Goal: Task Accomplishment & Management: Manage account settings

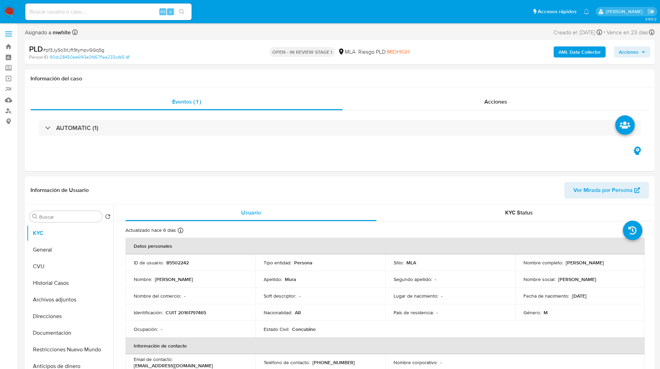
select select "10"
click at [97, 6] on div "Alt s" at bounding box center [108, 11] width 166 height 17
click at [102, 14] on input at bounding box center [108, 11] width 166 height 9
paste input "20504967337"
click at [138, 11] on input "20504967337" at bounding box center [108, 11] width 166 height 9
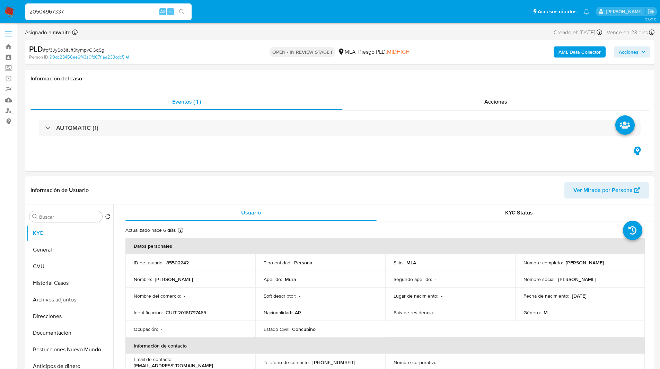
click at [138, 11] on input "20504967337" at bounding box center [108, 11] width 166 height 9
paste input "lfnUFagrxfzpCTOb682tYPhv"
type input "lfnUFagrxfzpCTOb682tYPhv"
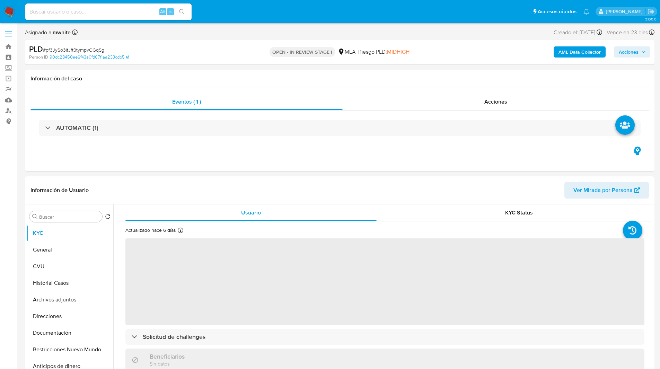
select select "10"
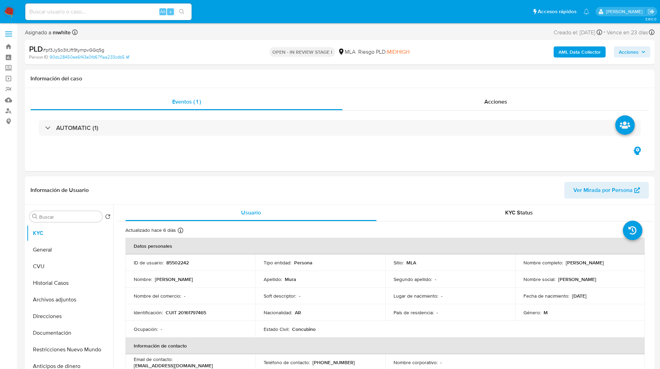
click at [235, 32] on div "Asignado a mwhite Asignado el: 17/07/2025 16:38:06 Creado el: 12/07/2025 Creado…" at bounding box center [340, 34] width 630 height 12
click at [262, 8] on ul "Pausado Ver notificaciones Alt s Accesos rápidos Presiona las siguientes teclas…" at bounding box center [307, 11] width 571 height 17
click at [253, 11] on ul "Pausado Ver notificaciones Alt s Accesos rápidos Presiona las siguientes teclas…" at bounding box center [307, 11] width 571 height 17
click at [245, 12] on ul "Pausado Ver notificaciones Alt s Accesos rápidos Presiona las siguientes teclas…" at bounding box center [307, 11] width 571 height 17
click at [239, 17] on ul "Pausado Ver notificaciones Alt s Accesos rápidos Presiona las siguientes teclas…" at bounding box center [307, 11] width 571 height 17
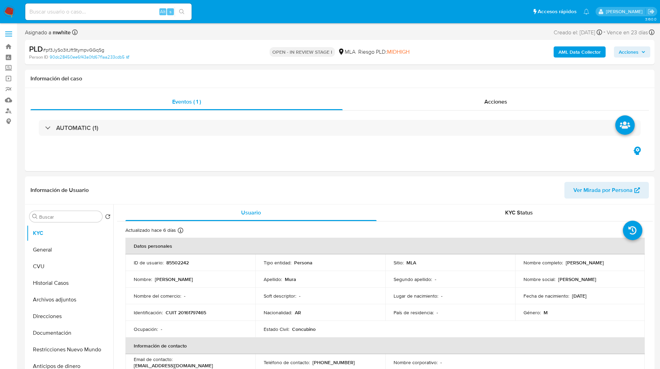
click at [283, 29] on div "Asignado a mwhite Asignado el: 17/07/2025 16:38:06 Creado el: 12/07/2025 Creado…" at bounding box center [340, 34] width 630 height 12
click at [424, 70] on div "Información del caso" at bounding box center [340, 79] width 630 height 18
click at [64, 12] on input at bounding box center [108, 11] width 166 height 9
paste input "lfnUFagrxfzpCTOb682tYPhv"
type input "lfnUFagrxfzpCTOb682tYPhv"
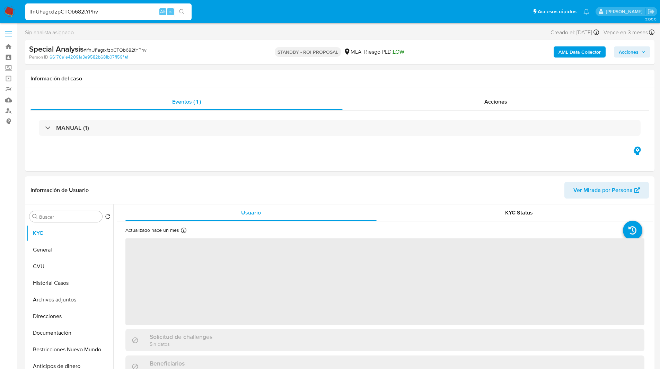
select select "10"
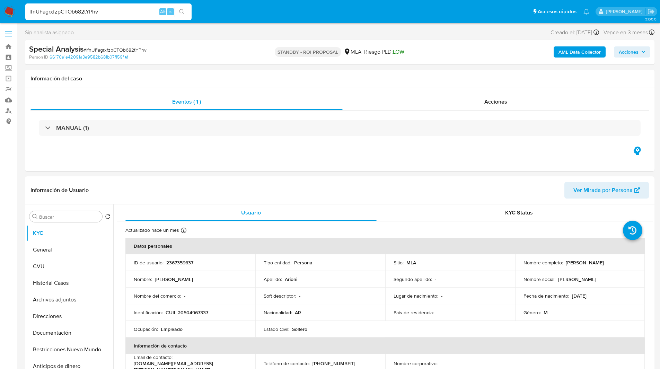
click at [237, 11] on ul "Pausado Ver notificaciones lfnUFagrxfzpCTOb682tYPhv Alt s Accesos rápidos Presi…" at bounding box center [307, 11] width 571 height 17
click at [226, 15] on ul "Pausado Ver notificaciones lfnUFagrxfzpCTOb682tYPhv Alt s Accesos rápidos Presi…" at bounding box center [307, 11] width 571 height 17
click at [199, 17] on ul "Pausado Ver notificaciones lfnUFagrxfzpCTOb682tYPhv Alt s Accesos rápidos Presi…" at bounding box center [307, 11] width 571 height 17
click at [397, 166] on div "Eventos ( 1 ) Acciones MANUAL (1)" at bounding box center [340, 129] width 630 height 83
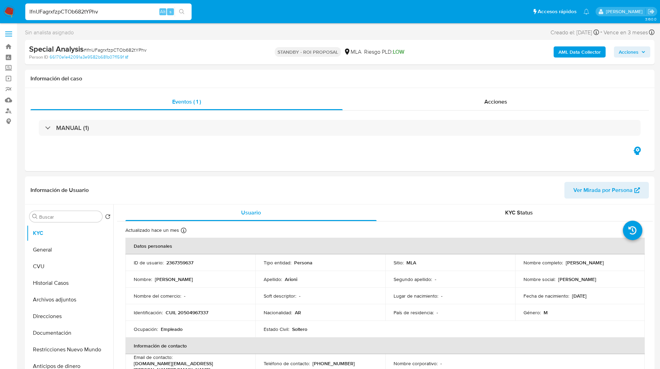
click at [106, 12] on input "lfnUFagrxfzpCTOb682tYPhv" at bounding box center [108, 11] width 166 height 9
paste input "PJd82IQ6Jhj9hPTf4EOAKM50"
type input "PJd82IQ6Jhj9hPTf4EOAKM50"
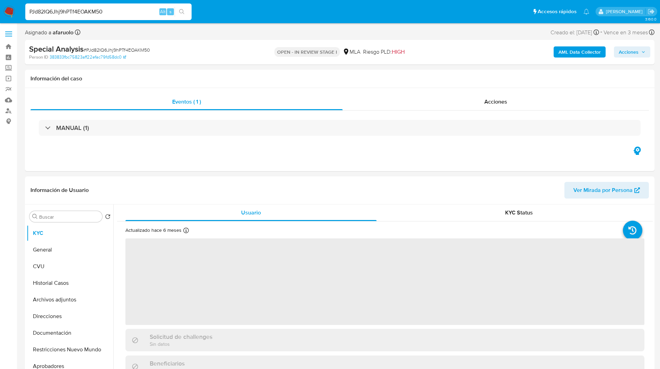
select select "10"
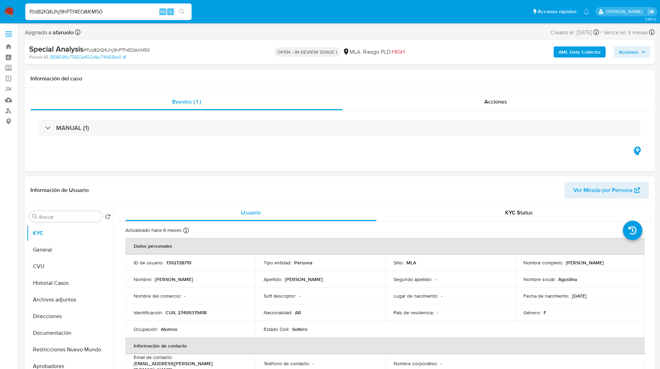
click at [265, 13] on ul "Pausado Ver notificaciones PJd82IQ6Jhj9hPTf4EOAKM50 Alt s Accesos rápidos Presi…" at bounding box center [307, 11] width 571 height 17
click at [234, 14] on ul "Pausado Ver notificaciones PJd82IQ6Jhj9hPTf4EOAKM50 Alt s Accesos rápidos Presi…" at bounding box center [307, 11] width 571 height 17
click at [203, 37] on div "Asignado a afaruolo Asignado el: 12/09/2025 14:51:49 Creado el: 12/09/2025 Crea…" at bounding box center [340, 34] width 630 height 12
click at [220, 49] on div "Special Analysis # PJd82IQ6Jhj9hPTf4EOAKM50" at bounding box center [131, 49] width 204 height 10
click at [248, 63] on div "Special Analysis # PJd82IQ6Jhj9hPTf4EOAKM50 Person ID 383833fbc75823aff22efac79…" at bounding box center [340, 52] width 630 height 25
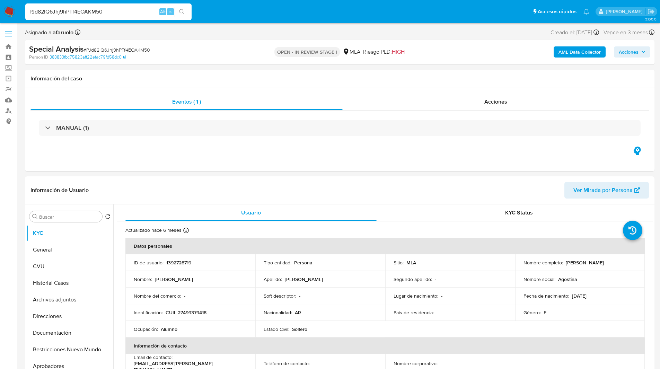
click at [208, 46] on div "Special Analysis # PJd82IQ6Jhj9hPTf4EOAKM50" at bounding box center [131, 49] width 204 height 10
click at [185, 51] on div "Special Analysis # PJd82IQ6Jhj9hPTf4EOAKM50" at bounding box center [131, 49] width 204 height 10
click at [201, 56] on div "Person ID 383833fbc75823aff22efac79fd58dc0" at bounding box center [131, 57] width 205 height 6
click at [210, 55] on div "Person ID 383833fbc75823aff22efac79fd58dc0" at bounding box center [131, 57] width 205 height 6
click at [218, 58] on div "Person ID 383833fbc75823aff22efac79fd58dc0" at bounding box center [131, 57] width 205 height 6
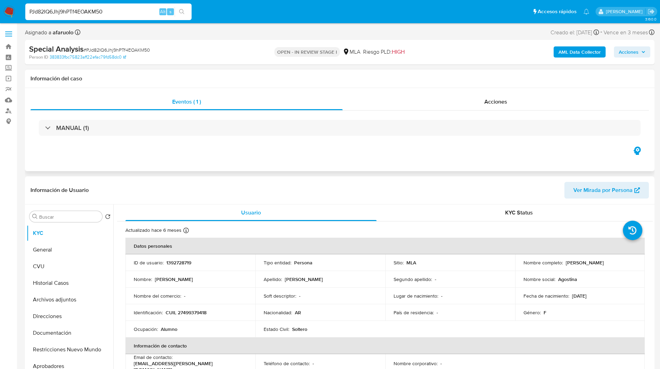
click at [248, 78] on h1 "Información del caso" at bounding box center [339, 78] width 619 height 7
click at [261, 80] on h1 "Información del caso" at bounding box center [339, 78] width 619 height 7
click at [208, 52] on div "Special Analysis # PJd82IQ6Jhj9hPTf4EOAKM50" at bounding box center [131, 49] width 204 height 10
click at [218, 57] on div "Person ID 383833fbc75823aff22efac79fd58dc0" at bounding box center [131, 57] width 205 height 6
click at [401, 52] on span "HIGH" at bounding box center [398, 52] width 13 height 8
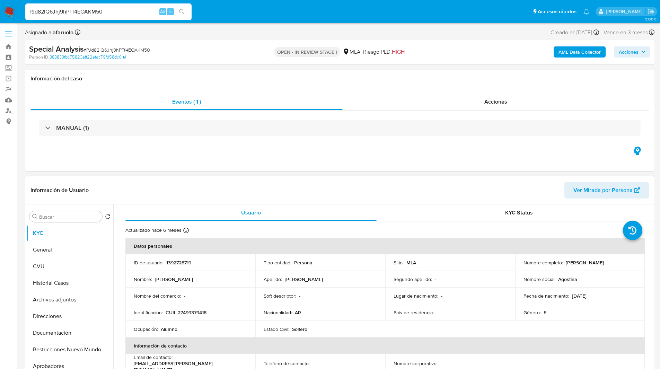
click at [184, 259] on td "ID de usuario : 1392728719" at bounding box center [190, 262] width 130 height 17
click at [177, 263] on p "1392728719" at bounding box center [178, 263] width 25 height 6
click at [424, 29] on div "Asignado a afaruolo Asignado el: 12/09/2025 14:51:49 Creado el: 12/09/2025 Crea…" at bounding box center [340, 34] width 630 height 12
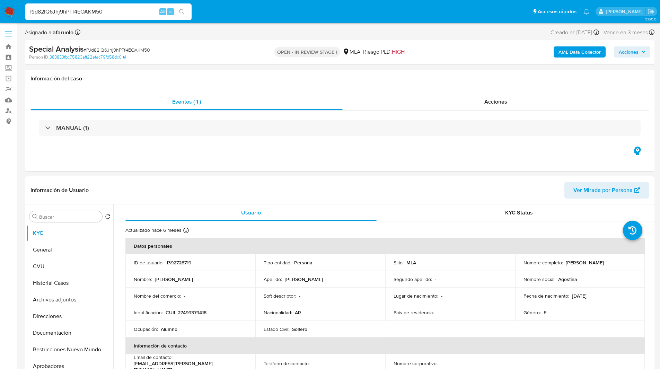
click at [362, 32] on div "Asignado a afaruolo Asignado el: 12/09/2025 14:51:49 Creado el: 12/09/2025 Crea…" at bounding box center [340, 34] width 630 height 12
click at [326, 79] on h1 "Información del caso" at bounding box center [339, 78] width 619 height 7
click at [314, 78] on h1 "Información del caso" at bounding box center [339, 78] width 619 height 7
click at [329, 80] on h1 "Información del caso" at bounding box center [339, 78] width 619 height 7
click at [228, 13] on ul "Pausado Ver notificaciones PJd82IQ6Jhj9hPTf4EOAKM50 Alt s Accesos rápidos Presi…" at bounding box center [307, 11] width 571 height 17
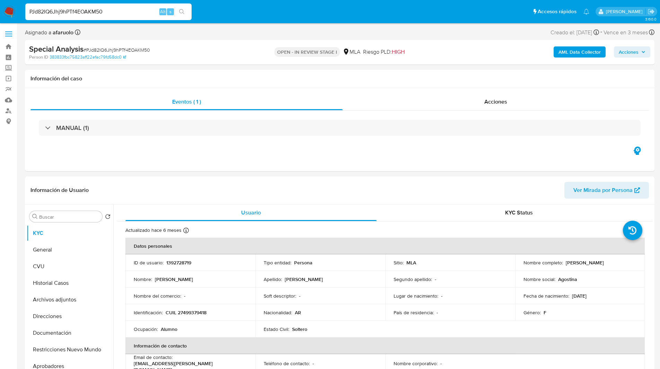
click at [247, 14] on ul "Pausado Ver notificaciones PJd82IQ6Jhj9hPTf4EOAKM50 Alt s Accesos rápidos Presi…" at bounding box center [307, 11] width 571 height 17
click at [234, 14] on ul "Pausado Ver notificaciones PJd82IQ6Jhj9hPTf4EOAKM50 Alt s Accesos rápidos Presi…" at bounding box center [307, 11] width 571 height 17
click at [211, 21] on nav "Pausado Ver notificaciones PJd82IQ6Jhj9hPTf4EOAKM50 Alt s Accesos rápidos Presi…" at bounding box center [330, 11] width 660 height 23
click at [433, 33] on div "Asignado a afaruolo Asignado el: 12/09/2025 14:51:49 Creado el: 12/09/2025 Crea…" at bounding box center [340, 34] width 630 height 12
click at [437, 47] on div "OPEN - IN REVIEW STAGE I MLA Riesgo PLD: HIGH" at bounding box center [339, 52] width 205 height 16
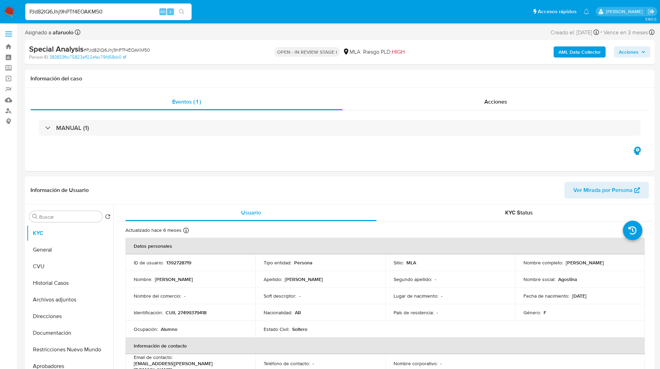
click at [266, 13] on ul "Pausado Ver notificaciones PJd82IQ6Jhj9hPTf4EOAKM50 Alt s Accesos rápidos Presi…" at bounding box center [307, 11] width 571 height 17
click at [243, 9] on ul "Pausado Ver notificaciones PJd82IQ6Jhj9hPTf4EOAKM50 Alt s Accesos rápidos Presi…" at bounding box center [307, 11] width 571 height 17
click at [223, 22] on nav "Pausado Ver notificaciones PJd82IQ6Jhj9hPTf4EOAKM50 Alt s Accesos rápidos Presi…" at bounding box center [330, 11] width 660 height 23
click at [219, 22] on nav "Pausado Ver notificaciones PJd82IQ6Jhj9hPTf4EOAKM50 Alt s Accesos rápidos Presi…" at bounding box center [330, 11] width 660 height 23
click at [207, 48] on div "Special Analysis # PJd82IQ6Jhj9hPTf4EOAKM50" at bounding box center [131, 49] width 204 height 10
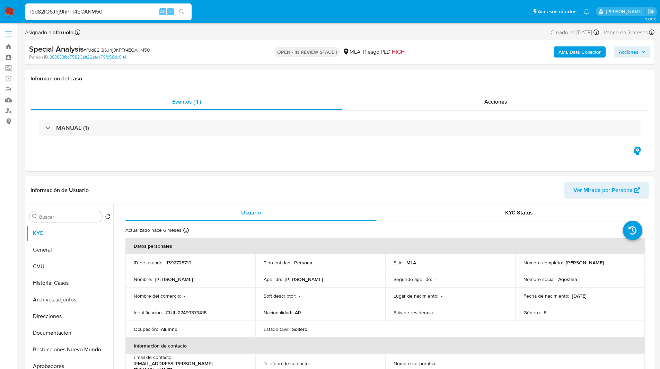
click at [196, 48] on div "Special Analysis # PJd82IQ6Jhj9hPTf4EOAKM50" at bounding box center [131, 49] width 204 height 10
click at [190, 49] on div "Special Analysis # PJd82IQ6Jhj9hPTf4EOAKM50" at bounding box center [131, 49] width 204 height 10
click at [257, 53] on div "OPEN - IN REVIEW STAGE I MLA Riesgo PLD: HIGH" at bounding box center [339, 52] width 205 height 16
click at [57, 299] on button "Archivos adjuntos" at bounding box center [67, 299] width 81 height 17
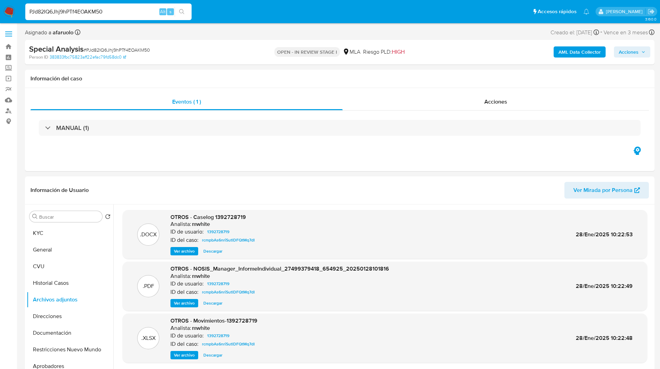
click at [6, 10] on img at bounding box center [9, 12] width 12 height 12
click at [8, 11] on img at bounding box center [9, 12] width 12 height 12
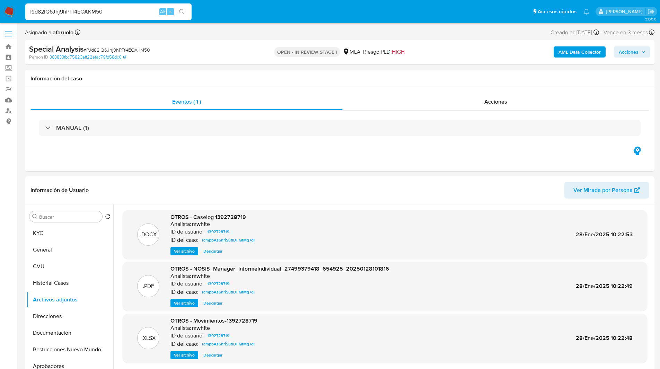
click at [8, 11] on img at bounding box center [9, 12] width 12 height 12
click at [13, 11] on img at bounding box center [9, 12] width 12 height 12
click at [59, 11] on input "PJd82IQ6Jhj9hPTf4EOAKM50" at bounding box center [108, 11] width 166 height 9
paste input "BG2TBuwEJRV0bGJmDsiev75G"
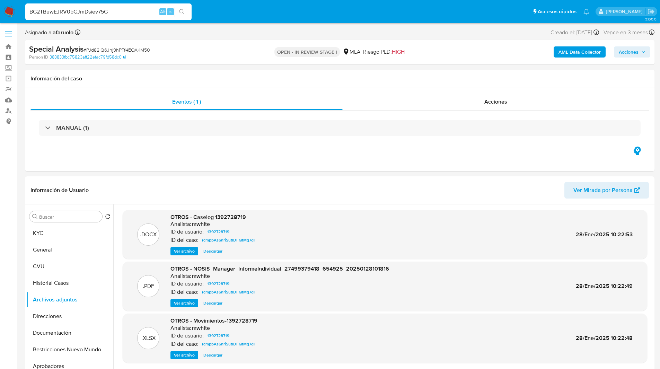
type input "BG2TBuwEJRV0bGJmDsiev75G"
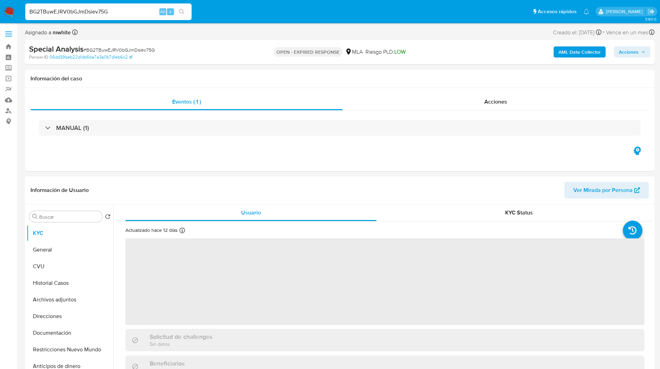
select select "10"
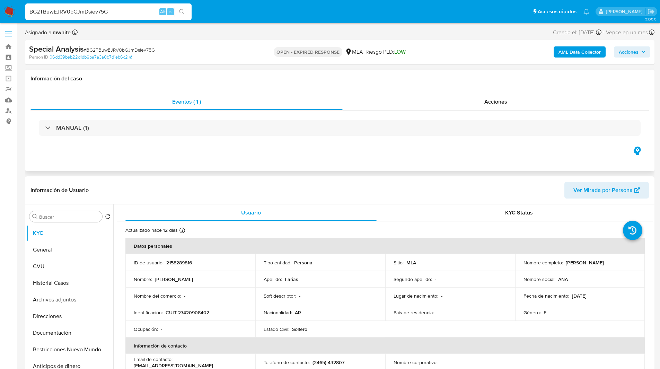
click at [155, 143] on div "MANUAL (1)" at bounding box center [339, 128] width 619 height 35
click at [308, 165] on div "Eventos ( 1 ) Acciones MANUAL (1)" at bounding box center [340, 129] width 630 height 83
click at [463, 33] on div "Asignado a mwhite Asignado el: 29/07/2025 20:00:19 Creado el: 29/07/2025 Creado…" at bounding box center [340, 34] width 630 height 12
click at [179, 262] on p "2158289816" at bounding box center [179, 263] width 26 height 6
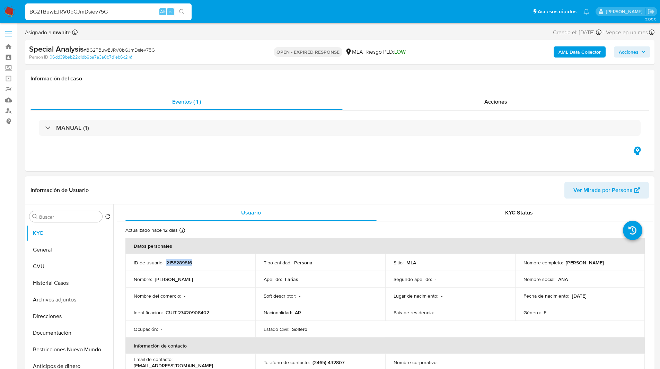
click at [179, 262] on p "2158289816" at bounding box center [179, 263] width 26 height 6
copy p "2158289816"
click at [68, 217] on input "Buscar" at bounding box center [69, 217] width 60 height 6
paste input "2158289816"
drag, startPoint x: 563, startPoint y: 263, endPoint x: 607, endPoint y: 264, distance: 44.4
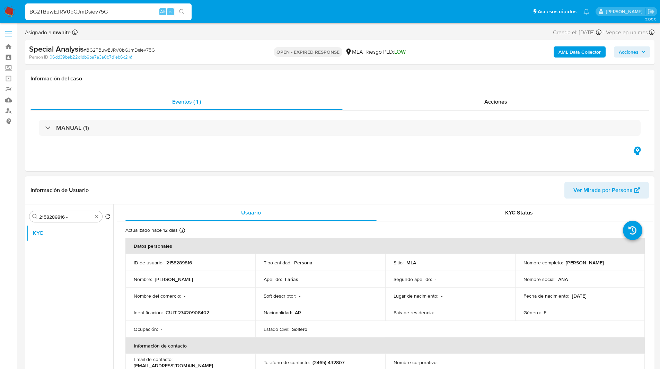
click at [607, 264] on div "Nombre completo : Ana Paz Farias" at bounding box center [580, 263] width 113 height 6
copy p "Ana Paz Farias"
click at [72, 216] on input "2158289816 -" at bounding box center [65, 217] width 53 height 6
paste input "Ana Paz Farias"
type input "2158289816 - Ana Paz Farias"
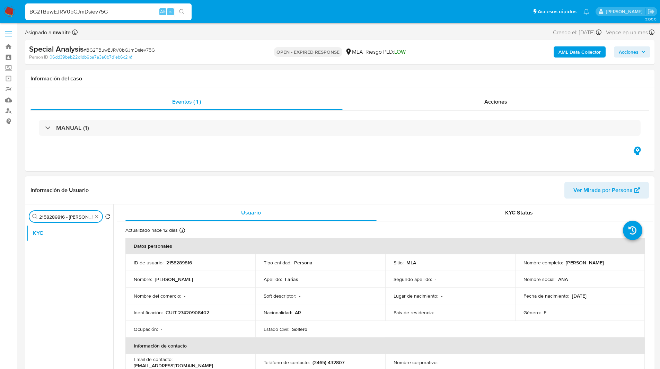
scroll to position [0, 8]
click at [63, 216] on input "2158289816 - Ana Paz Farias" at bounding box center [65, 217] width 53 height 6
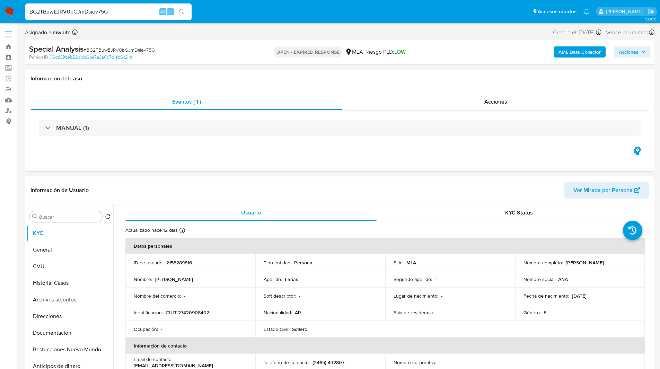
click at [373, 19] on ul "Pausado Ver notificaciones BG2TBuwEJRV0bGJmDsiev75G Alt s Accesos rápidos Presi…" at bounding box center [307, 11] width 571 height 17
click at [204, 86] on div "Información del caso" at bounding box center [340, 79] width 630 height 18
click at [185, 86] on div "Información del caso" at bounding box center [340, 79] width 630 height 18
click at [246, 37] on div "Asignado a mwhite Asignado el: 29/07/2025 20:00:19 Creado el: 29/07/2025 Creado…" at bounding box center [340, 34] width 630 height 12
click at [186, 264] on p "2158289816" at bounding box center [179, 263] width 26 height 6
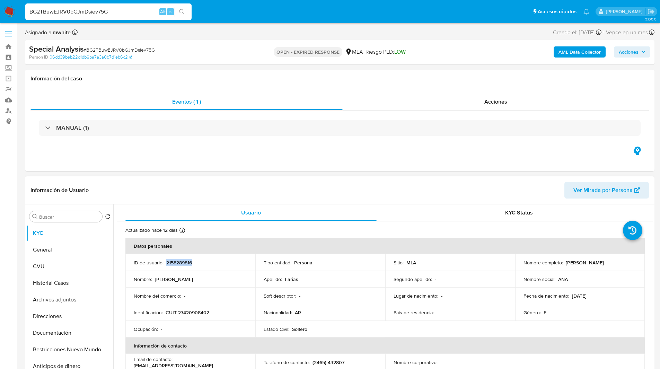
click at [186, 264] on p "2158289816" at bounding box center [179, 263] width 26 height 6
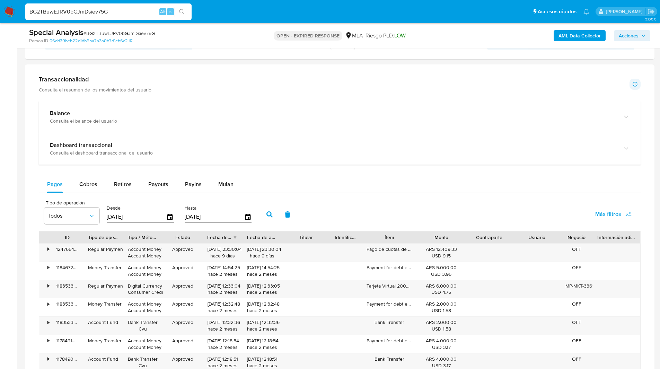
scroll to position [438, 0]
click at [228, 202] on div "Hasta 17/09/2025" at bounding box center [218, 215] width 67 height 28
click at [235, 187] on button "Mulan" at bounding box center [226, 185] width 32 height 17
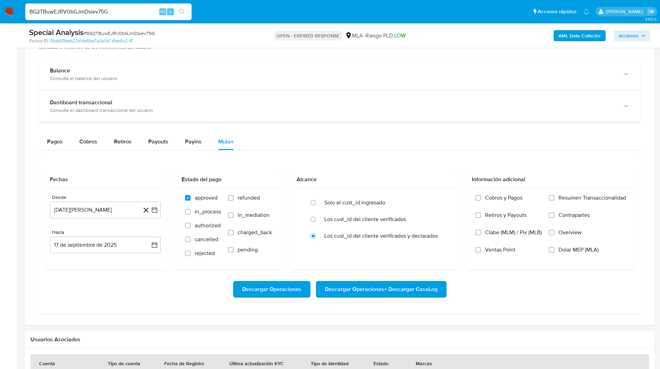
scroll to position [483, 0]
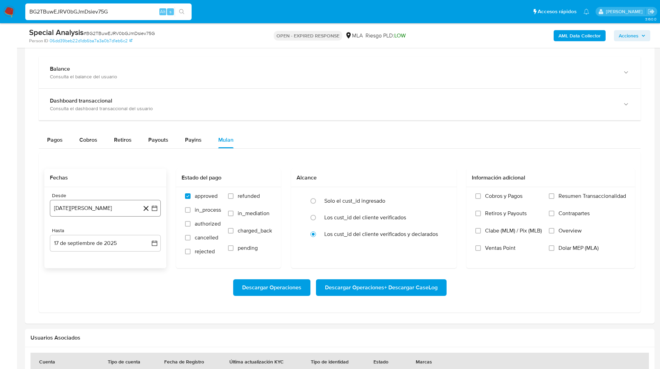
click at [104, 212] on button "17 de agosto de 2024" at bounding box center [105, 208] width 111 height 17
click at [148, 234] on icon "Mes siguiente" at bounding box center [148, 233] width 8 height 8
click at [150, 260] on button "1" at bounding box center [146, 258] width 11 height 11
click at [99, 243] on button "17 de septiembre de 2025" at bounding box center [105, 243] width 111 height 17
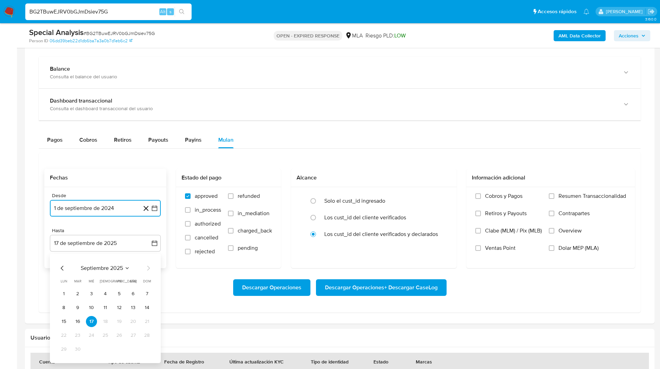
click at [61, 270] on icon "Mes anterior" at bounding box center [62, 268] width 8 height 8
click at [147, 347] on button "31" at bounding box center [146, 349] width 11 height 11
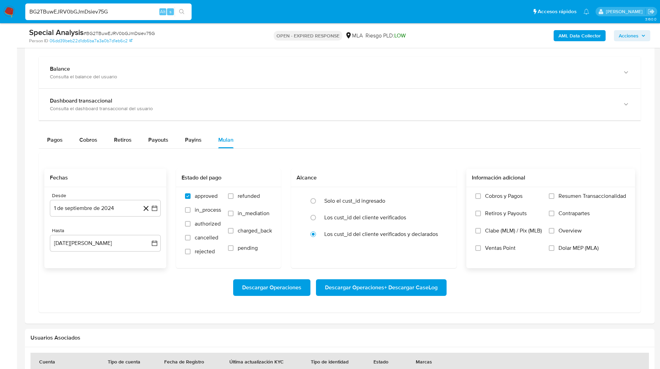
click at [593, 240] on label "Overview" at bounding box center [587, 235] width 77 height 17
click at [554, 234] on input "Overview" at bounding box center [552, 231] width 6 height 6
click at [562, 235] on label "Overview" at bounding box center [587, 235] width 77 height 17
click at [554, 234] on input "Overview" at bounding box center [552, 231] width 6 height 6
click at [569, 251] on span "Dolar MEP (MLA)" at bounding box center [579, 248] width 40 height 7
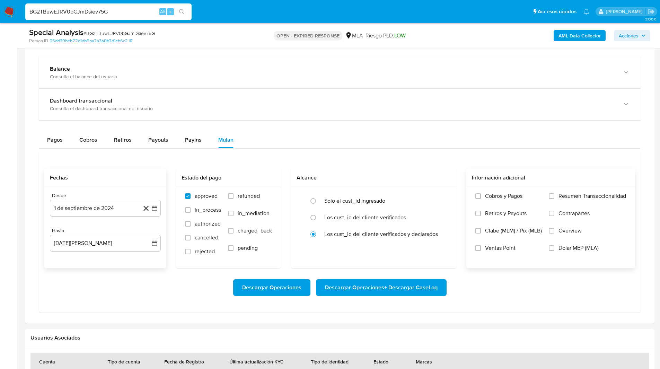
click at [554, 251] on input "Dolar MEP (MLA)" at bounding box center [552, 248] width 6 height 6
click at [362, 290] on span "Descargar Operaciones + Descargar CaseLog" at bounding box center [381, 287] width 113 height 15
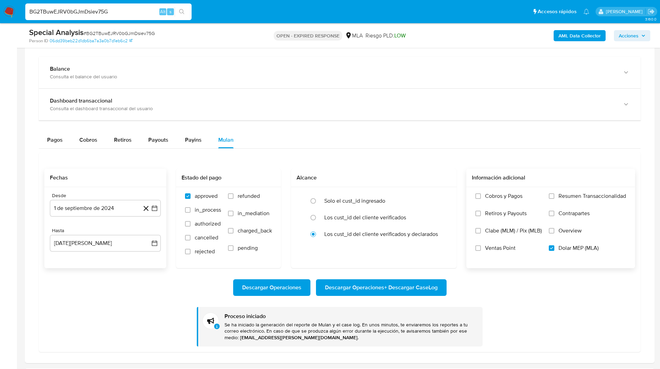
click at [237, 11] on ul "Pausado Ver notificaciones BG2TBuwEJRV0bGJmDsiev75G Alt s Accesos rápidos Presi…" at bounding box center [307, 11] width 571 height 17
click at [236, 12] on ul "Pausado Ver notificaciones BG2TBuwEJRV0bGJmDsiev75G Alt s Accesos rápidos Presi…" at bounding box center [307, 11] width 571 height 17
click at [217, 7] on ul "Pausado Ver notificaciones BG2TBuwEJRV0bGJmDsiev75G Alt s Accesos rápidos Presi…" at bounding box center [307, 11] width 571 height 17
click at [234, 12] on ul "Pausado Ver notificaciones BG2TBuwEJRV0bGJmDsiev75G Alt s Accesos rápidos Presi…" at bounding box center [307, 11] width 571 height 17
click at [274, 14] on ul "Pausado Ver notificaciones BG2TBuwEJRV0bGJmDsiev75G Alt s Accesos rápidos Presi…" at bounding box center [307, 11] width 571 height 17
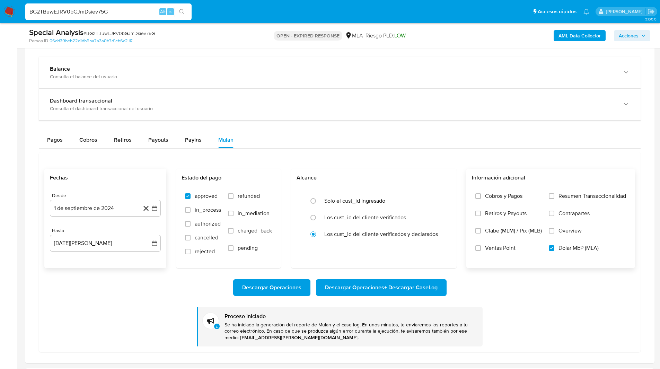
click at [298, 16] on ul "Pausado Ver notificaciones BG2TBuwEJRV0bGJmDsiev75G Alt s Accesos rápidos Presi…" at bounding box center [307, 11] width 571 height 17
click at [286, 16] on ul "Pausado Ver notificaciones BG2TBuwEJRV0bGJmDsiev75G Alt s Accesos rápidos Presi…" at bounding box center [307, 11] width 571 height 17
click at [235, 23] on nav "Pausado Ver notificaciones BG2TBuwEJRV0bGJmDsiev75G Alt s Accesos rápidos Presi…" at bounding box center [330, 11] width 660 height 23
click at [225, 23] on nav "Pausado Ver notificaciones BG2TBuwEJRV0bGJmDsiev75G Alt s Accesos rápidos Presi…" at bounding box center [330, 11] width 660 height 23
click at [243, 16] on ul "Pausado Ver notificaciones BG2TBuwEJRV0bGJmDsiev75G Alt s Accesos rápidos Presi…" at bounding box center [307, 11] width 571 height 17
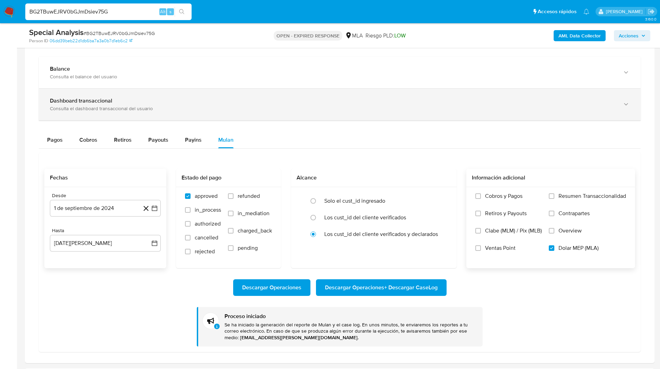
click at [348, 111] on div "Consulta el dashboard transaccional del usuario" at bounding box center [333, 108] width 566 height 6
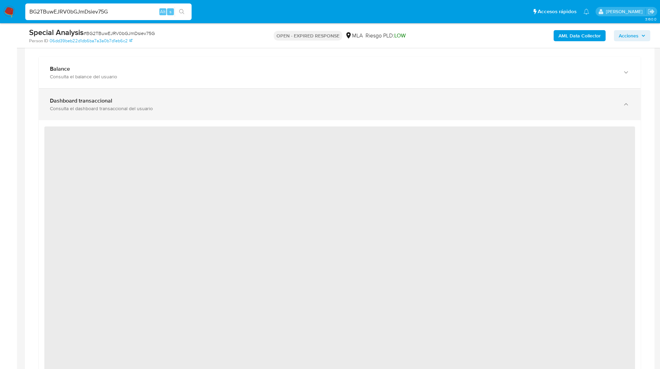
click at [144, 109] on div "Consulta el dashboard transaccional del usuario" at bounding box center [333, 108] width 566 height 6
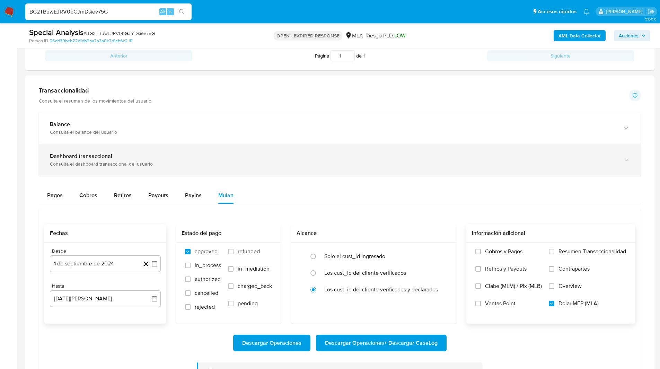
scroll to position [0, 0]
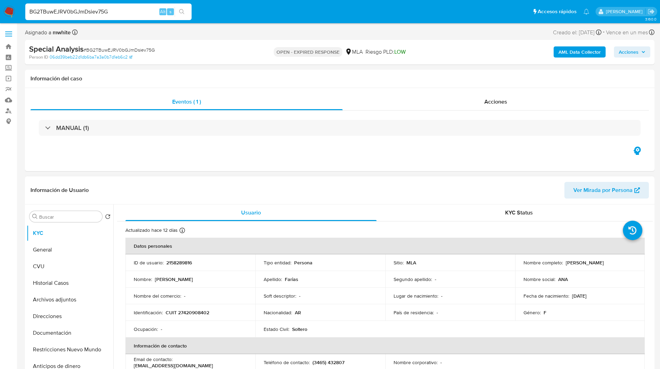
click at [184, 265] on p "2158289816" at bounding box center [179, 263] width 26 height 6
copy p "2158289816"
click at [186, 34] on div "Asignado a mwhite Asignado el: 29/07/2025 20:00:19 Creado el: 29/07/2025 Creado…" at bounding box center [340, 34] width 630 height 12
click at [205, 43] on div "Special Analysis # BG2TBuwEJRV0bGJmDsiev75G Person ID 06dd39beb22d1db6ba7a3a0b7…" at bounding box center [340, 52] width 630 height 25
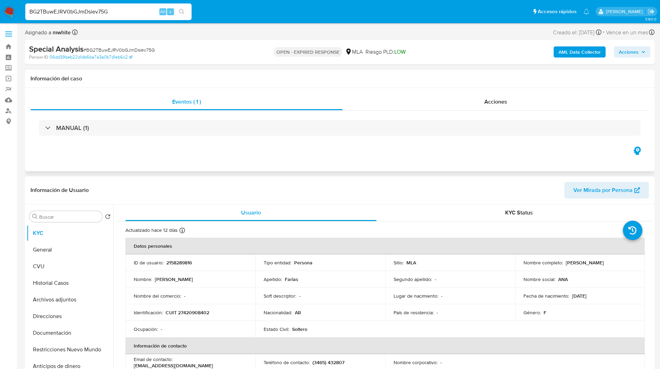
click at [224, 73] on div "Información del caso" at bounding box center [340, 79] width 630 height 18
click at [248, 64] on div "Special Analysis # BG2TBuwEJRV0bGJmDsiev75G Person ID 06dd39beb22d1db6ba7a3a0b7…" at bounding box center [340, 52] width 630 height 25
click at [83, 11] on input "BG2TBuwEJRV0bGJmDsiev75G" at bounding box center [108, 11] width 166 height 9
paste input "lv9BeQmN0ZgMMfOrSwwlIRaV"
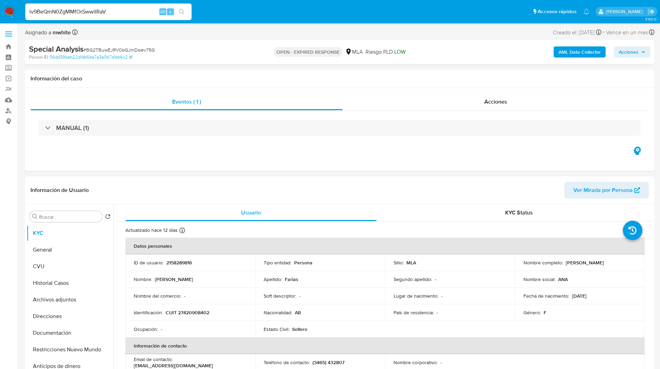
type input "lv9BeQmN0ZgMMfOrSwwlIRaV"
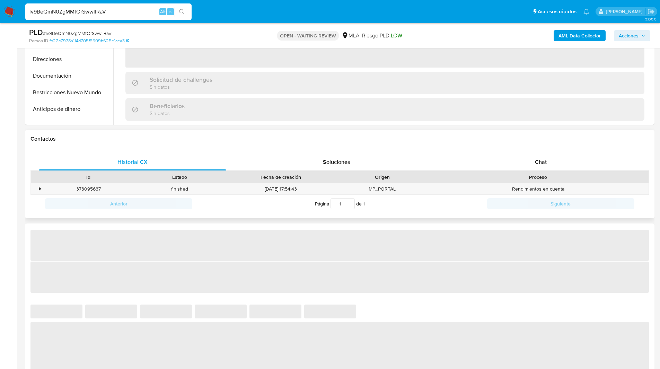
select select "10"
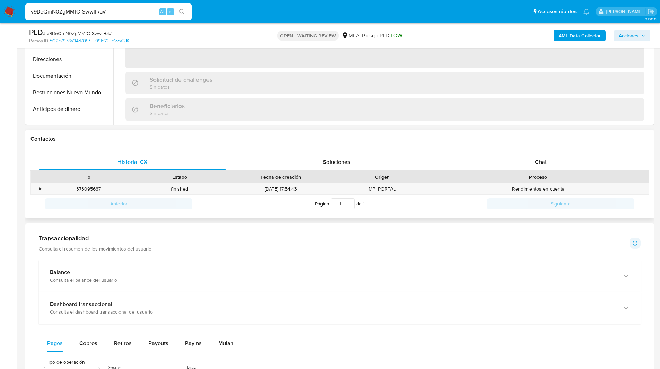
scroll to position [233, 0]
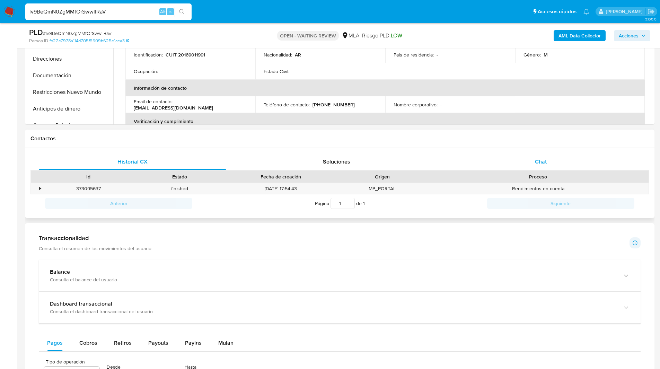
click at [522, 162] on div "Chat" at bounding box center [540, 162] width 187 height 17
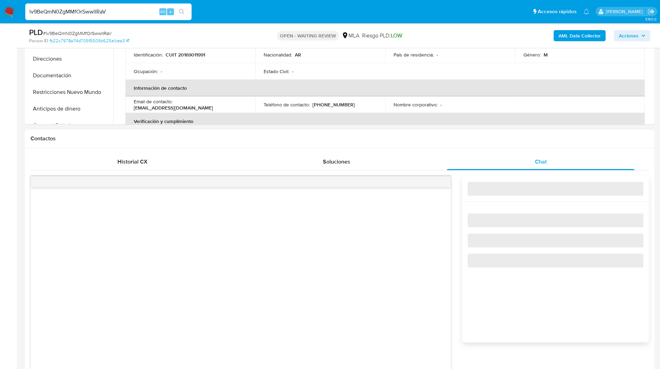
click at [420, 142] on div "Contactos" at bounding box center [340, 139] width 630 height 18
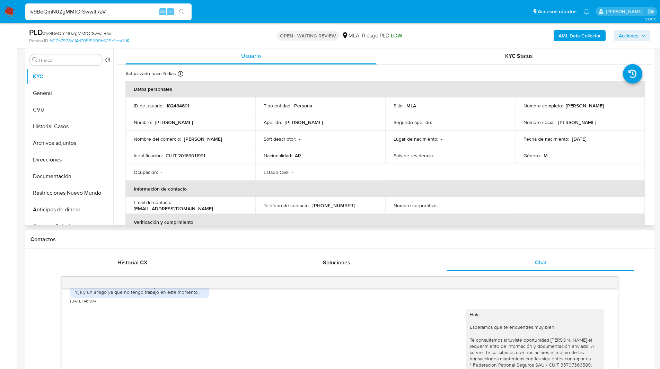
scroll to position [129, 0]
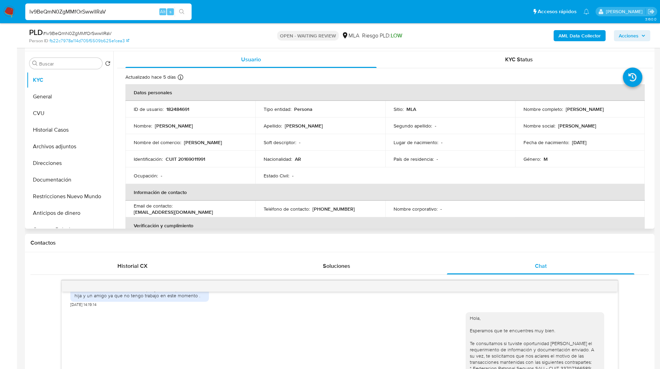
click at [181, 109] on p "182484691" at bounding box center [177, 109] width 23 height 6
copy p "182484691"
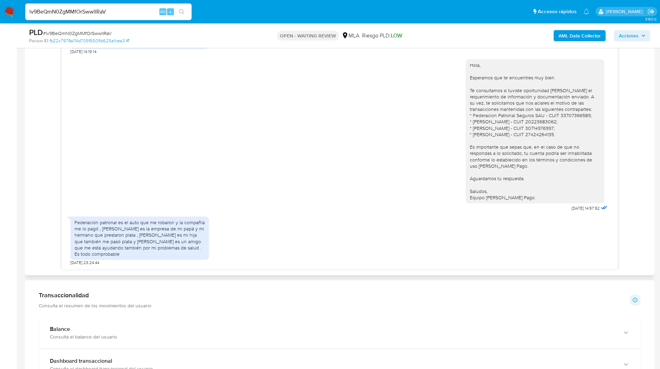
scroll to position [383, 0]
drag, startPoint x: 174, startPoint y: 246, endPoint x: 183, endPoint y: 252, distance: 11.0
click at [183, 252] on div "Federación patronal es el auto que me robaron y la compañía me lo pagó , Jaroko…" at bounding box center [140, 237] width 130 height 38
click at [268, 246] on div "Federación patronal es el auto que me robaron y la compañía me lo pagó , Jaroko…" at bounding box center [339, 237] width 539 height 52
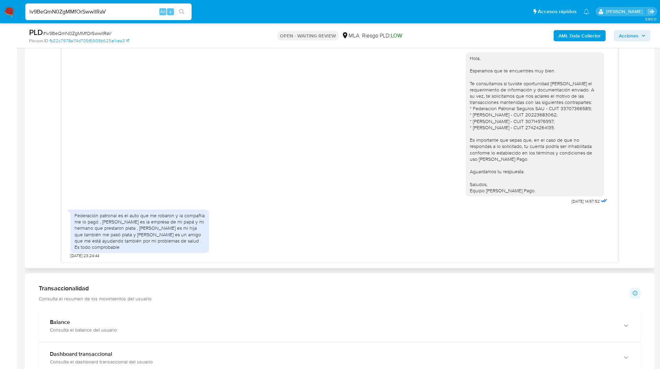
scroll to position [389, 0]
click at [63, 12] on input "lv9BeQmN0ZgMMfOrSwwlIRaV" at bounding box center [108, 11] width 166 height 9
paste input "pf3JySo3itJft9tympvGGqSg"
click at [63, 12] on input "lv9BeQmN0Zpf3JySo3itJft9tympvGGqSggMMfOrSwwlIRaV" at bounding box center [108, 11] width 166 height 9
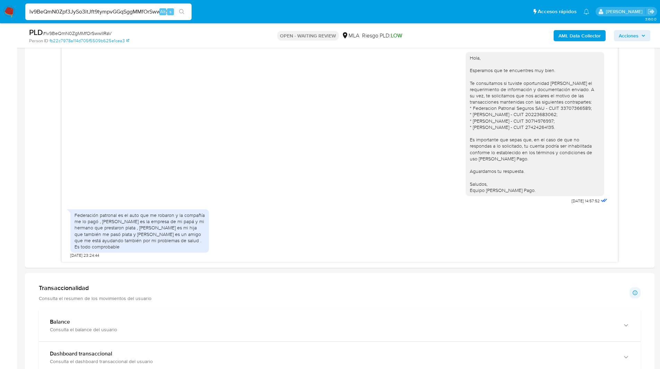
click at [63, 12] on input "lv9BeQmN0Zpf3JySo3itJft9tympvGGqSggMMfOrSwwlIRaV" at bounding box center [108, 11] width 166 height 9
paste input "pf3JySo3itJft9tympvGGqSg"
type input "pf3JySo3itJft9tympvGGqSg"
click at [109, 15] on input "pf3JySo3itJft9tympvGGqSg" at bounding box center [108, 11] width 166 height 9
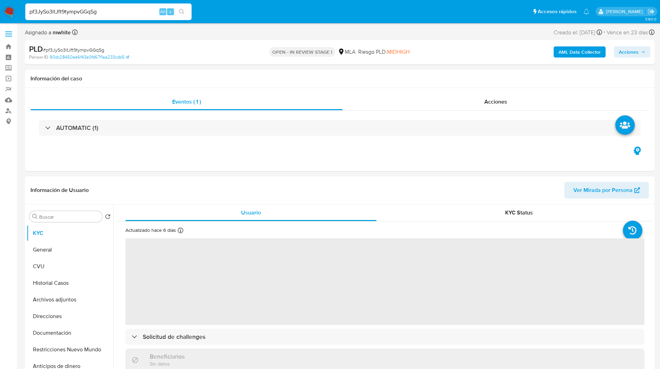
select select "10"
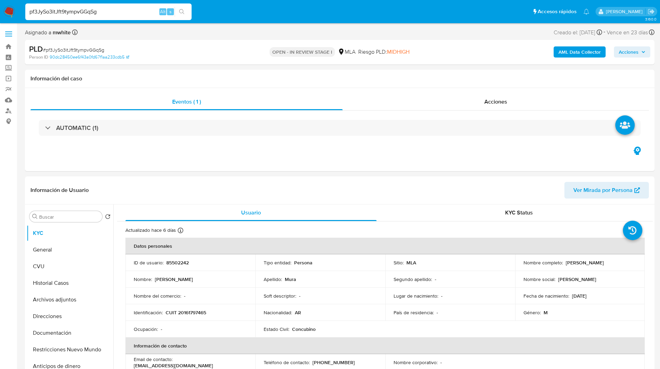
click at [443, 49] on div "PLD # pf3JySo3itJft9tympvGGqSg Person ID 90dc28450ee6f43a0fd67f1aa233cdb5 OPEN …" at bounding box center [340, 52] width 630 height 25
click at [174, 264] on p "85502242" at bounding box center [177, 263] width 23 height 6
copy p "85502242"
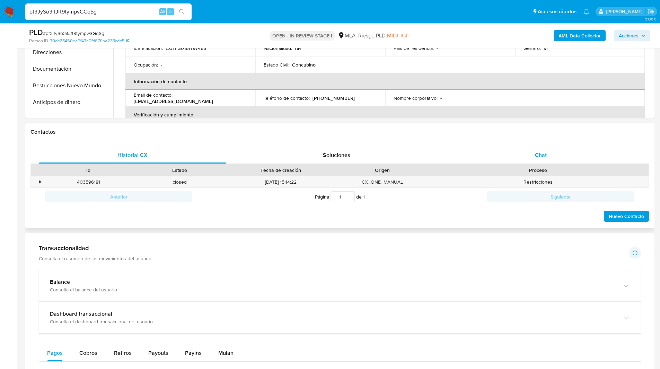
scroll to position [240, 0]
click at [524, 161] on div "Chat" at bounding box center [540, 155] width 187 height 17
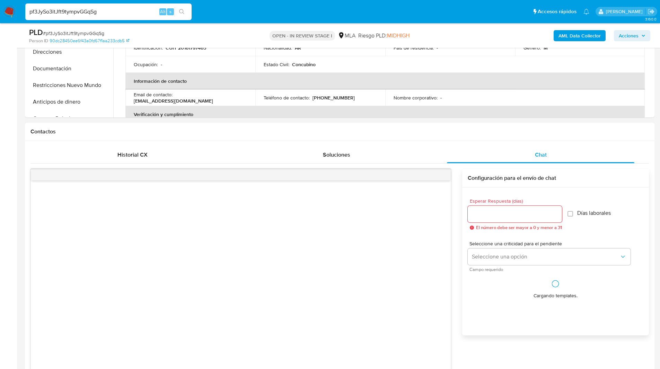
click at [393, 137] on div "Contactos" at bounding box center [340, 132] width 630 height 18
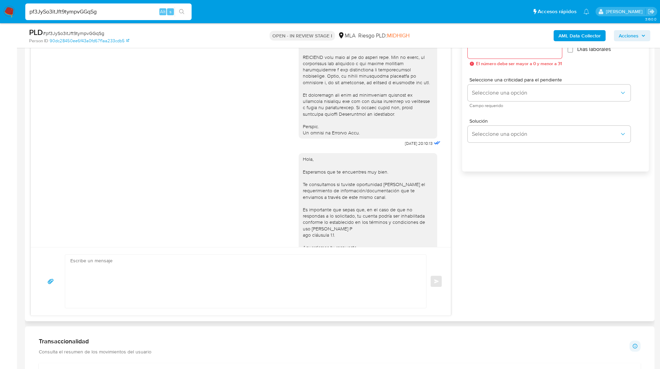
scroll to position [251, 0]
drag, startPoint x: 616, startPoint y: 239, endPoint x: 571, endPoint y: 277, distance: 59.3
click at [571, 277] on div "17/07/2025 20:10:13 Hola, Esperamos que te encuentres muy bien. Te consultamos …" at bounding box center [339, 160] width 619 height 310
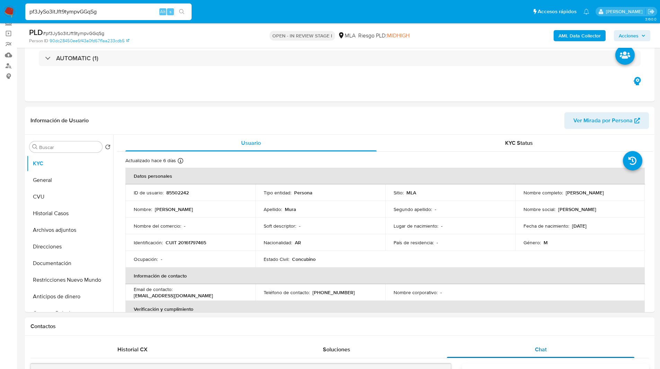
scroll to position [0, 0]
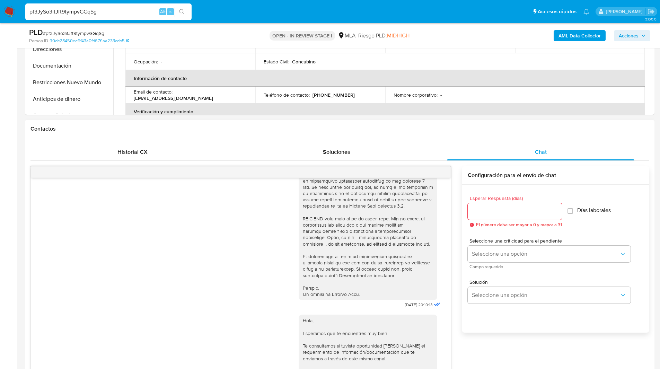
click at [434, 133] on div "Contactos" at bounding box center [340, 129] width 630 height 18
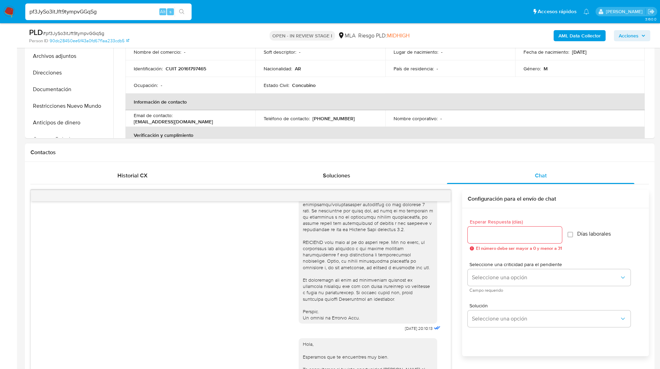
scroll to position [219, 0]
click at [433, 156] on h1 "Contactos" at bounding box center [339, 152] width 619 height 7
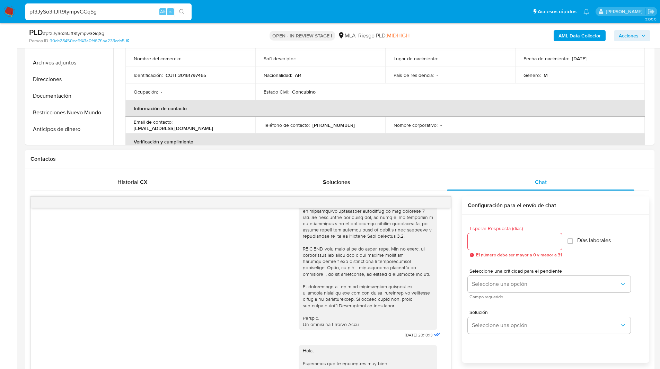
click at [425, 160] on h1 "Contactos" at bounding box center [339, 159] width 619 height 7
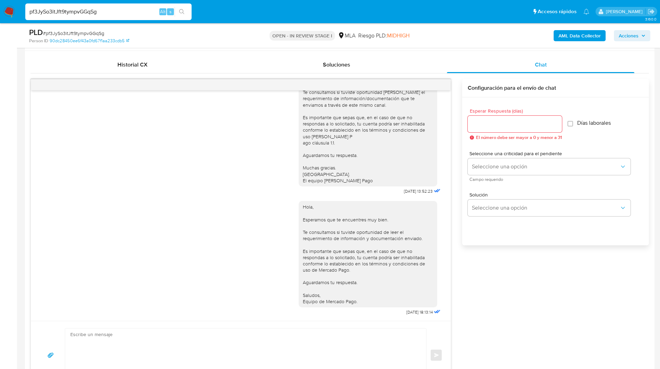
scroll to position [330, 0]
click at [520, 270] on div "17/07/2025 20:10:13 Hola, Esperamos que te encuentres muy bien. Te consultamos …" at bounding box center [339, 234] width 619 height 310
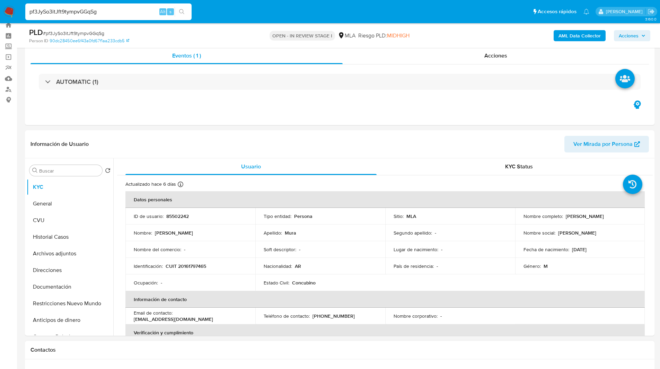
scroll to position [17, 0]
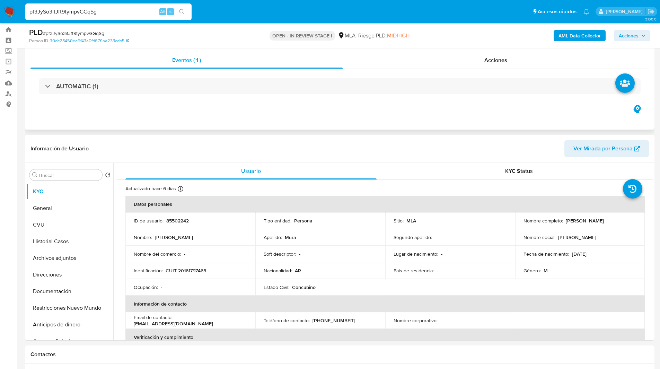
click at [461, 50] on div "Eventos ( 1 ) Acciones AUTOMATIC (1)" at bounding box center [340, 87] width 630 height 83
click at [8, 96] on link "Buscador de personas" at bounding box center [41, 93] width 82 height 11
click at [82, 10] on input "pf3JySo3itJft9tympvGGqSg" at bounding box center [108, 11] width 166 height 9
paste input "lv9BeQmN0ZgMMfOrSwwlIRaV"
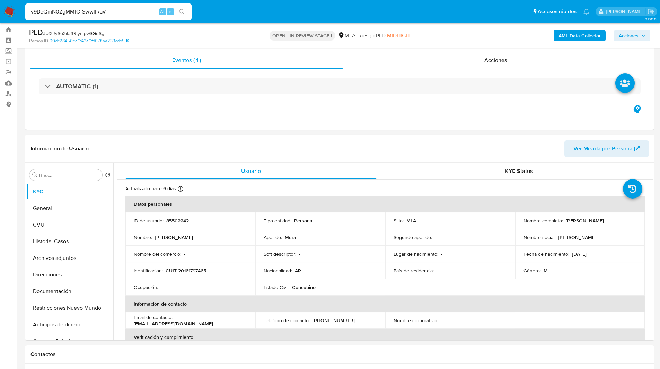
type input "lv9BeQmN0ZgMMfOrSwwlIRaV"
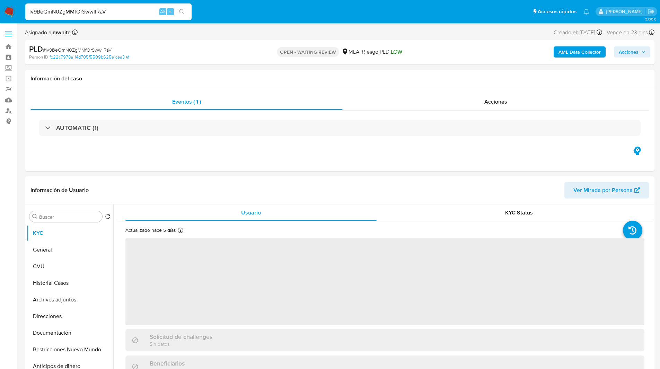
select select "10"
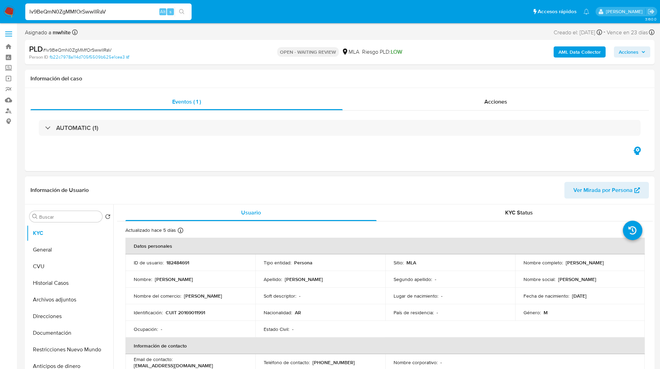
click at [181, 261] on p "182484691" at bounding box center [177, 263] width 23 height 6
copy p "182484691"
click at [262, 160] on div "Eventos ( 1 ) Acciones AUTOMATIC (1)" at bounding box center [340, 129] width 630 height 83
click at [388, 85] on div "Información del caso" at bounding box center [340, 79] width 630 height 18
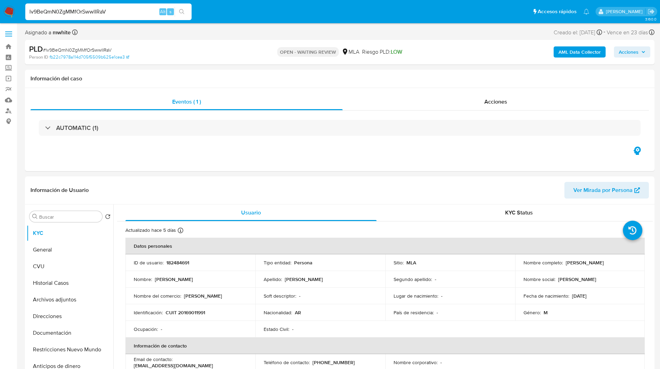
click at [375, 23] on nav "Pausado Ver notificaciones lv9BeQmN0ZgMMfOrSwwlIRaV Alt s Accesos rápidos Presi…" at bounding box center [330, 11] width 660 height 23
click at [386, 84] on div "Información del caso" at bounding box center [340, 79] width 630 height 18
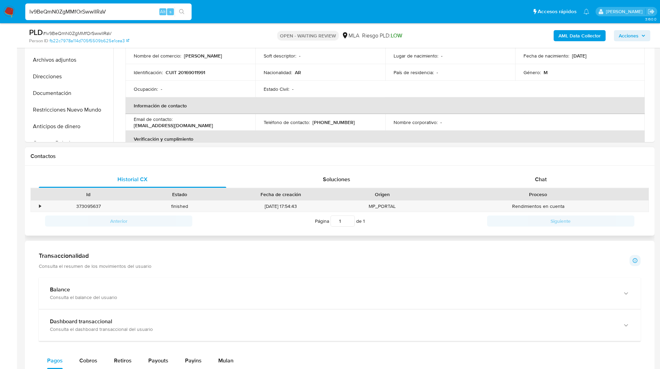
scroll to position [216, 0]
click at [552, 182] on div "Chat" at bounding box center [540, 179] width 187 height 17
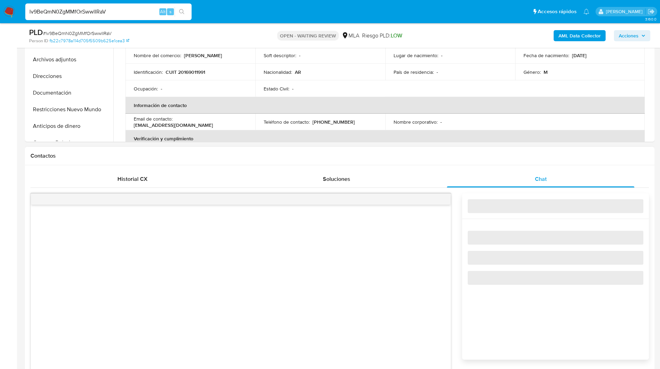
click at [464, 164] on div "Contactos" at bounding box center [340, 156] width 630 height 18
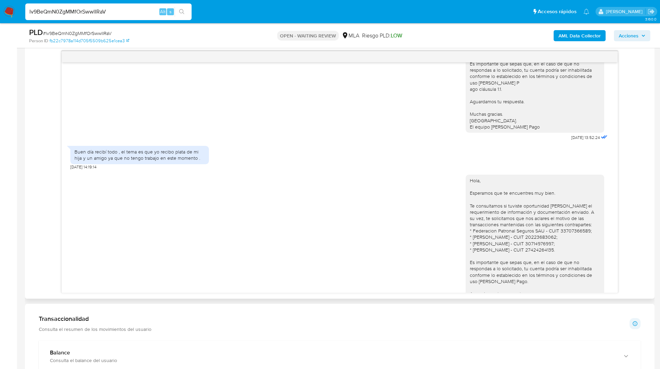
scroll to position [553, 0]
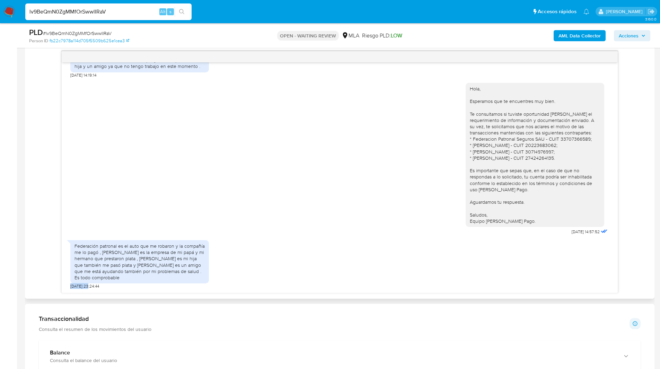
drag, startPoint x: 91, startPoint y: 288, endPoint x: 66, endPoint y: 289, distance: 25.0
click at [66, 289] on div "17/07/2025 20:10:04 Hola, Esperamos que te encuentres muy bien. Te consultamos …" at bounding box center [340, 177] width 556 height 230
click at [89, 286] on span "29/07/2025 23:24:44" at bounding box center [84, 286] width 29 height 6
drag, startPoint x: 91, startPoint y: 286, endPoint x: 63, endPoint y: 287, distance: 27.7
click at [63, 287] on div "17/07/2025 20:10:04 Hola, Esperamos que te encuentres muy bien. Te consultamos …" at bounding box center [340, 177] width 556 height 230
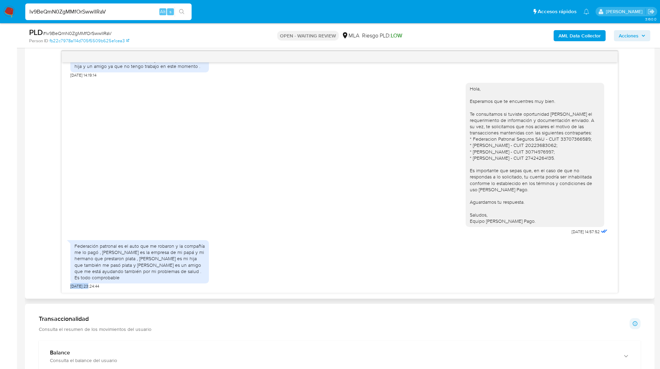
copy span "29/07/202"
drag, startPoint x: 92, startPoint y: 287, endPoint x: 67, endPoint y: 287, distance: 24.9
click at [67, 287] on div "17/07/2025 20:10:04 Hola, Esperamos que te encuentres muy bien. Te consultamos …" at bounding box center [340, 177] width 556 height 230
copy span "29/07/2025"
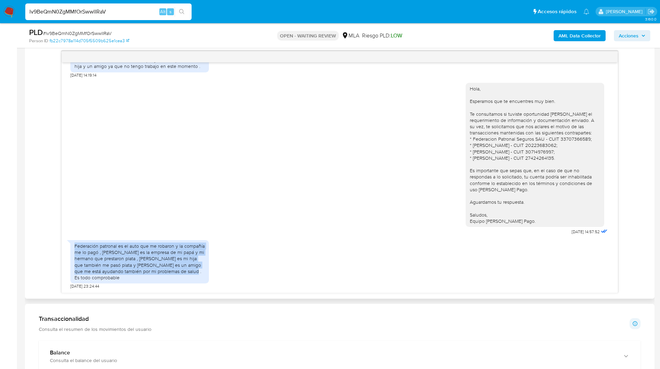
drag, startPoint x: 74, startPoint y: 245, endPoint x: 172, endPoint y: 271, distance: 100.9
click at [172, 271] on div "Federación patronal es el auto que me robaron y la compañía me lo pagó , Jaroko…" at bounding box center [139, 261] width 139 height 43
copy div "Federación patronal es el auto que me robaron y la compañía me lo pagó , Jaroko…"
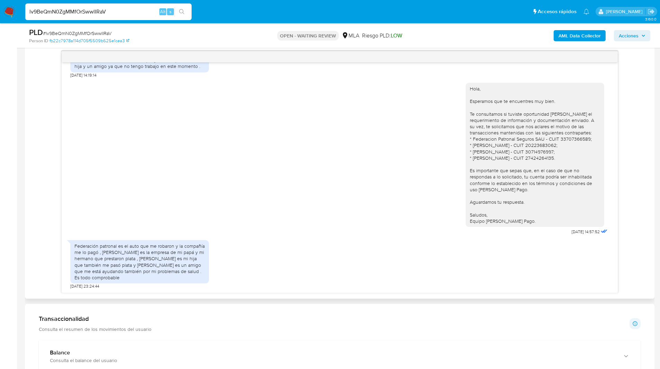
click at [393, 222] on div "Hola, Esperamos que te encuentres muy bien. Te consultamos si tuviste oportunid…" at bounding box center [339, 157] width 539 height 159
click at [412, 6] on ul "Pausado Ver notificaciones lv9BeQmN0ZgMMfOrSwwlIRaV Alt s Accesos rápidos Presi…" at bounding box center [307, 11] width 571 height 17
click at [95, 12] on input "lv9BeQmN0ZgMMfOrSwwlIRaV" at bounding box center [108, 11] width 166 height 9
click at [7, 12] on img at bounding box center [9, 12] width 12 height 12
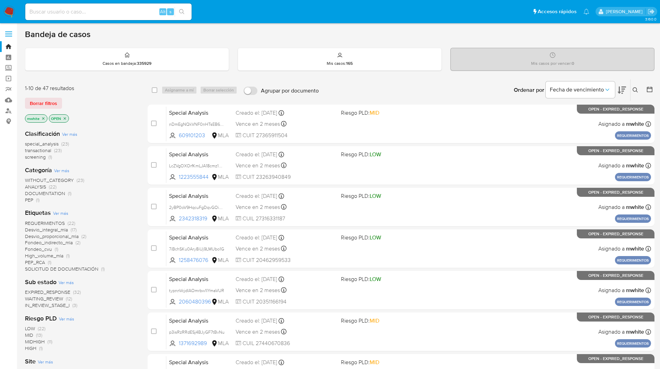
click at [119, 15] on input at bounding box center [108, 11] width 166 height 9
paste input "9qtOuUWVeBsJ2Oa6uSL0Ahx0"
type input "9qtOuUWVeBsJ2Oa6uSL0Ahx0"
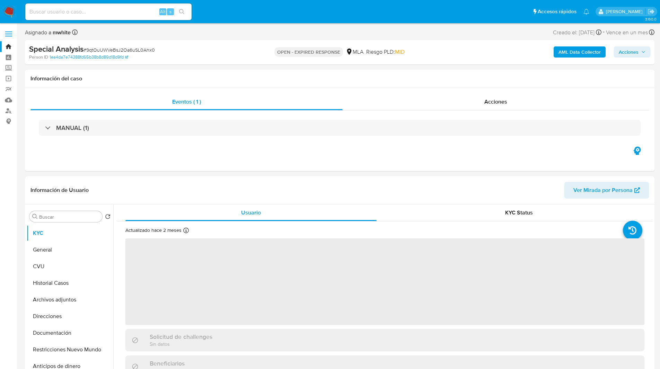
select select "10"
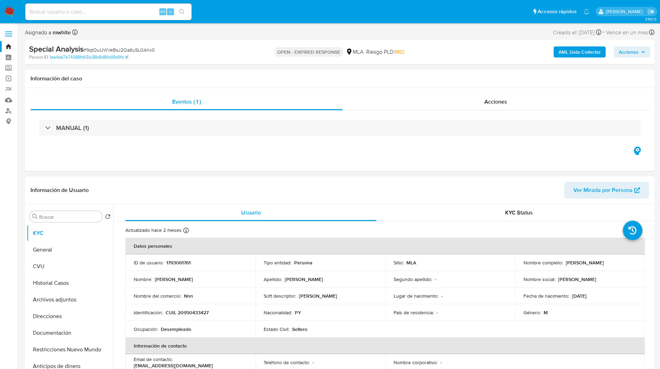
click at [180, 265] on p "1793061761" at bounding box center [178, 263] width 24 height 6
copy p "1793061761"
click at [59, 219] on input "Buscar" at bounding box center [69, 217] width 60 height 6
paste input "1793061761"
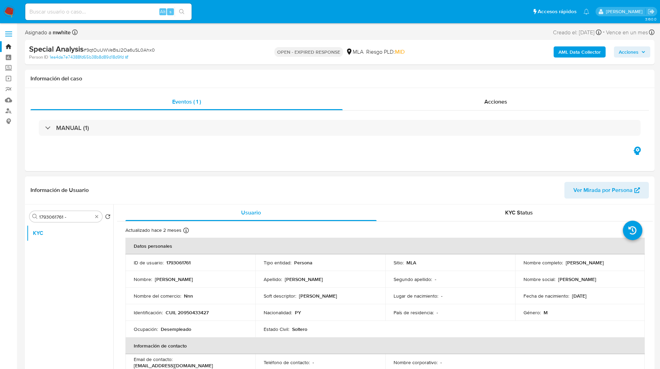
drag, startPoint x: 522, startPoint y: 267, endPoint x: 603, endPoint y: 265, distance: 81.1
click at [603, 265] on div "Nombre completo : Celso Amado Gonzalez Brizuela" at bounding box center [580, 263] width 113 height 6
copy p "Celso Amado Gonzalez Brizuela"
click at [77, 218] on input "1793061761 -" at bounding box center [65, 217] width 53 height 6
paste input "Celso Amado Gonzalez Brizuela"
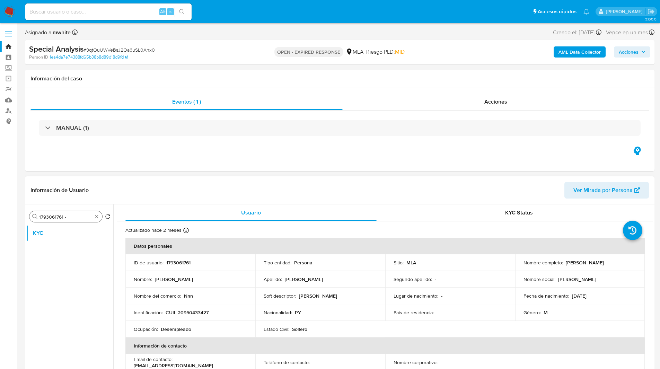
type input "1793061761 - Celso Amado Gonzalez Brizuela"
click at [68, 216] on input "1793061761 - Celso Amado Gonzalez Brizuela" at bounding box center [65, 217] width 53 height 6
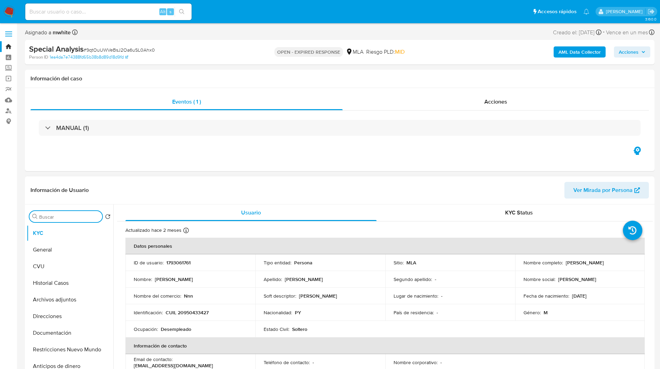
scroll to position [0, 0]
click at [396, 160] on div "Eventos ( 1 ) Acciones MANUAL (1)" at bounding box center [340, 129] width 630 height 83
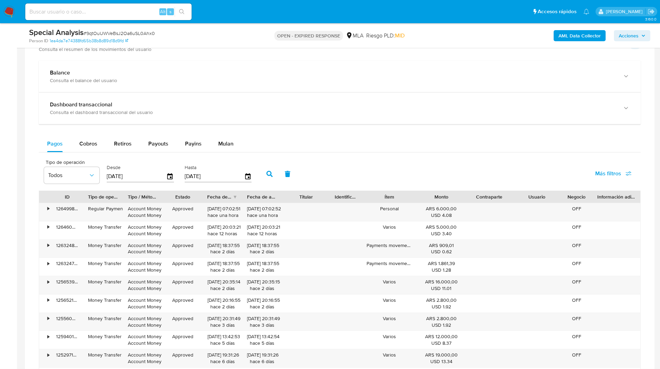
scroll to position [479, 0]
click at [226, 141] on span "Mulan" at bounding box center [225, 144] width 15 height 8
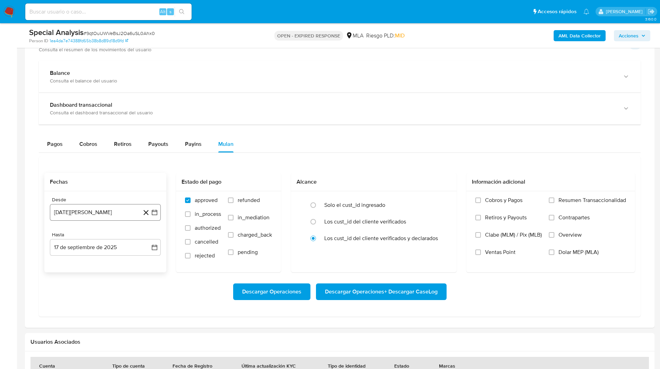
click at [64, 216] on button "17 de agosto de 2024" at bounding box center [105, 212] width 111 height 17
click at [147, 238] on icon "Mes siguiente" at bounding box center [148, 237] width 8 height 8
click at [148, 264] on button "1" at bounding box center [146, 262] width 11 height 11
click at [93, 250] on button "17 de septiembre de 2025" at bounding box center [105, 247] width 111 height 17
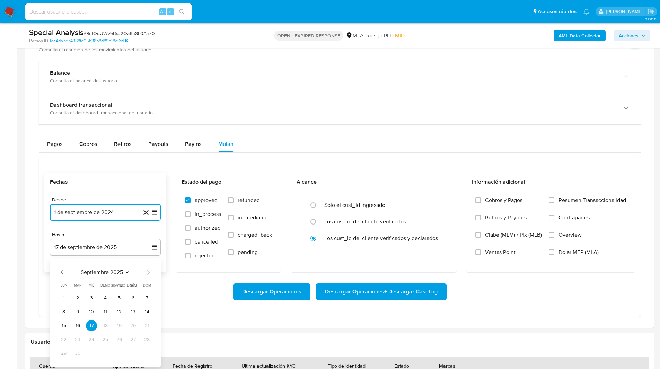
click at [61, 271] on icon "Mes anterior" at bounding box center [62, 272] width 8 height 8
click at [151, 353] on button "31" at bounding box center [146, 353] width 11 height 11
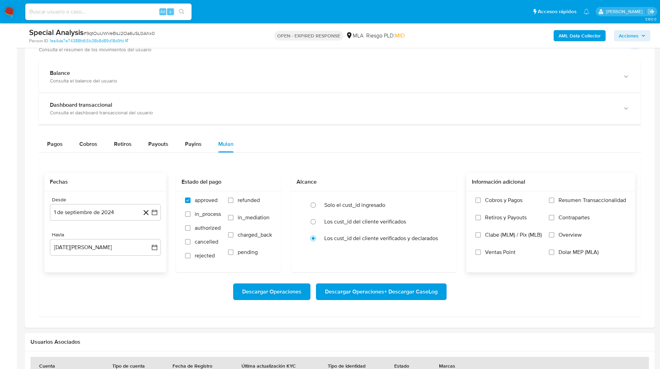
click at [578, 250] on span "Dolar MEP (MLA)" at bounding box center [579, 252] width 40 height 7
click at [554, 250] on input "Dolar MEP (MLA)" at bounding box center [552, 252] width 6 height 6
click at [380, 299] on span "Descargar Operaciones + Descargar CaseLog" at bounding box center [381, 291] width 113 height 15
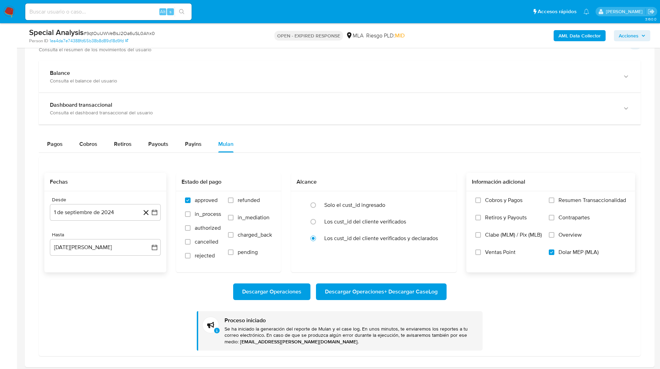
click at [225, 43] on div "Person ID 1ea4da7e74388fd65b38b8d89d18d9fd" at bounding box center [131, 41] width 205 height 6
click at [369, 14] on ul "Pausado Ver notificaciones Alt s Accesos rápidos Presiona las siguientes teclas…" at bounding box center [307, 11] width 571 height 17
click at [220, 12] on ul "Pausado Ver notificaciones Alt s Accesos rápidos Presiona las siguientes teclas…" at bounding box center [307, 11] width 571 height 17
click at [392, 24] on div "Special Analysis # 9qtOuUWVeBsJ2Oa6uSL0Ahx0 Person ID 1ea4da7e74388fd65b38b8d89…" at bounding box center [340, 35] width 630 height 25
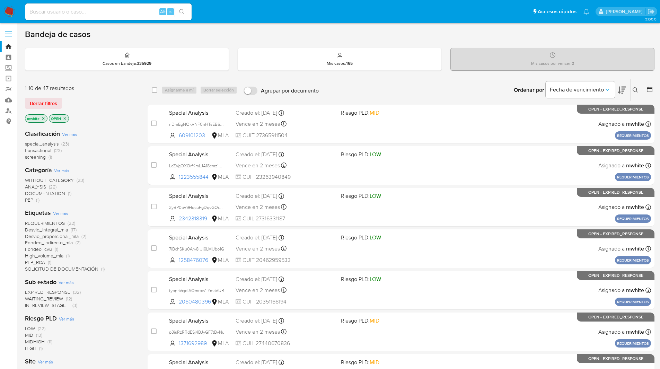
click at [121, 13] on input at bounding box center [108, 11] width 166 height 9
paste input "IyDEGJbbgOy737Mh0DY8FOd2"
type input "IyDEGJbbgOy737Mh0DY8FOd2"
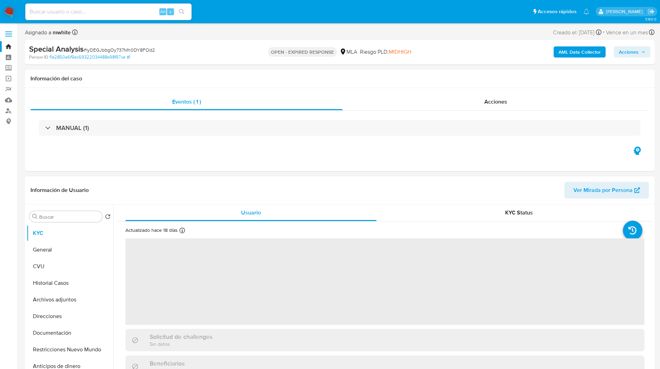
select select "10"
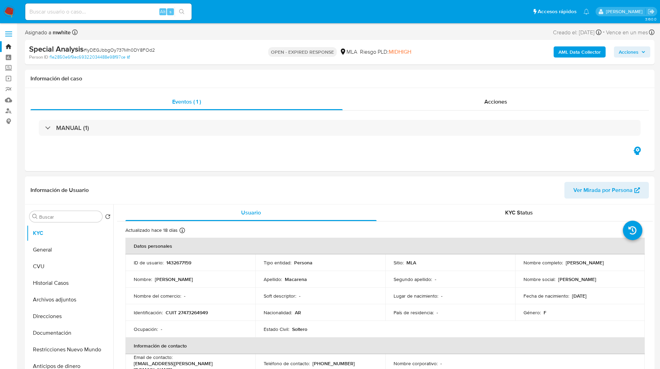
click at [187, 260] on p "1432677159" at bounding box center [178, 263] width 25 height 6
copy p "1432677159"
click at [64, 214] on input "Buscar" at bounding box center [69, 217] width 60 height 6
paste input "1432677159"
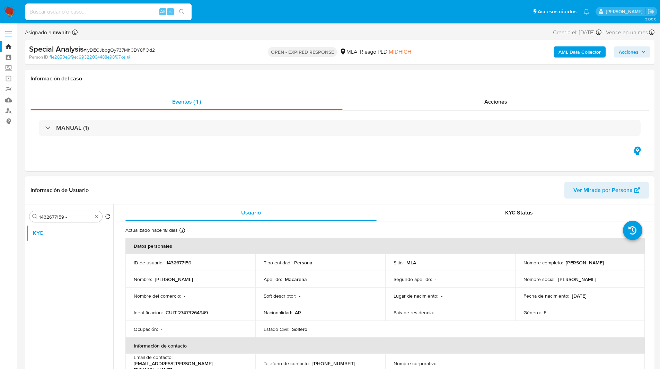
drag, startPoint x: 564, startPoint y: 263, endPoint x: 626, endPoint y: 263, distance: 62.0
click at [626, 263] on div "Nombre completo : Zarate Macarena" at bounding box center [580, 263] width 113 height 6
copy p "Zarate Macarena"
click at [73, 218] on input "1432677159 -" at bounding box center [65, 217] width 53 height 6
paste input "Zarate Macarena"
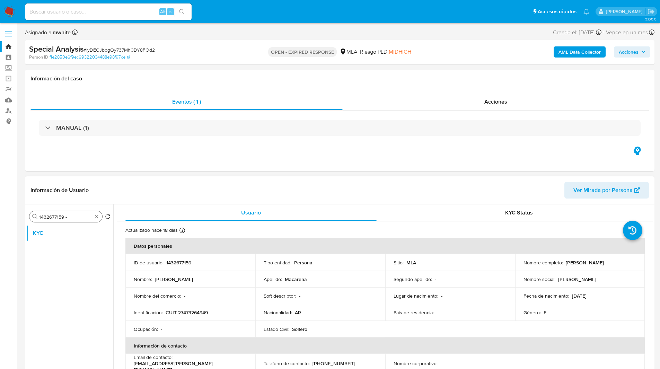
type input "1432677159 - Zarate Macarena"
click at [67, 217] on input "1432677159 - Zarate Macarena" at bounding box center [65, 217] width 53 height 6
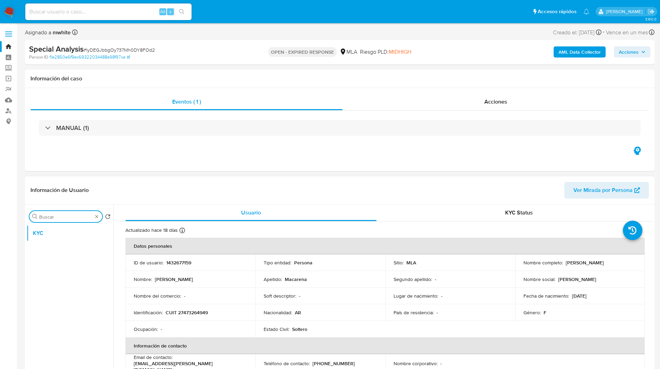
scroll to position [0, 0]
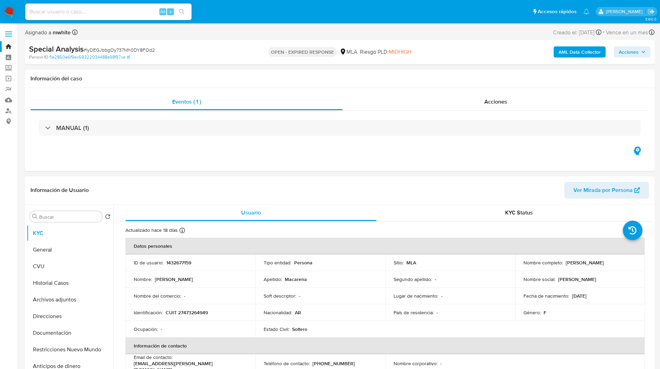
click at [367, 29] on div "Asignado a mwhite Asignado el: 29/07/2025 20:00:31 Creado el: 29/07/2025 Creado…" at bounding box center [340, 34] width 630 height 12
click at [404, 50] on span "MIDHIGH" at bounding box center [400, 52] width 23 height 8
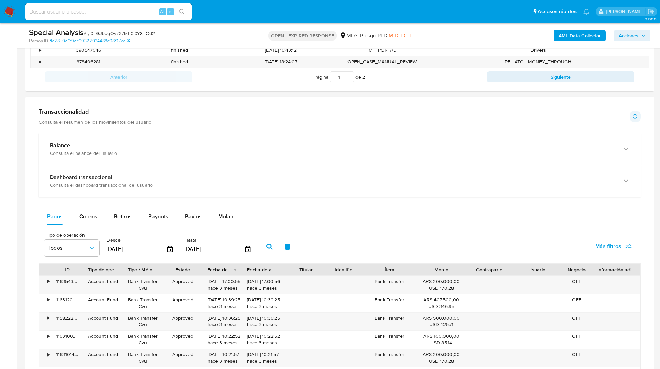
scroll to position [389, 0]
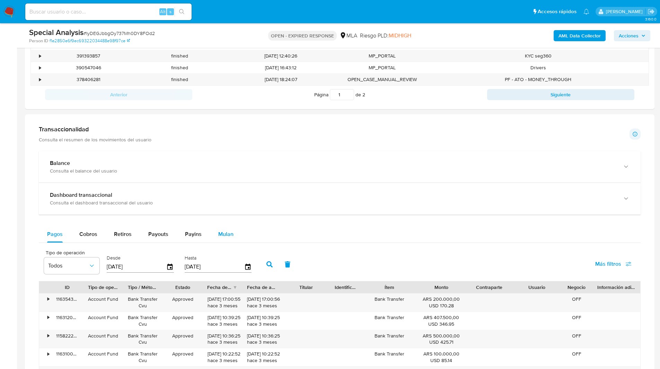
click at [223, 235] on span "Mulan" at bounding box center [225, 234] width 15 height 8
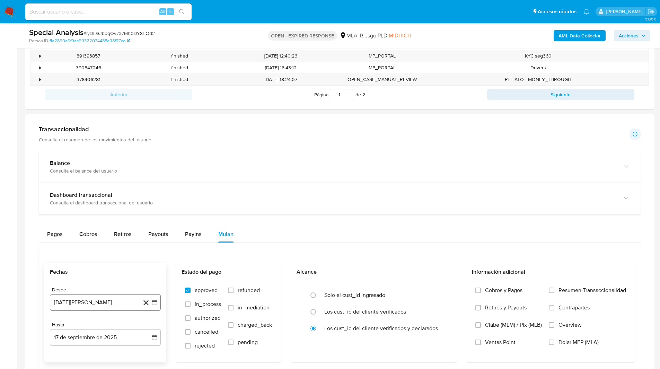
click at [108, 306] on button "17 de agosto de 2024" at bounding box center [105, 302] width 111 height 17
click at [148, 197] on icon "Mes siguiente" at bounding box center [148, 197] width 8 height 8
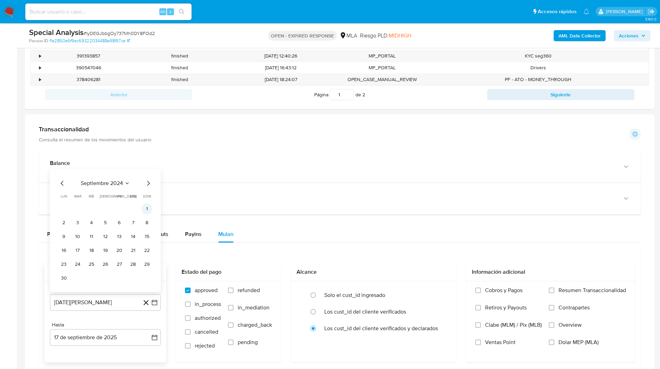
click at [143, 208] on button "1" at bounding box center [146, 208] width 11 height 11
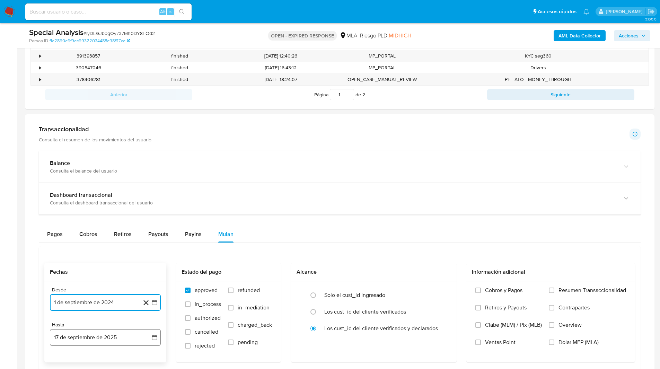
click at [77, 340] on button "17 de septiembre de 2025" at bounding box center [105, 337] width 111 height 17
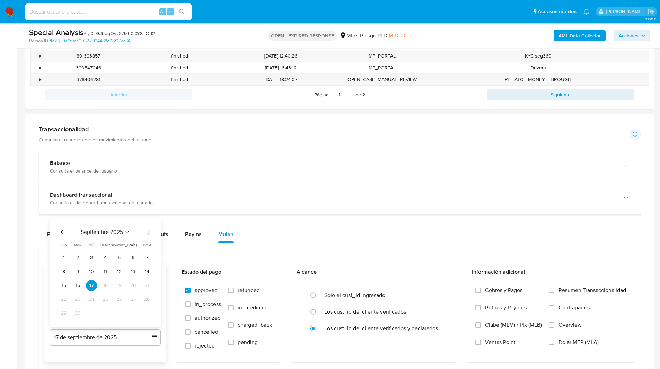
click at [61, 232] on icon "Mes anterior" at bounding box center [62, 232] width 3 height 5
click at [146, 314] on button "31" at bounding box center [146, 313] width 11 height 11
click at [585, 340] on span "Dolar MEP (MLA)" at bounding box center [579, 342] width 40 height 7
click at [554, 340] on input "Dolar MEP (MLA)" at bounding box center [552, 343] width 6 height 6
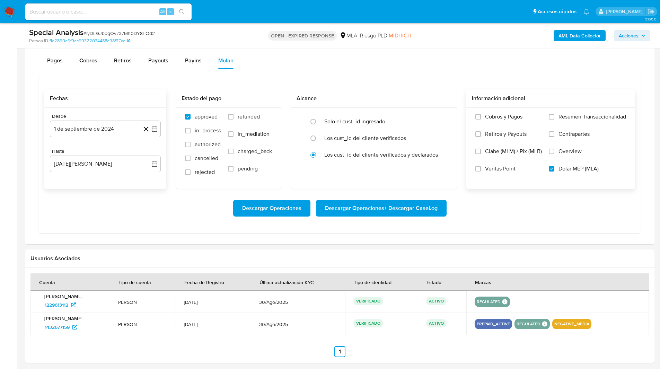
scroll to position [575, 0]
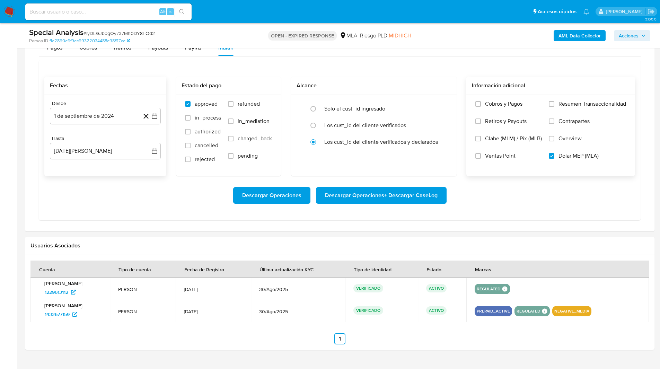
click at [373, 199] on span "Descargar Operaciones + Descargar CaseLog" at bounding box center [381, 195] width 113 height 15
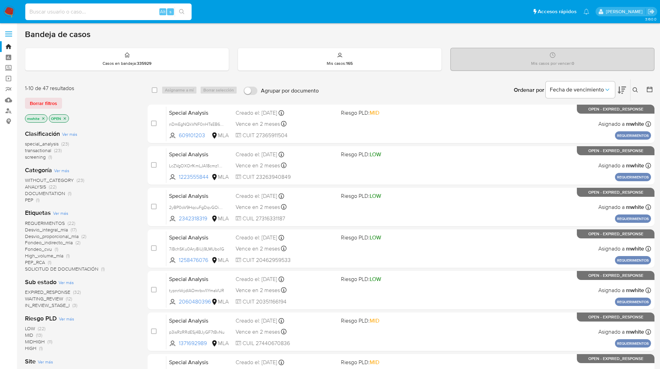
click at [126, 16] on input at bounding box center [108, 11] width 166 height 9
paste input "NaUIrW4fz8ktAB9miETRzRzZ"
type input "NaUIrW4fz8ktAB9miETRzRzZ"
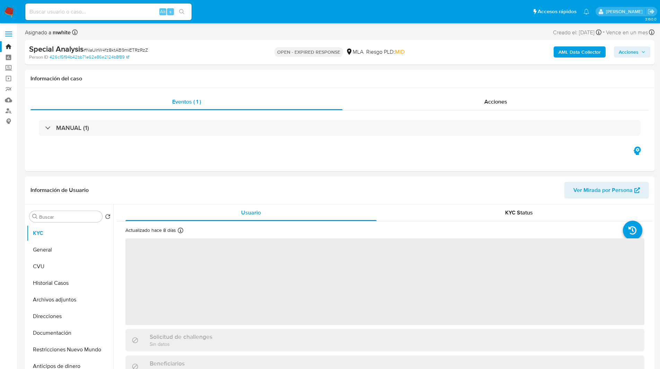
select select "10"
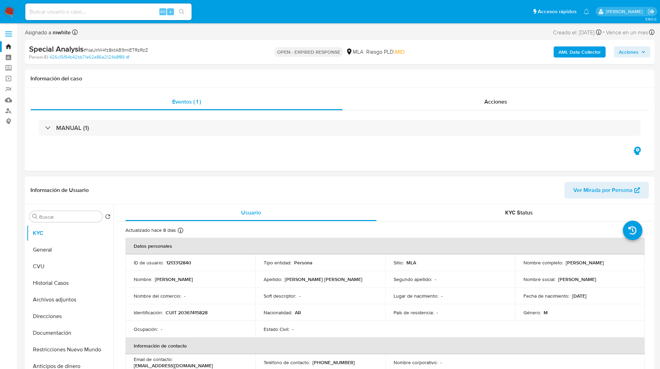
click at [183, 261] on p "1213312840" at bounding box center [178, 263] width 25 height 6
copy p "1213312840"
click at [67, 220] on input "Buscar" at bounding box center [69, 217] width 60 height 6
paste input "1213312840"
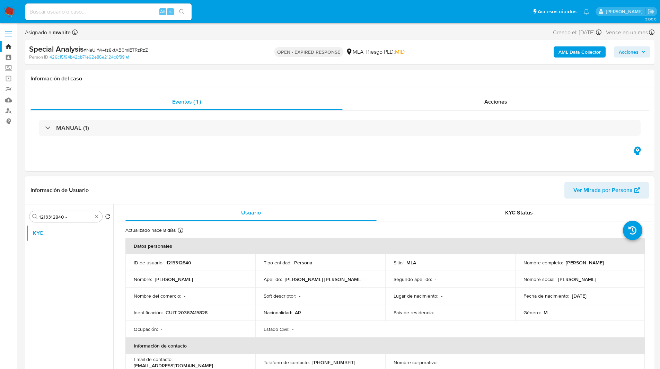
drag, startPoint x: 564, startPoint y: 263, endPoint x: 634, endPoint y: 262, distance: 70.4
click at [634, 262] on td "Nombre completo : Carlos Eduardo Equioiz Volpe" at bounding box center [580, 262] width 130 height 17
copy p "Carlos Eduardo Equioiz Volpe"
click at [70, 219] on input "1213312840 -" at bounding box center [65, 217] width 53 height 6
paste input "Carlos Eduardo Equioiz Volpe"
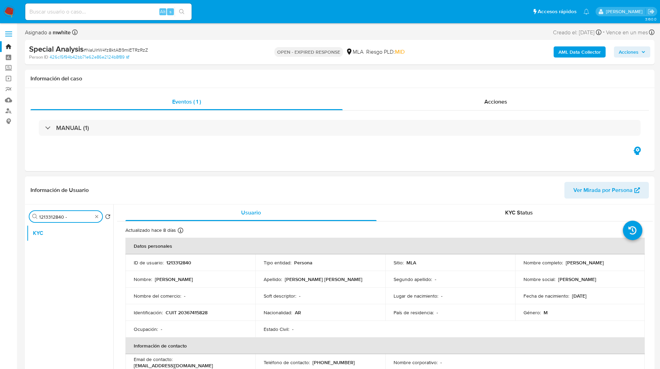
type input "1213312840 - Carlos Eduardo Equioiz Volpe"
click at [68, 215] on input "1213312840 - Carlos Eduardo Equioiz Volpe" at bounding box center [65, 217] width 53 height 6
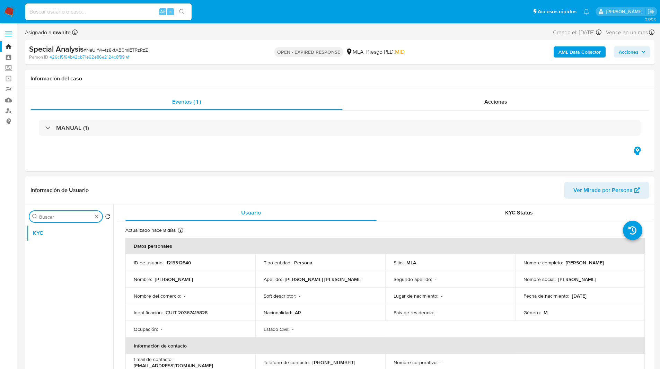
scroll to position [0, 0]
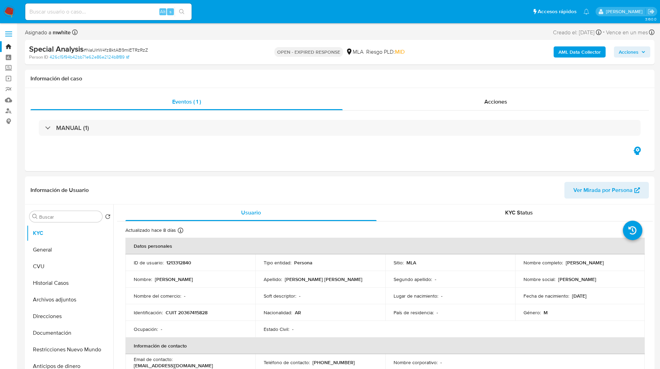
click at [404, 47] on div "Riesgo PLD: MID" at bounding box center [385, 52] width 38 height 16
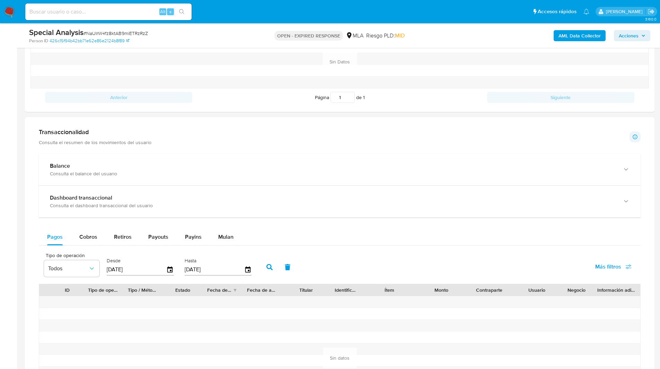
scroll to position [407, 0]
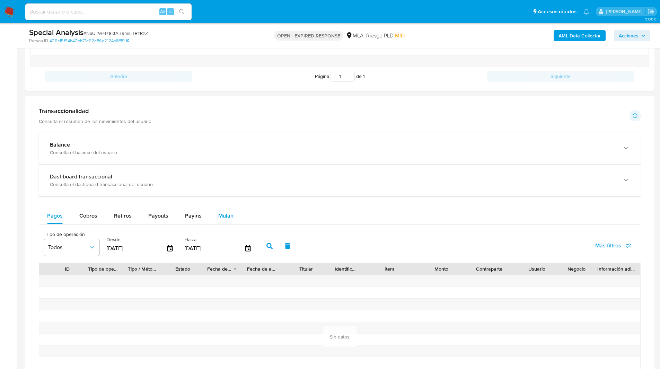
click at [221, 221] on div "Mulan" at bounding box center [225, 216] width 15 height 17
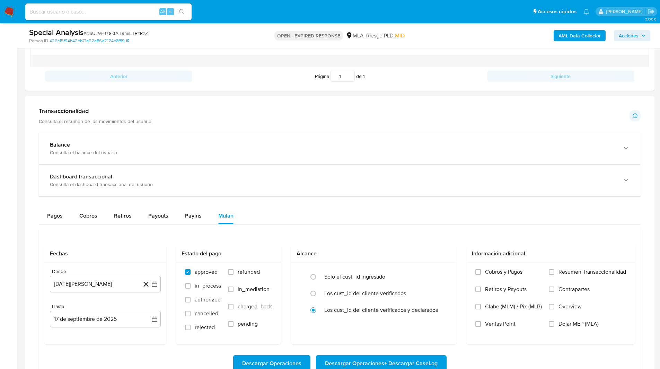
scroll to position [542, 0]
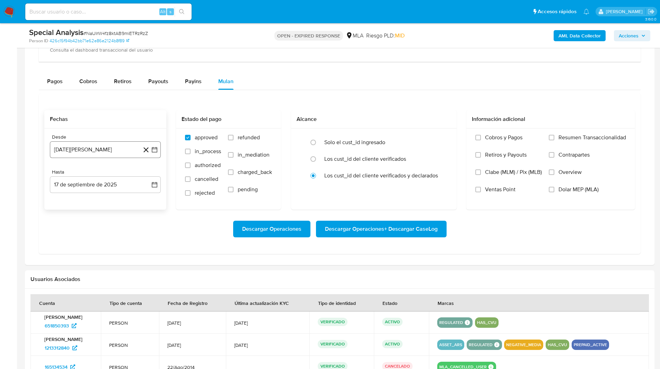
click at [97, 148] on button "[DATE][PERSON_NAME]" at bounding box center [105, 149] width 111 height 17
click at [145, 173] on icon "Mes siguiente" at bounding box center [148, 174] width 8 height 8
click at [147, 200] on button "1" at bounding box center [146, 200] width 11 height 11
click at [96, 185] on button "17 de septiembre de 2025" at bounding box center [105, 184] width 111 height 17
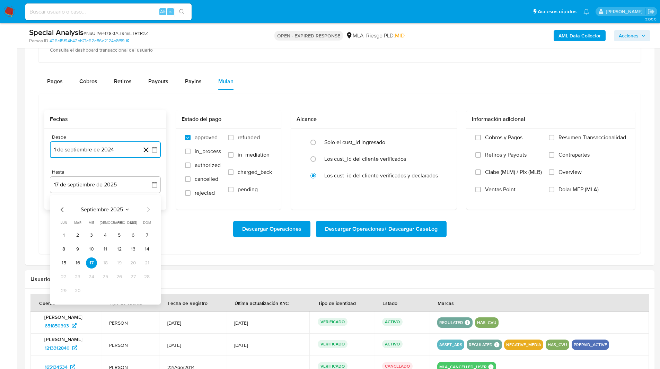
click at [59, 209] on icon "Mes anterior" at bounding box center [62, 209] width 8 height 8
click at [144, 289] on button "31" at bounding box center [146, 290] width 11 height 11
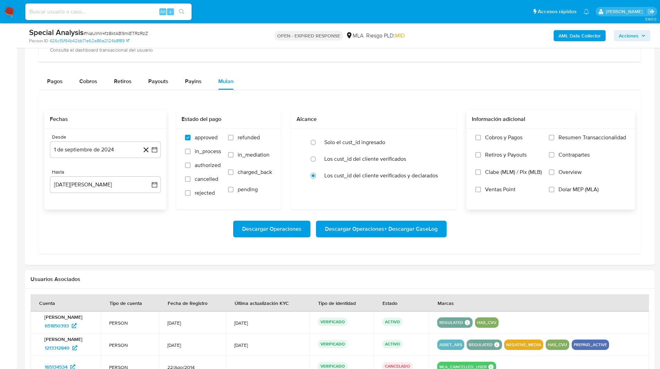
click at [563, 192] on span "Dolar MEP (MLA)" at bounding box center [579, 189] width 40 height 7
click at [554, 192] on input "Dolar MEP (MLA)" at bounding box center [552, 190] width 6 height 6
click at [388, 230] on span "Descargar Operaciones + Descargar CaseLog" at bounding box center [381, 228] width 113 height 15
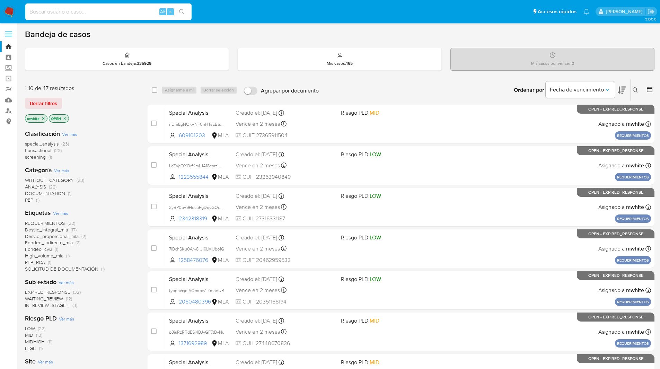
click at [128, 9] on input at bounding box center [108, 11] width 166 height 9
paste input "6u9pTXMy86Ys9CblZImcUOqm"
type input "6u9pTXMy86Ys9CblZImcUOqm"
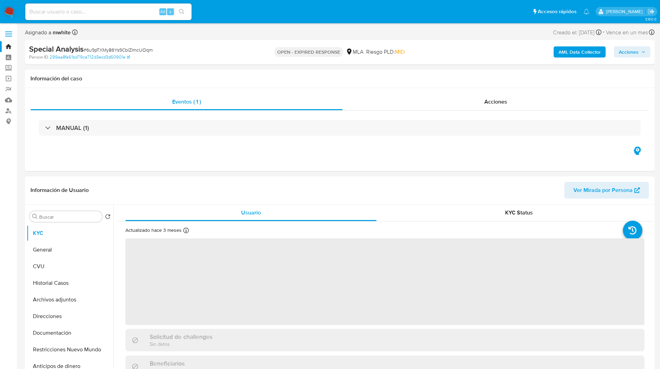
select select "10"
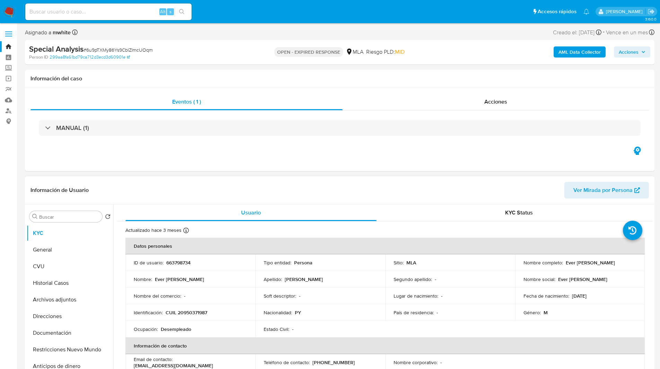
click at [183, 261] on p "663798734" at bounding box center [178, 263] width 24 height 6
copy p "663798734"
click at [52, 216] on input "Buscar" at bounding box center [69, 217] width 60 height 6
paste input "663798734"
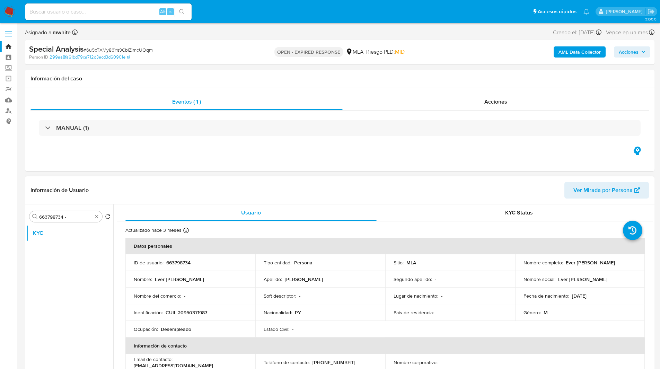
drag, startPoint x: 563, startPoint y: 263, endPoint x: 634, endPoint y: 263, distance: 70.3
click at [634, 263] on div "Nombre completo : Ever [PERSON_NAME]" at bounding box center [580, 263] width 113 height 6
copy p "Ever [PERSON_NAME]"
click at [83, 217] on input "663798734 -" at bounding box center [65, 217] width 53 height 6
paste input "Ever [PERSON_NAME]"
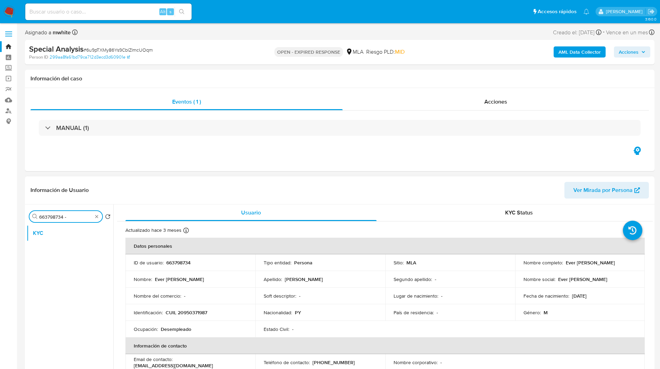
type input "663798734 - Ever [PERSON_NAME]"
click at [83, 217] on input "663798734 - Ever [PERSON_NAME]" at bounding box center [65, 217] width 53 height 6
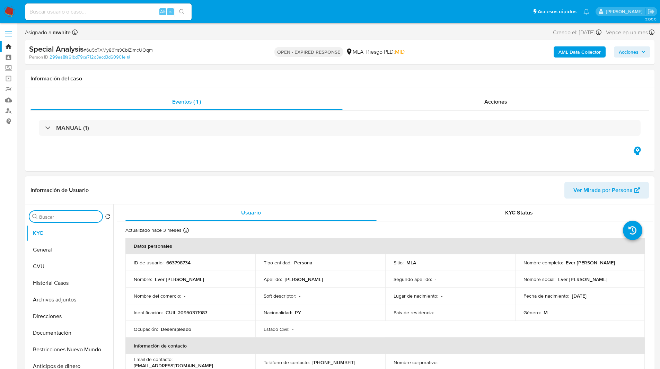
scroll to position [0, 0]
click at [459, 84] on div "Información del caso" at bounding box center [340, 79] width 630 height 18
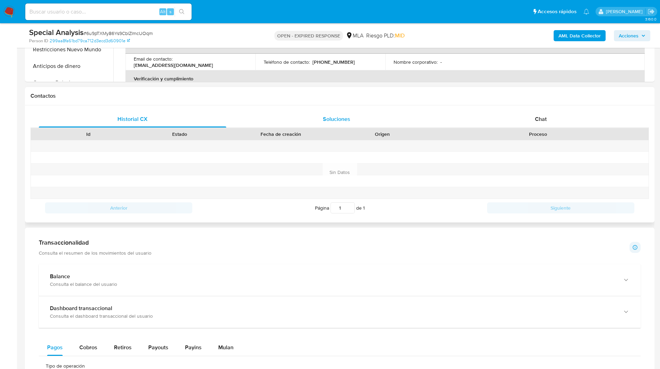
scroll to position [406, 0]
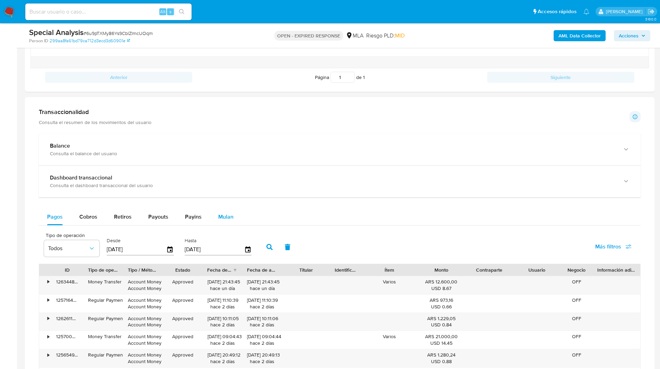
click at [227, 219] on span "Mulan" at bounding box center [225, 217] width 15 height 8
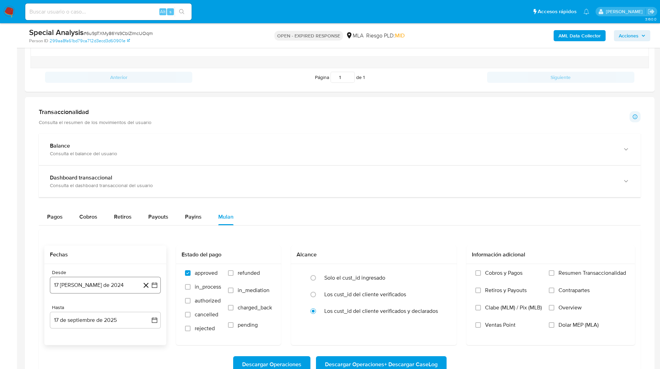
click at [92, 286] on button "17 [PERSON_NAME] de 2024" at bounding box center [105, 285] width 111 height 17
click at [146, 176] on icon "Mes siguiente" at bounding box center [148, 180] width 8 height 8
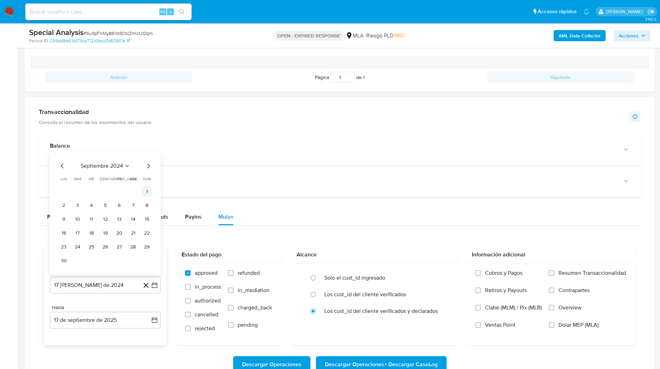
click at [146, 191] on button "1" at bounding box center [146, 191] width 11 height 11
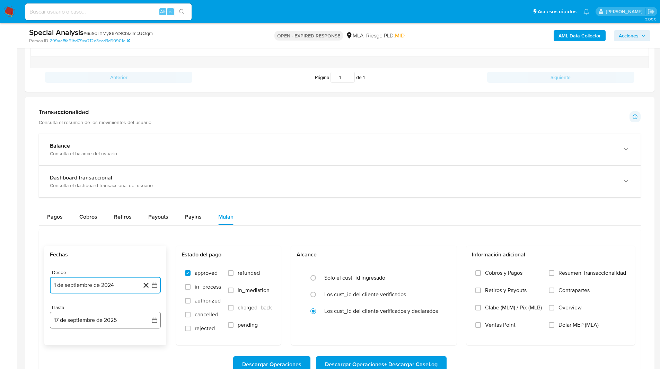
click at [83, 323] on button "17 de septiembre de 2025" at bounding box center [105, 320] width 111 height 17
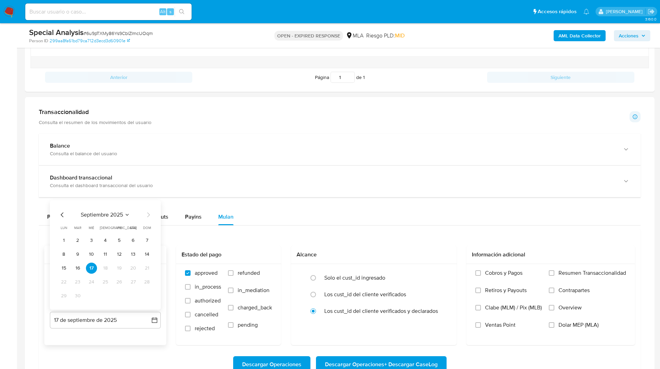
click at [61, 211] on icon "Mes anterior" at bounding box center [62, 215] width 8 height 8
click at [141, 297] on button "31" at bounding box center [146, 295] width 11 height 11
click at [582, 327] on span "Dolar MEP (MLA)" at bounding box center [579, 325] width 40 height 7
click at [554, 327] on input "Dolar MEP (MLA)" at bounding box center [552, 325] width 6 height 6
click at [395, 363] on span "Descargar Operaciones + Descargar CaseLog" at bounding box center [381, 364] width 113 height 15
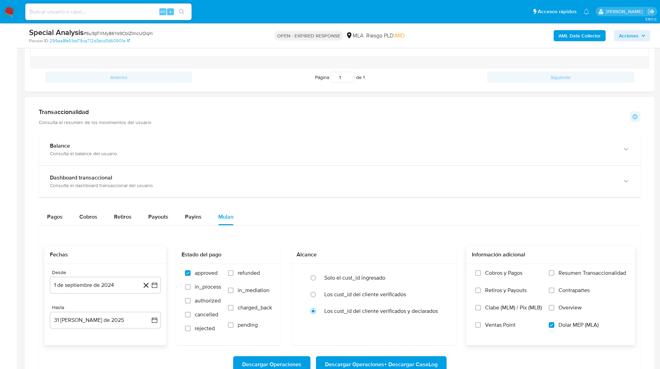
scroll to position [512, 0]
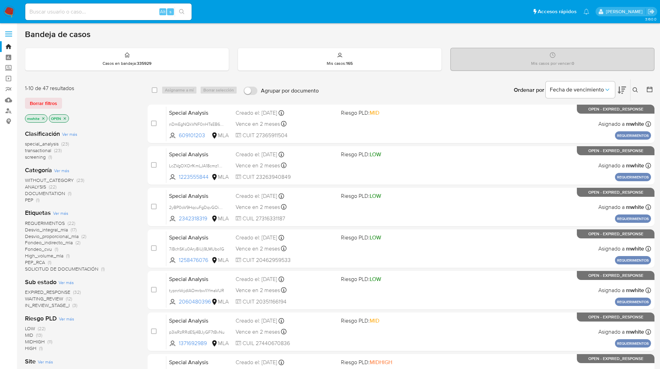
click at [125, 14] on input at bounding box center [108, 11] width 166 height 9
paste input "UHKRwCltG47MW04tJEvcfSRO"
type input "UHKRwCltG47MW04tJEvcfSRO"
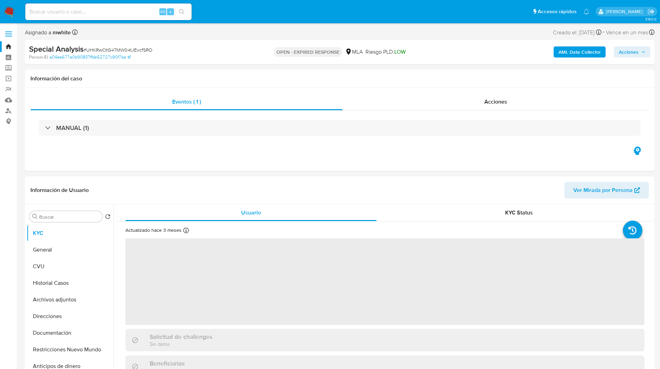
select select "10"
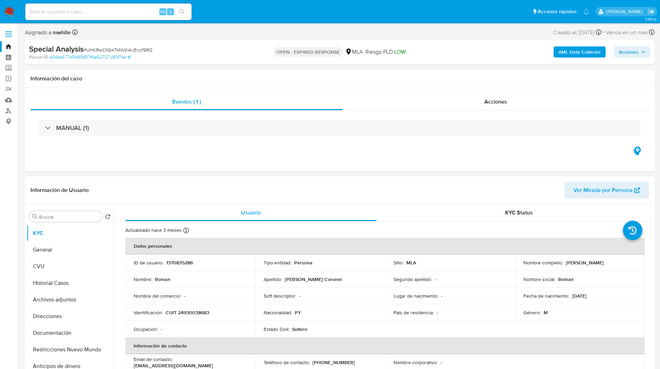
click at [179, 265] on p "1370835286" at bounding box center [179, 263] width 27 height 6
copy p "1370835286"
click at [72, 215] on input "Buscar" at bounding box center [69, 217] width 60 height 6
paste input "1370835286"
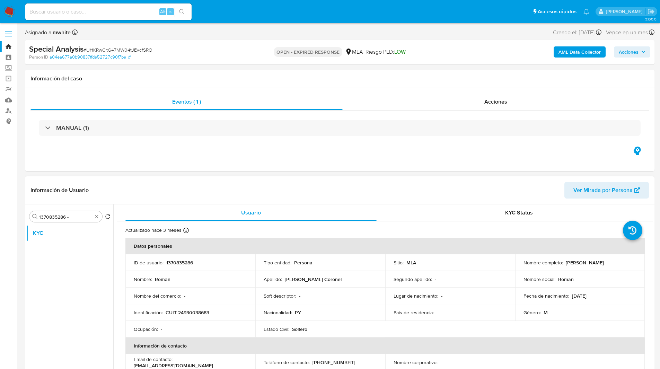
drag, startPoint x: 563, startPoint y: 262, endPoint x: 627, endPoint y: 260, distance: 63.8
click at [627, 260] on div "Nombre completo : [PERSON_NAME]" at bounding box center [580, 263] width 113 height 6
copy p "[PERSON_NAME]"
click at [77, 219] on input "1370835286 -" at bounding box center [65, 217] width 53 height 6
paste input "[PERSON_NAME]"
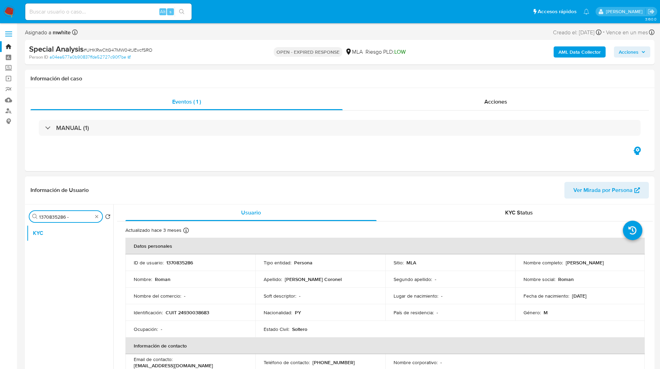
type input "1370835286 - [PERSON_NAME]"
click at [77, 219] on input "1370835286 - [PERSON_NAME]" at bounding box center [65, 217] width 53 height 6
click at [77, 219] on input "1370835286 - Roman Brizuela Coronel" at bounding box center [65, 217] width 53 height 6
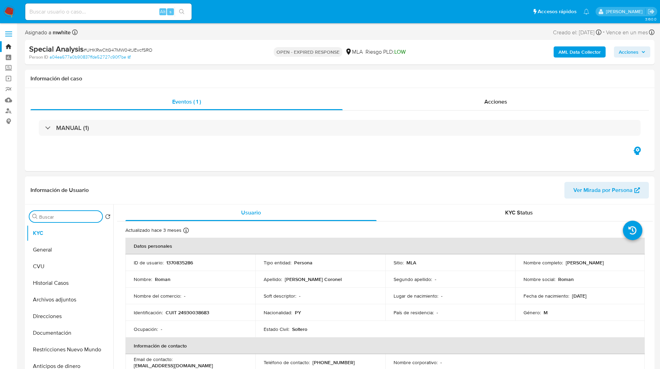
scroll to position [0, 0]
click at [357, 144] on div "MANUAL (1)" at bounding box center [339, 128] width 619 height 35
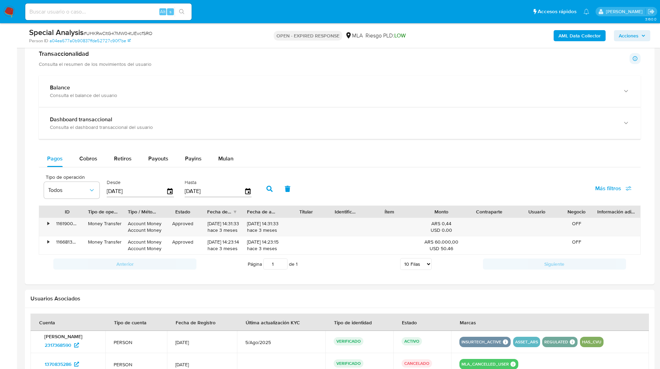
scroll to position [459, 0]
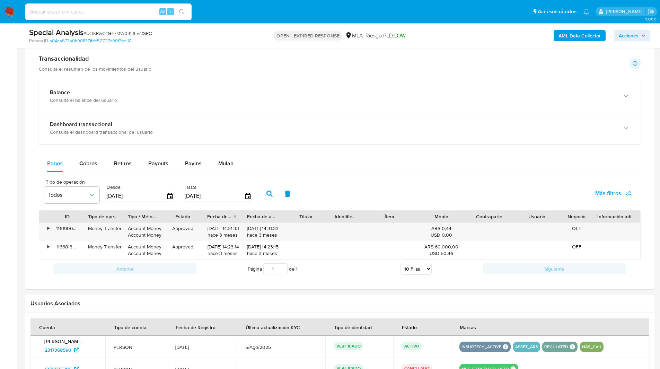
click at [219, 173] on div "Pagos Cobros Retiros Payouts Payins Mulan Tipo de operación Todos Desde 20/06/2…" at bounding box center [340, 216] width 602 height 123
click at [227, 160] on span "Mulan" at bounding box center [225, 163] width 15 height 8
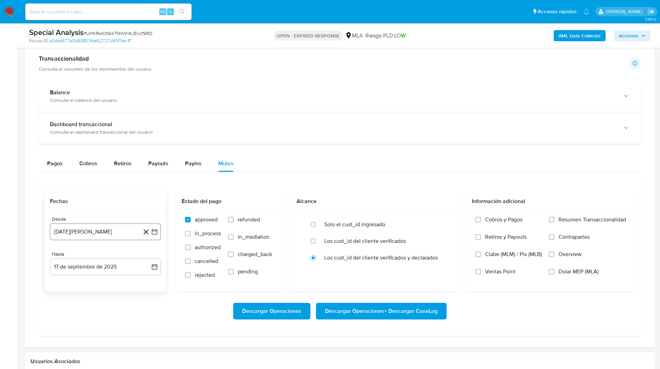
click at [115, 229] on button "17 [PERSON_NAME] de 2024" at bounding box center [105, 232] width 111 height 17
click at [148, 256] on icon "Mes siguiente" at bounding box center [148, 257] width 8 height 8
click at [146, 280] on button "1" at bounding box center [146, 282] width 11 height 11
click at [67, 271] on button "17 de septiembre de 2025" at bounding box center [105, 267] width 111 height 17
click at [60, 162] on icon "Mes anterior" at bounding box center [62, 161] width 8 height 8
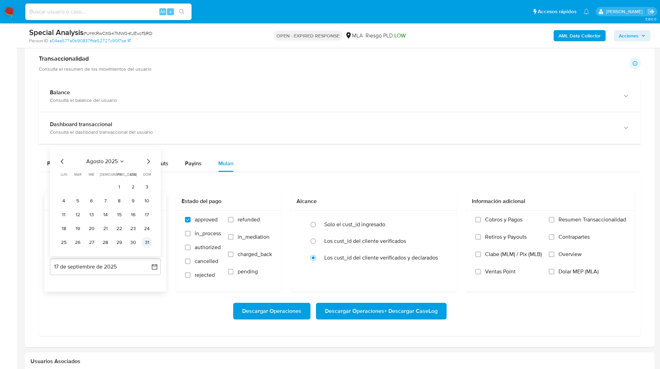
click at [149, 241] on button "31" at bounding box center [146, 242] width 11 height 11
click at [577, 275] on span "Dolar MEP (MLA)" at bounding box center [579, 271] width 40 height 7
click at [554, 274] on input "Dolar MEP (MLA)" at bounding box center [552, 272] width 6 height 6
click at [404, 310] on span "Descargar Operaciones + Descargar CaseLog" at bounding box center [381, 311] width 113 height 15
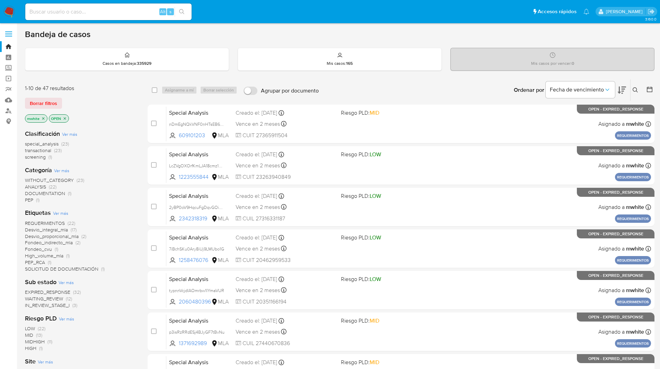
click at [84, 18] on div "Alt s" at bounding box center [108, 11] width 166 height 17
click at [94, 10] on input at bounding box center [108, 11] width 166 height 9
paste input "1pXGKxkaZZCejhlwubWoNqB4"
type input "1pXGKxkaZZCejhlwubWoNqB4"
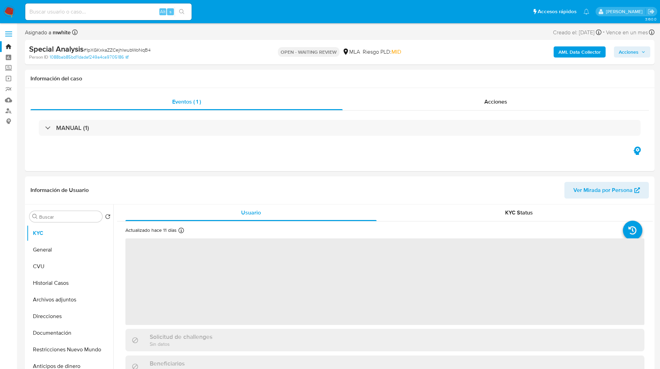
select select "10"
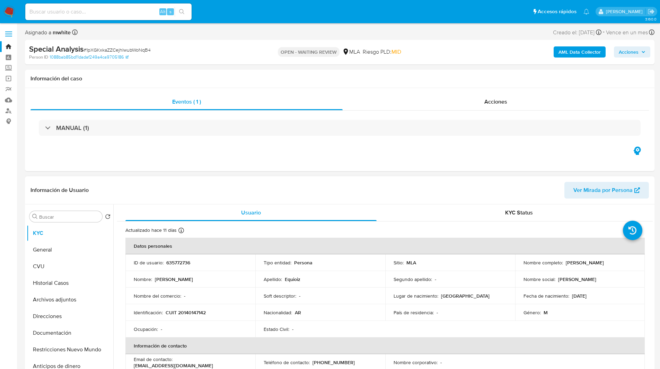
click at [178, 265] on p "635772736" at bounding box center [178, 263] width 24 height 6
copy p "635772736"
click at [74, 213] on div "Buscar" at bounding box center [65, 216] width 73 height 11
click at [62, 214] on input "Buscar" at bounding box center [69, 217] width 60 height 6
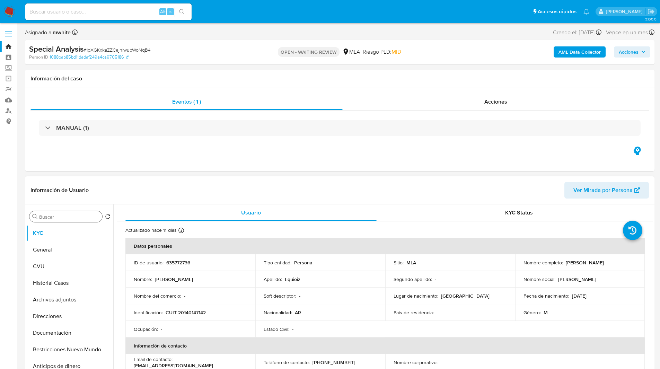
paste input "635772736"
drag, startPoint x: 563, startPoint y: 264, endPoint x: 627, endPoint y: 264, distance: 64.1
click at [627, 264] on div "Nombre completo : Marcelo Antonio Equioiz" at bounding box center [580, 263] width 113 height 6
copy p "Marcelo Antonio Equioiz"
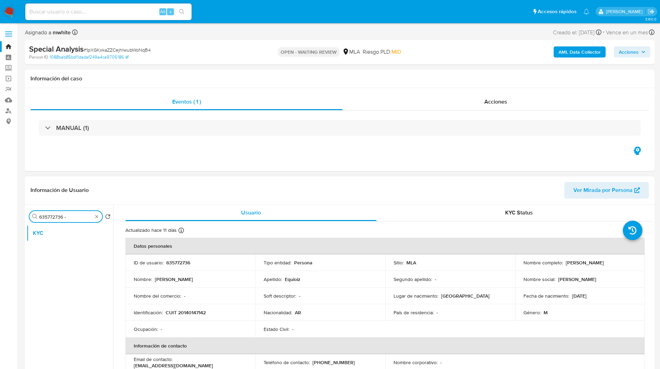
click at [79, 219] on input "635772736 -" at bounding box center [65, 217] width 53 height 6
paste input "Marcelo Antonio Equioiz"
type input "635772736 - Marcelo Antonio Equioiz"
click at [75, 217] on input "635772736 - Marcelo Antonio Equioiz" at bounding box center [65, 217] width 53 height 6
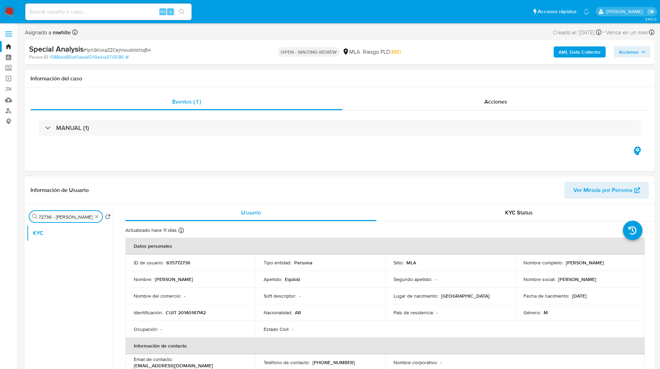
click at [75, 217] on input "635772736 - Marcelo Antonio Equioiz" at bounding box center [65, 217] width 53 height 6
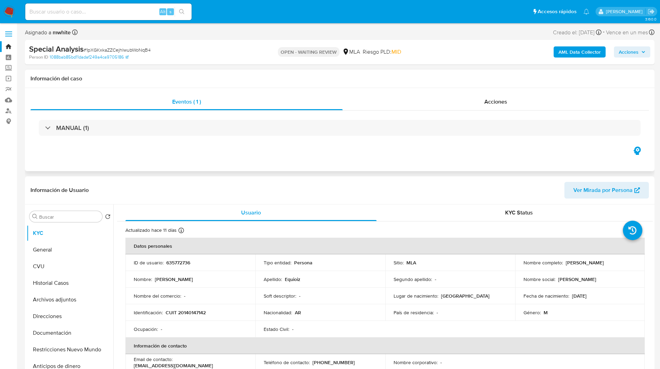
click at [425, 71] on div "Información del caso" at bounding box center [340, 79] width 630 height 18
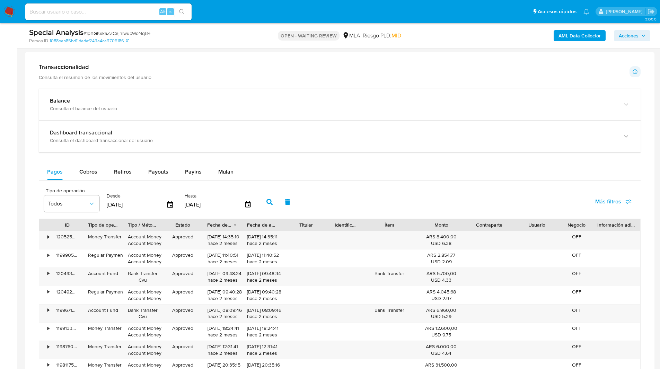
scroll to position [406, 0]
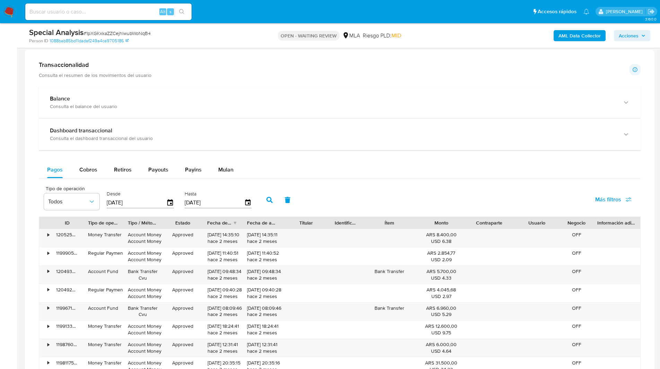
click at [235, 186] on div "Hasta 17/09/2025" at bounding box center [218, 199] width 67 height 28
click at [215, 158] on div "Balance Consulta el balance del usuario Dashboard transaccional Consulta el das…" at bounding box center [340, 259] width 602 height 344
click at [225, 172] on span "Mulan" at bounding box center [225, 170] width 15 height 8
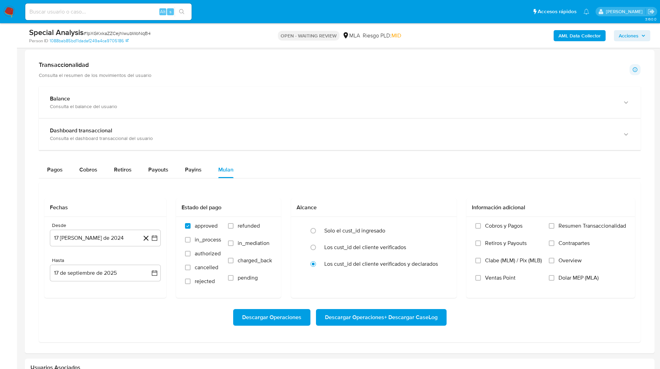
scroll to position [413, 0]
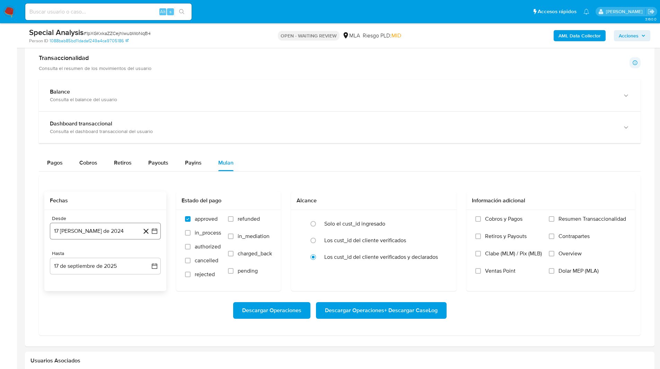
click at [118, 227] on button "17 de agosto de 2024" at bounding box center [105, 231] width 111 height 17
click at [147, 256] on icon "Mes siguiente" at bounding box center [148, 256] width 8 height 8
click at [140, 283] on tr "1" at bounding box center [105, 281] width 94 height 11
click at [145, 282] on button "1" at bounding box center [146, 281] width 11 height 11
click at [85, 266] on button "17 de septiembre de 2025" at bounding box center [105, 266] width 111 height 17
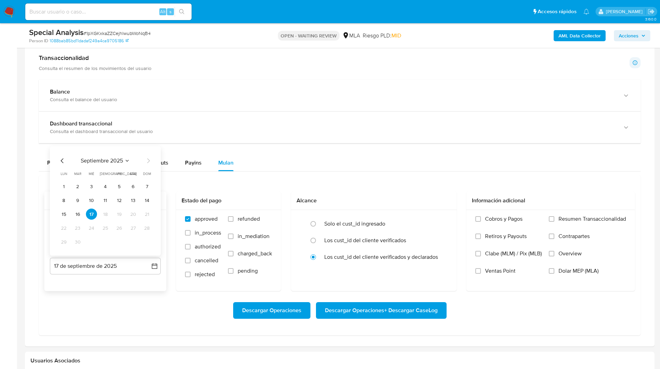
click at [60, 163] on icon "Mes anterior" at bounding box center [62, 161] width 8 height 8
click at [146, 243] on button "31" at bounding box center [146, 241] width 11 height 11
click at [581, 273] on span "Dolar MEP (MLA)" at bounding box center [579, 271] width 40 height 7
click at [554, 273] on input "Dolar MEP (MLA)" at bounding box center [552, 271] width 6 height 6
click at [418, 310] on span "Descargar Operaciones + Descargar CaseLog" at bounding box center [381, 310] width 113 height 15
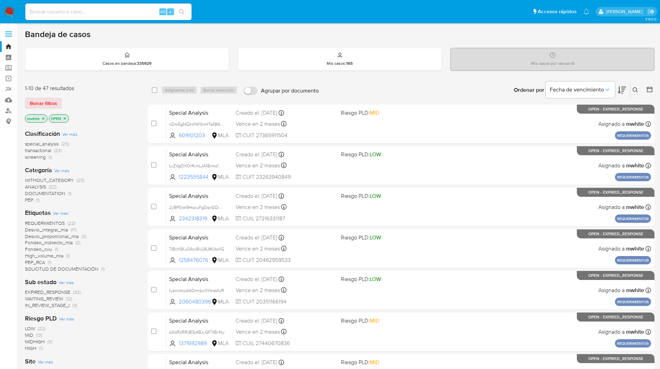
click at [115, 15] on input at bounding box center [108, 11] width 166 height 9
paste input "Ir3g1SVIg8SZNTvbRcrgNvjb"
type input "Ir3g1SVIg8SZNTvbRcrgNvjb"
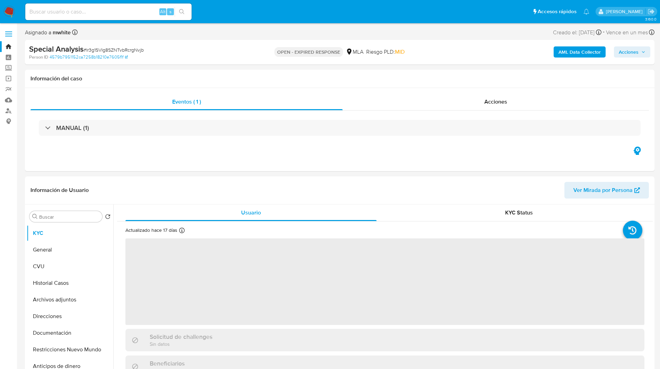
select select "10"
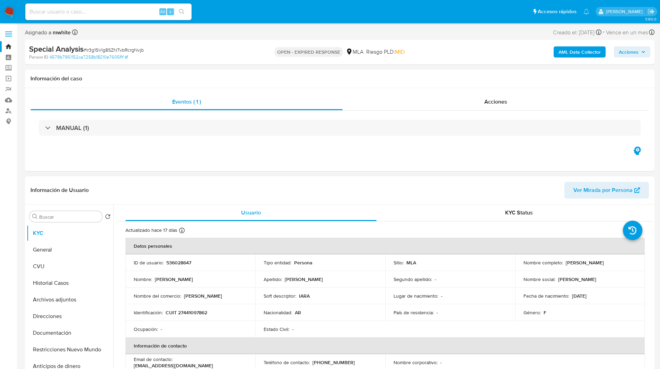
click at [185, 260] on p "536028647" at bounding box center [178, 263] width 25 height 6
copy p "536028647"
click at [77, 219] on input "Buscar" at bounding box center [69, 217] width 60 height 6
paste input "536028647"
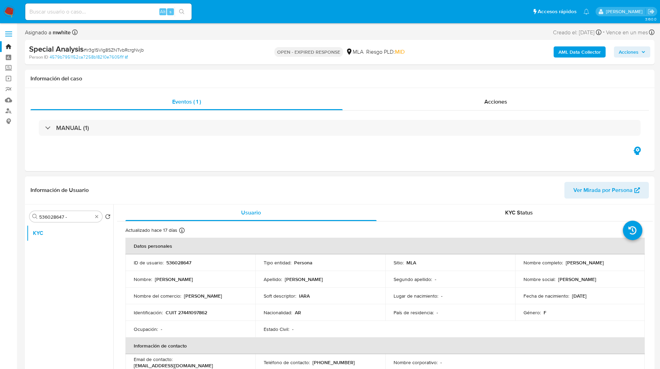
drag, startPoint x: 563, startPoint y: 262, endPoint x: 633, endPoint y: 261, distance: 70.3
click at [633, 261] on div "Nombre completo : [PERSON_NAME]" at bounding box center [580, 263] width 113 height 6
copy p "[PERSON_NAME]"
click at [77, 216] on input "536028647 -" at bounding box center [65, 217] width 53 height 6
paste input "[PERSON_NAME]"
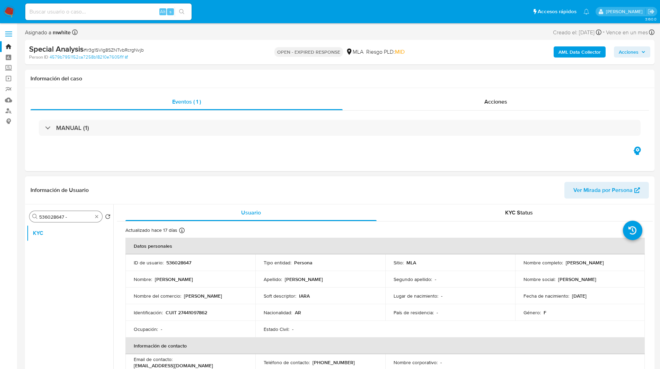
type input "536028647 - [PERSON_NAME]"
click at [77, 216] on input "536028647 - [PERSON_NAME]" at bounding box center [65, 217] width 53 height 6
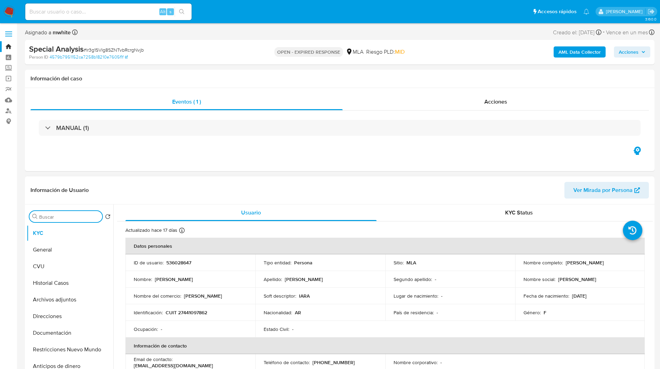
scroll to position [0, 0]
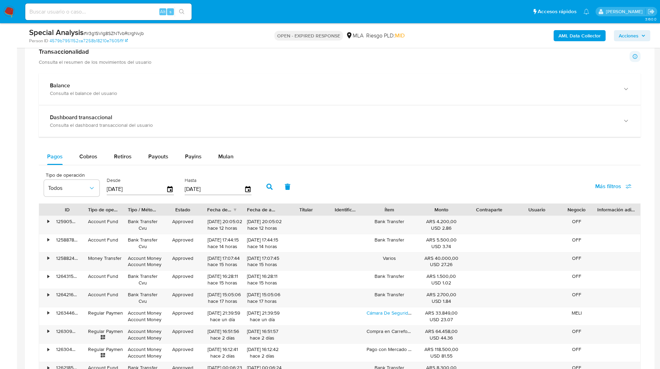
scroll to position [467, 0]
click at [229, 157] on span "Mulan" at bounding box center [225, 156] width 15 height 8
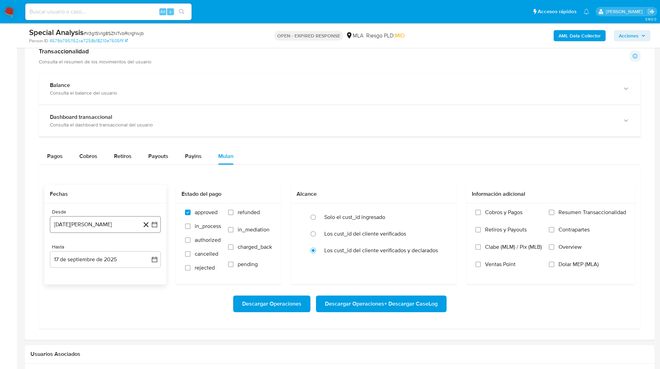
click at [108, 221] on button "[DATE][PERSON_NAME]" at bounding box center [105, 224] width 111 height 17
click at [150, 251] on icon "Mes siguiente" at bounding box center [148, 249] width 8 height 8
click at [147, 277] on button "1" at bounding box center [146, 275] width 11 height 11
click at [89, 261] on button "17 de septiembre de 2025" at bounding box center [105, 259] width 111 height 17
click at [63, 156] on icon "Mes anterior" at bounding box center [62, 154] width 8 height 8
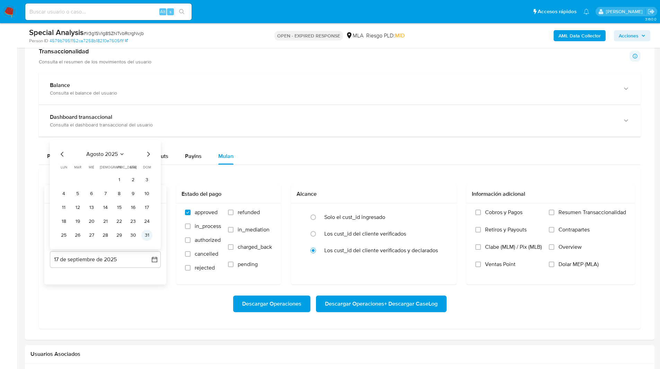
click at [143, 234] on button "31" at bounding box center [146, 235] width 11 height 11
click at [560, 264] on span "Dolar MEP (MLA)" at bounding box center [579, 264] width 40 height 7
click at [554, 264] on input "Dolar MEP (MLA)" at bounding box center [552, 265] width 6 height 6
click at [385, 304] on span "Descargar Operaciones + Descargar CaseLog" at bounding box center [381, 303] width 113 height 15
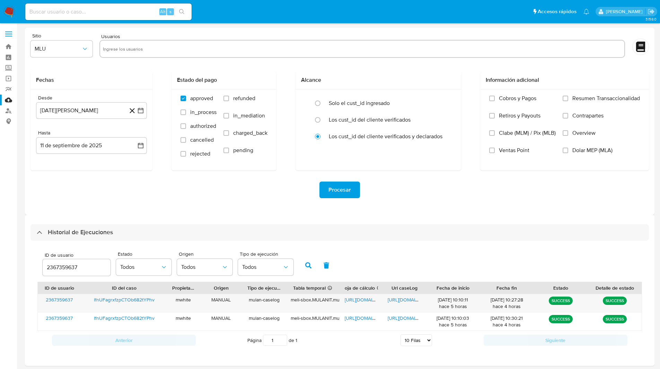
select select "10"
click at [67, 268] on input "2367359637" at bounding box center [77, 267] width 68 height 9
paste input "158289816"
type input "2158289816"
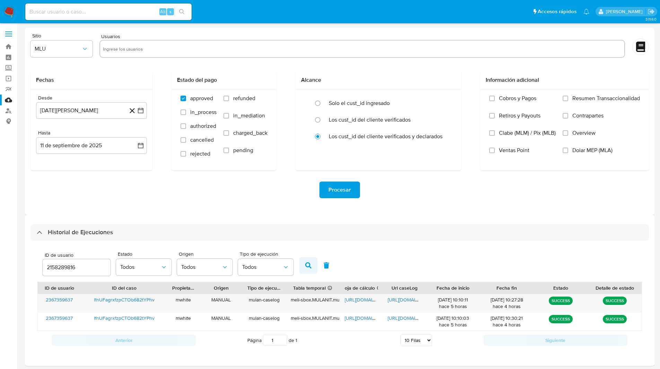
click at [313, 266] on button "button" at bounding box center [308, 265] width 18 height 17
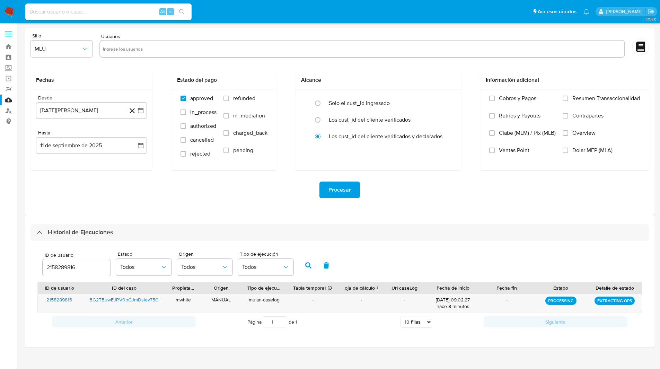
click at [221, 210] on div "Sitio MLU Usuarios Fechas Desde [DATE][PERSON_NAME] [DATE] Hasta [DATE] [DATE] …" at bounding box center [340, 121] width 630 height 187
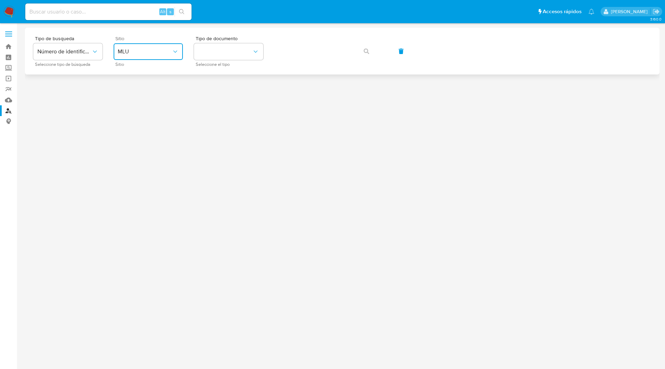
click at [155, 51] on span "MLU" at bounding box center [145, 51] width 54 height 7
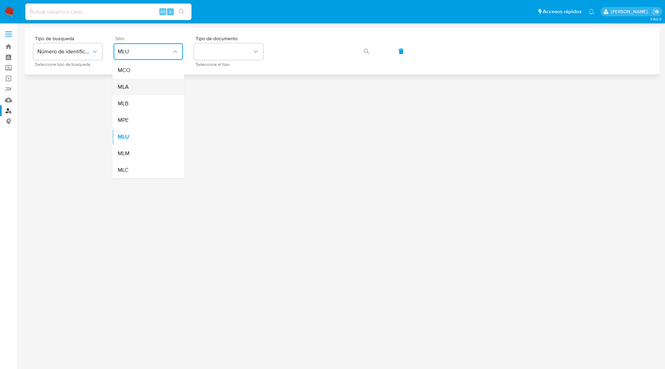
click at [131, 88] on div "MLA" at bounding box center [146, 87] width 57 height 17
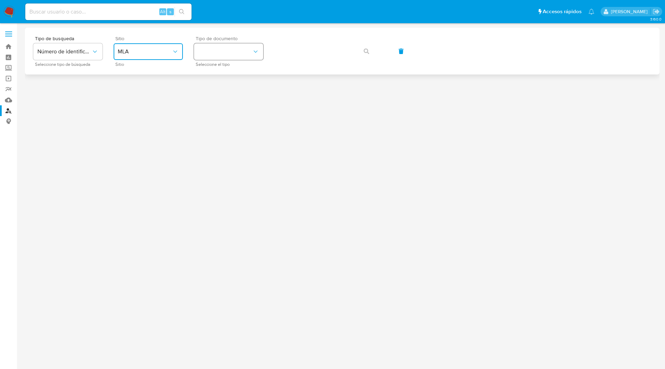
click at [229, 53] on button "identificationType" at bounding box center [228, 51] width 69 height 17
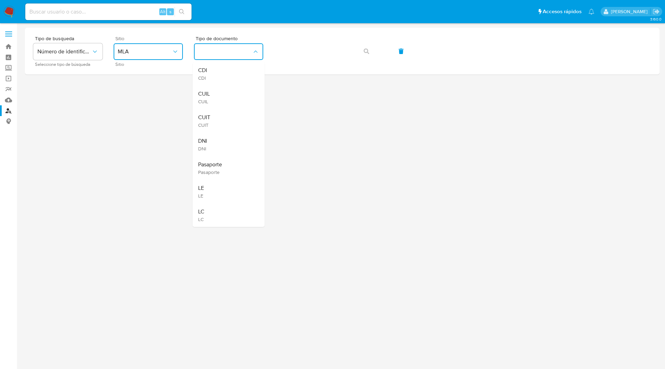
click at [214, 117] on div "CUIT CUIT" at bounding box center [226, 121] width 57 height 24
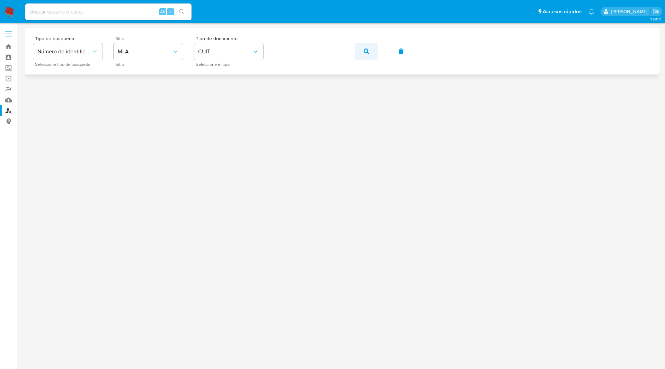
click at [370, 56] on button "button" at bounding box center [367, 51] width 24 height 17
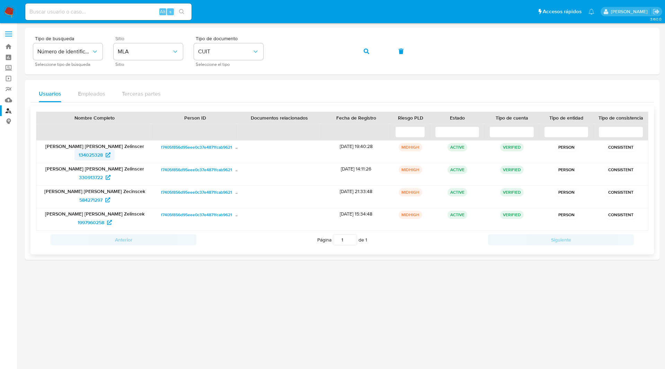
click at [104, 153] on span "134025328" at bounding box center [95, 154] width 32 height 11
click at [91, 175] on span "330913722" at bounding box center [91, 177] width 24 height 11
click at [101, 201] on span "584271297" at bounding box center [90, 199] width 23 height 11
click at [91, 221] on span "1997960258" at bounding box center [91, 222] width 27 height 11
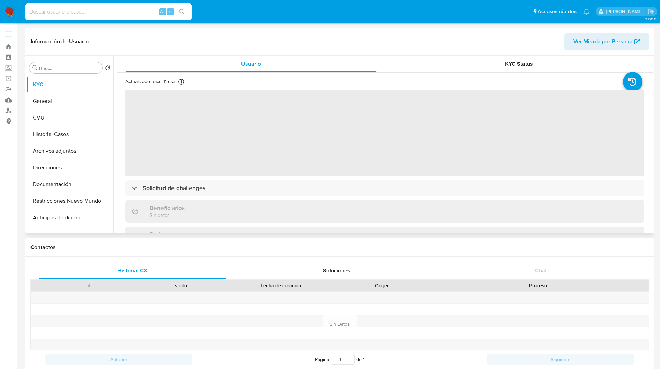
select select "10"
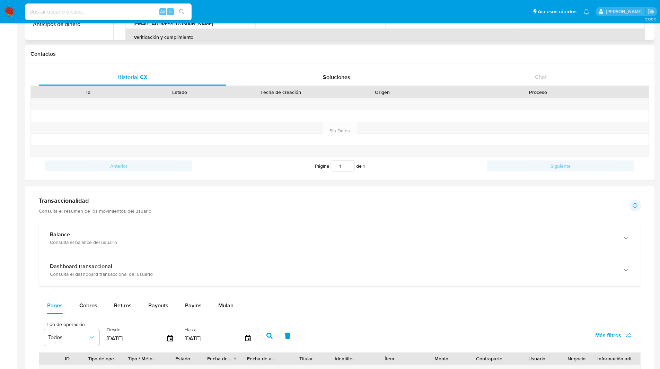
scroll to position [187, 0]
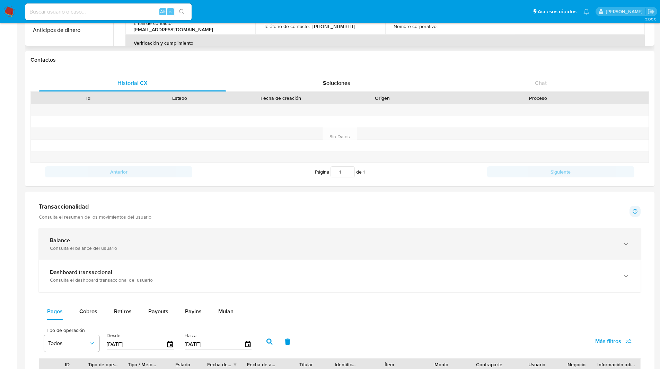
click at [111, 251] on div "Consulta el balance del usuario" at bounding box center [333, 248] width 566 height 6
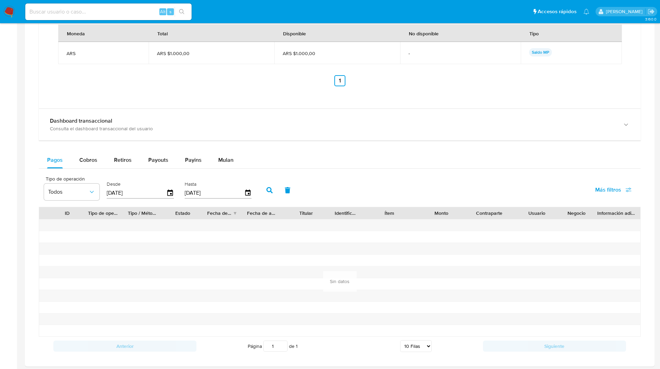
scroll to position [568, 0]
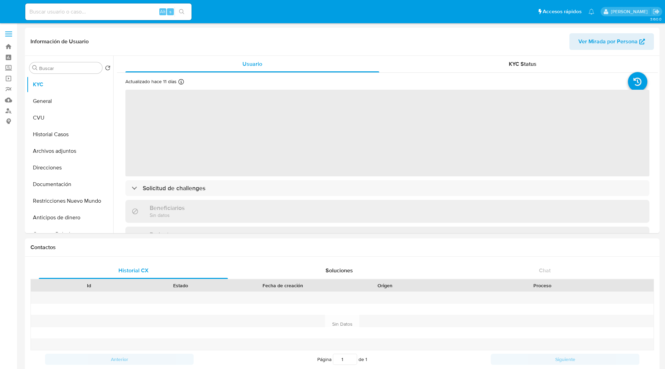
select select "10"
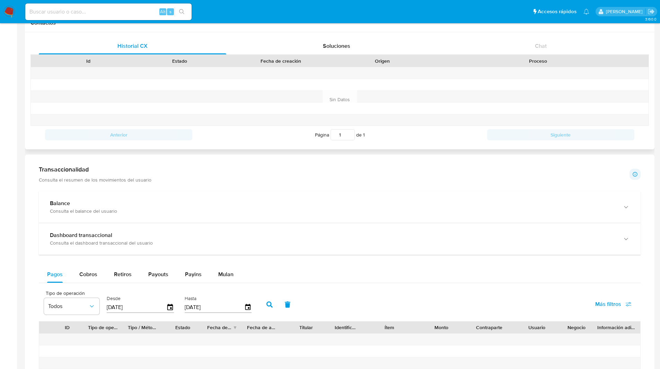
scroll to position [238, 0]
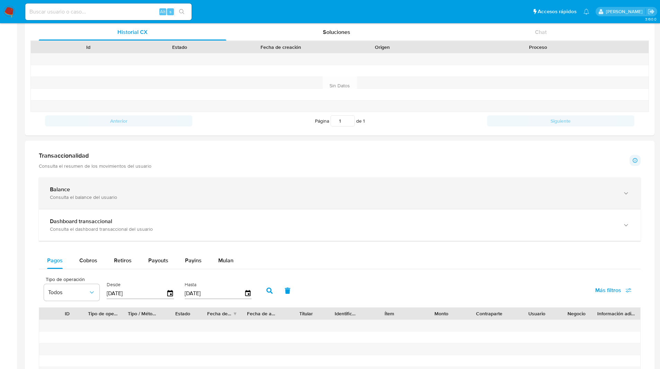
click at [131, 201] on div "Balance Consulta el balance del usuario" at bounding box center [340, 193] width 602 height 32
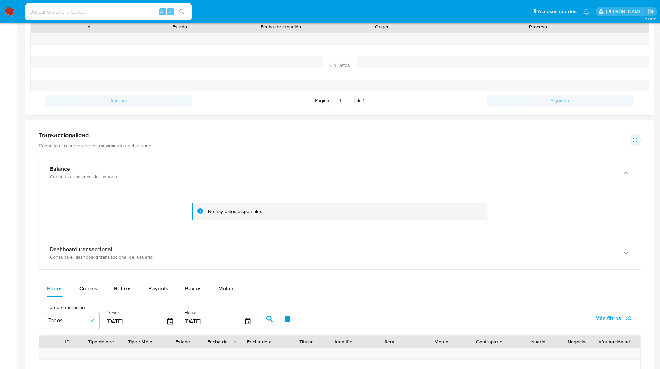
scroll to position [261, 0]
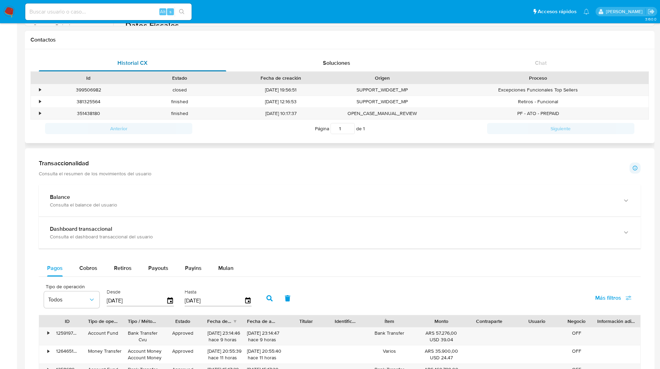
scroll to position [208, 0]
click at [119, 166] on h1 "Transaccionalidad" at bounding box center [95, 163] width 113 height 8
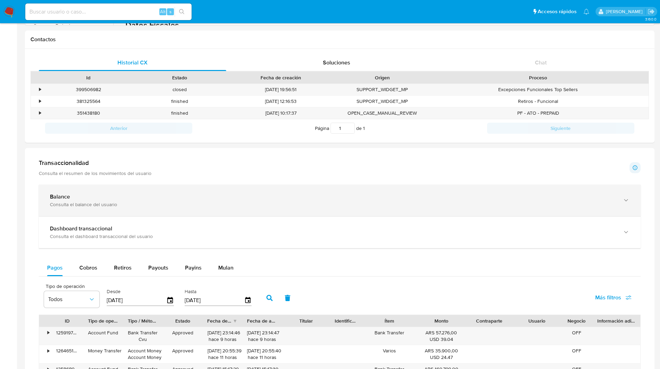
click at [147, 216] on div "Balance Consulta el balance del usuario" at bounding box center [340, 201] width 602 height 32
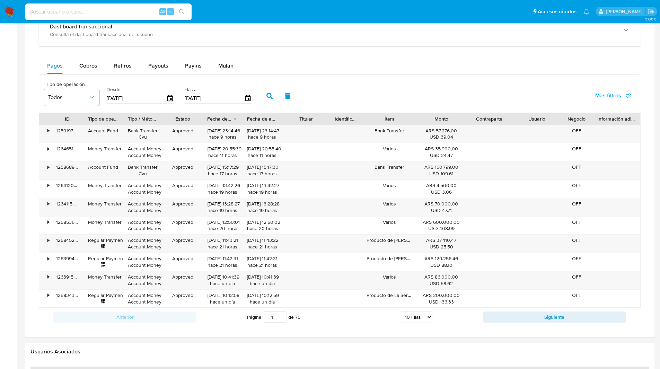
scroll to position [681, 0]
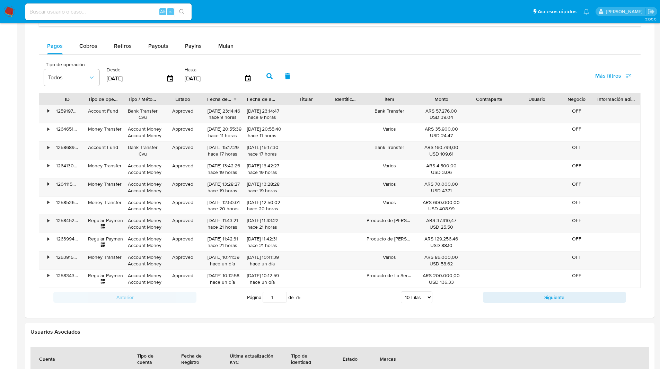
click at [417, 295] on select "5 Filas 10 Filas 20 Filas 25 Filas 50 Filas 100 Filas" at bounding box center [417, 297] width 32 height 12
select select "100"
click at [401, 291] on select "5 Filas 10 Filas 20 Filas 25 Filas 50 Filas 100 Filas" at bounding box center [417, 297] width 32 height 12
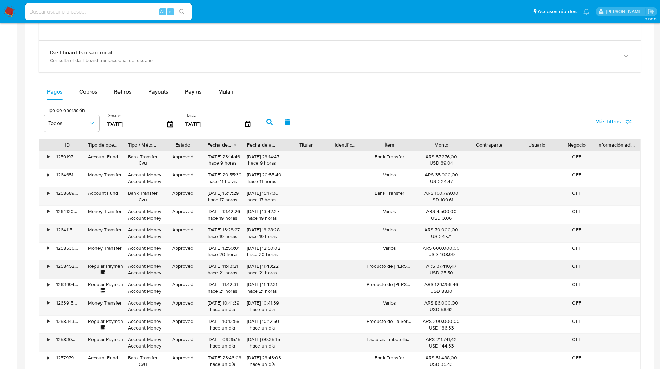
scroll to position [635, 0]
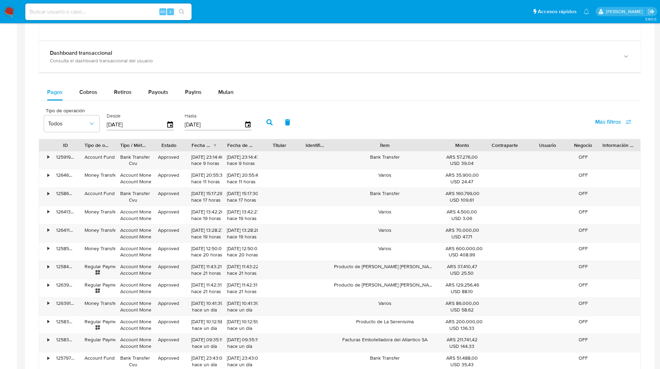
drag, startPoint x: 416, startPoint y: 146, endPoint x: 472, endPoint y: 146, distance: 55.8
click at [472, 146] on div "ID Tipo de operación Tipo / Método Estado Fecha de creación Fecha de aprobación…" at bounding box center [339, 145] width 601 height 12
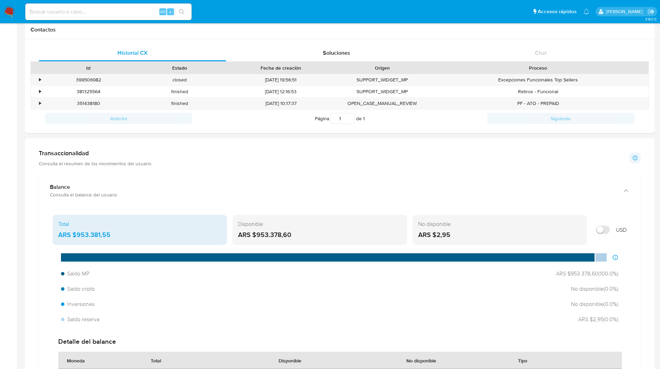
scroll to position [0, 0]
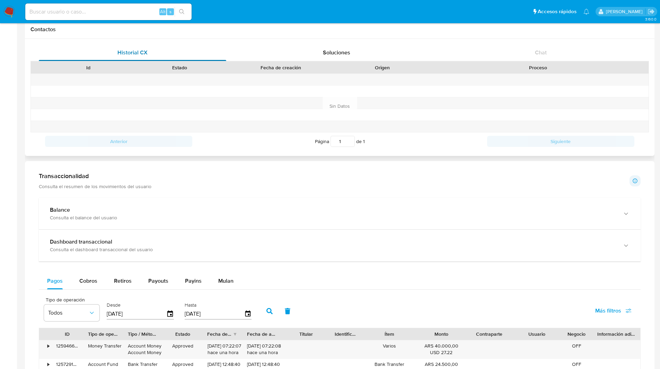
scroll to position [218, 0]
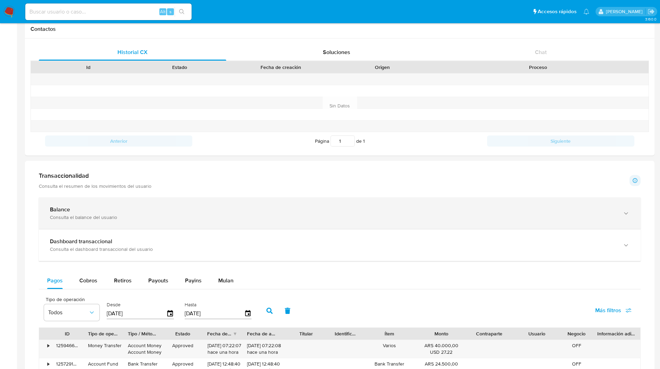
click at [115, 205] on div "Balance Consulta el balance del usuario" at bounding box center [340, 214] width 602 height 32
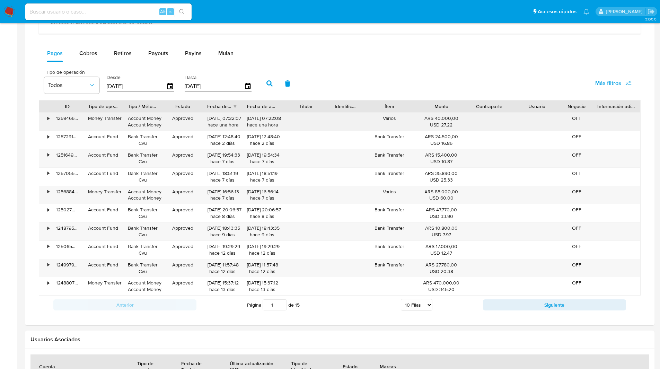
scroll to position [676, 0]
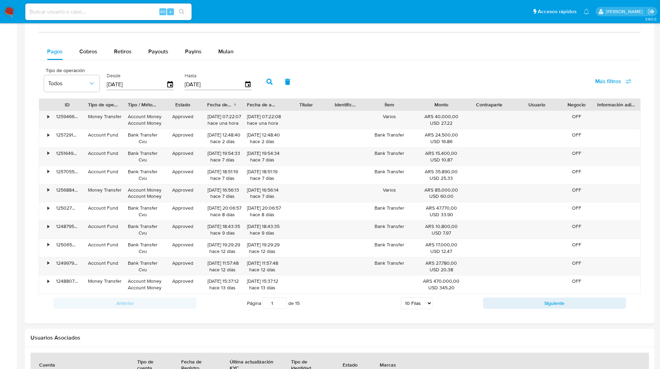
click at [422, 303] on select "5 Filas 10 Filas 20 Filas 25 Filas 50 Filas 100 Filas" at bounding box center [417, 303] width 32 height 12
select select "100"
click at [401, 297] on select "5 Filas 10 Filas 20 Filas 25 Filas 50 Filas 100 Filas" at bounding box center [417, 303] width 32 height 12
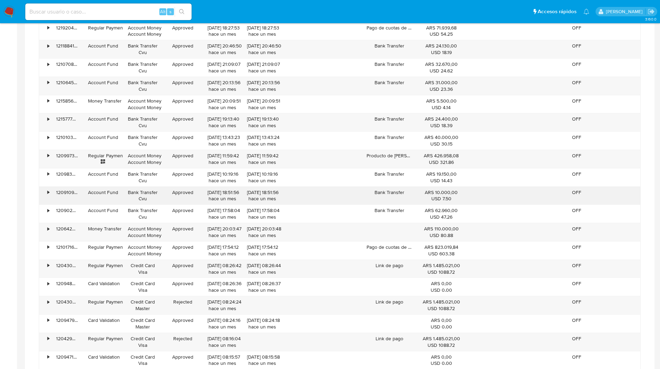
scroll to position [1589, 0]
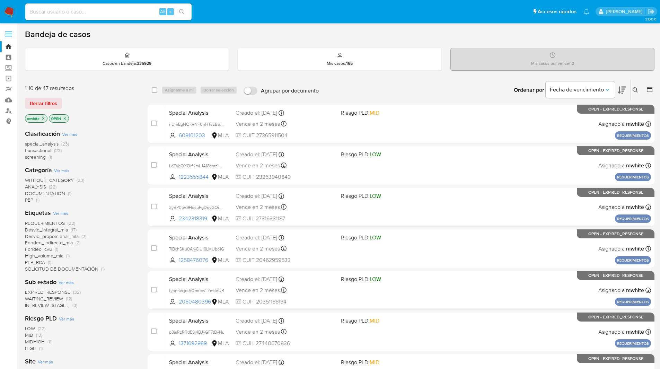
click at [639, 90] on button at bounding box center [636, 90] width 11 height 8
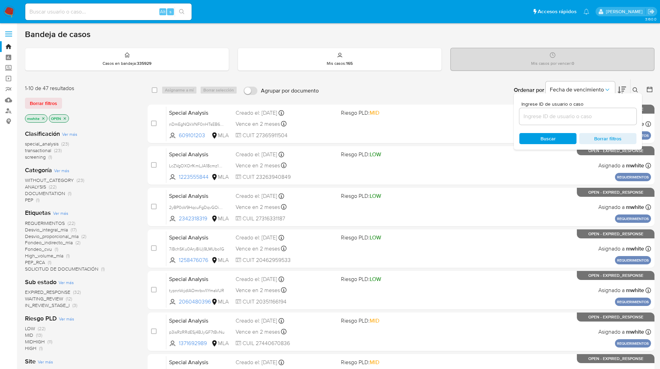
click at [570, 116] on input at bounding box center [577, 116] width 117 height 9
type input "lv9BeQmN0ZgMMfOrSwwlIRaV"
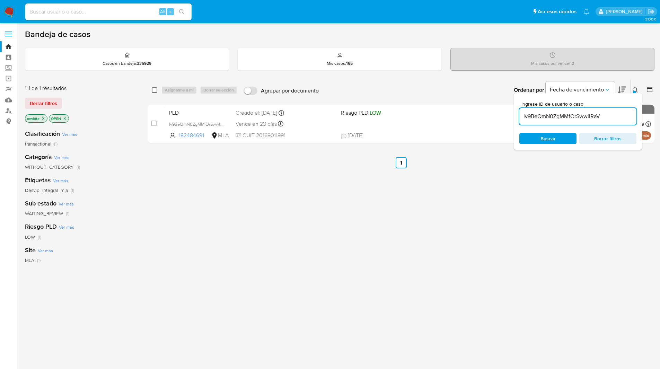
click at [155, 89] on input "checkbox" at bounding box center [155, 90] width 6 height 6
checkbox input "true"
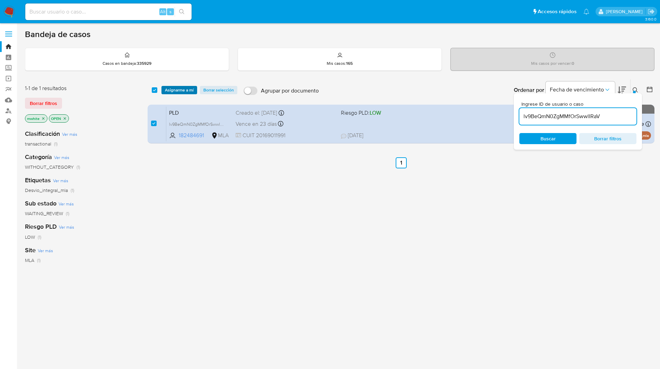
click at [171, 89] on span "Asignarme a mí" at bounding box center [179, 90] width 29 height 7
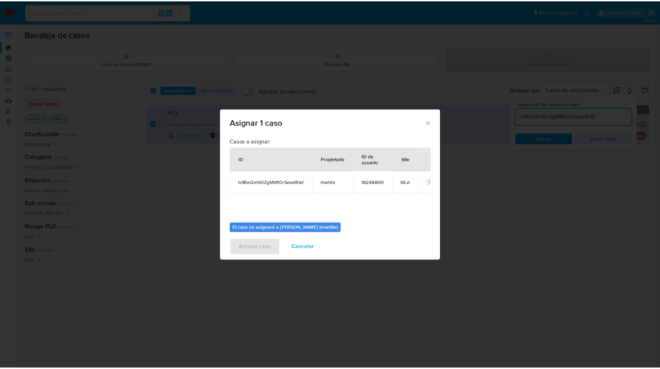
scroll to position [36, 0]
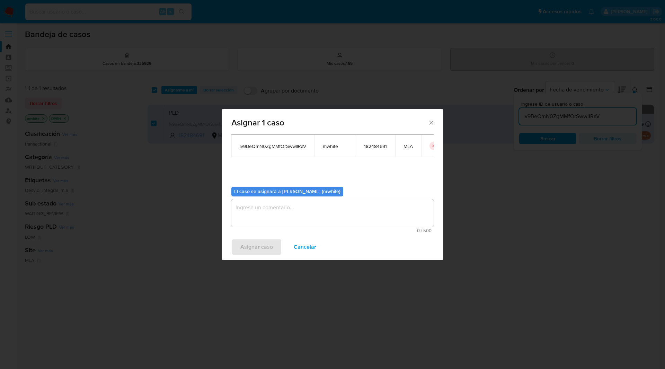
click at [277, 203] on textarea "assign-modal" at bounding box center [332, 213] width 202 height 28
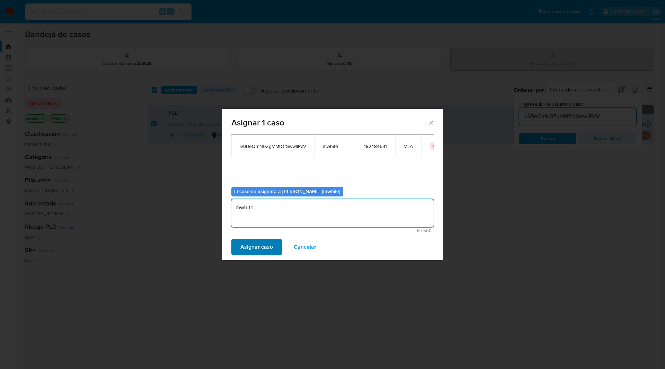
type textarea "mwhite"
click at [256, 245] on span "Asignar caso" at bounding box center [256, 246] width 33 height 15
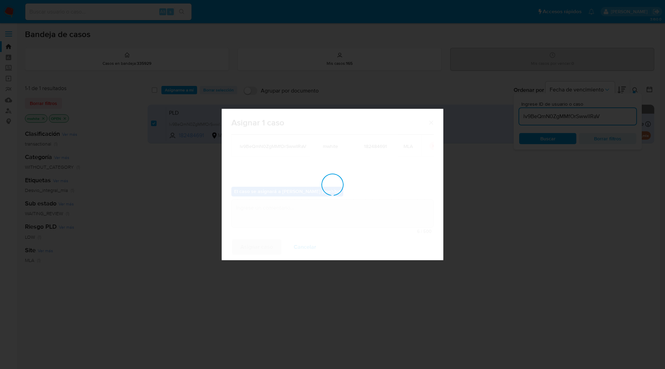
checkbox input "false"
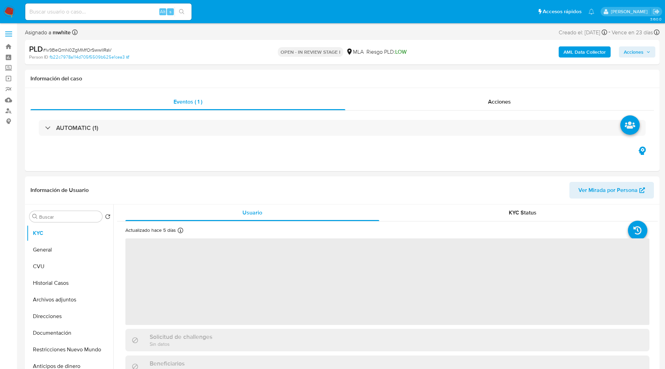
select select "10"
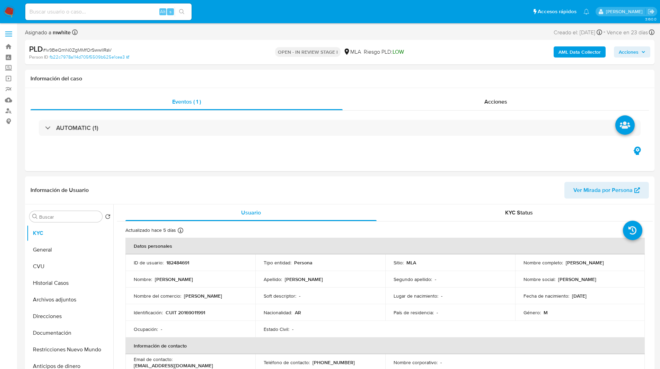
click at [239, 21] on nav "Pausado Ver notificaciones Alt s Accesos rápidos Presiona las siguientes teclas…" at bounding box center [330, 11] width 660 height 23
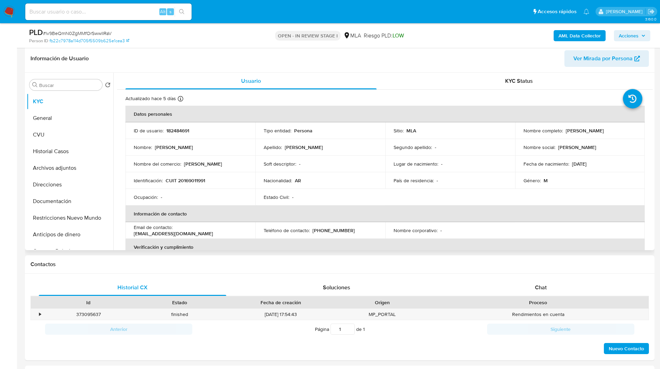
scroll to position [110, 0]
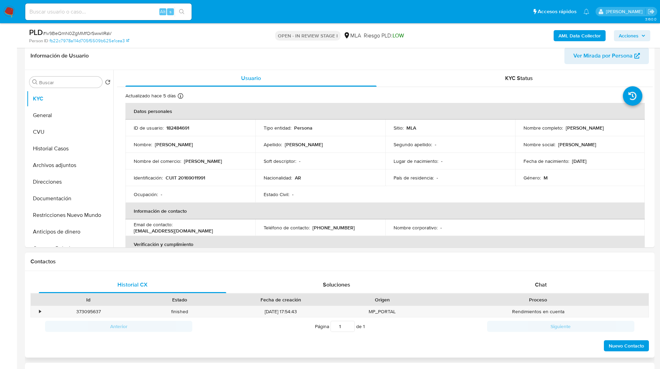
click at [541, 271] on div "Historial CX Soluciones Chat Id Estado Fecha de creación Origen Proceso • 37309…" at bounding box center [340, 314] width 630 height 87
click at [534, 280] on div "Chat" at bounding box center [540, 285] width 187 height 17
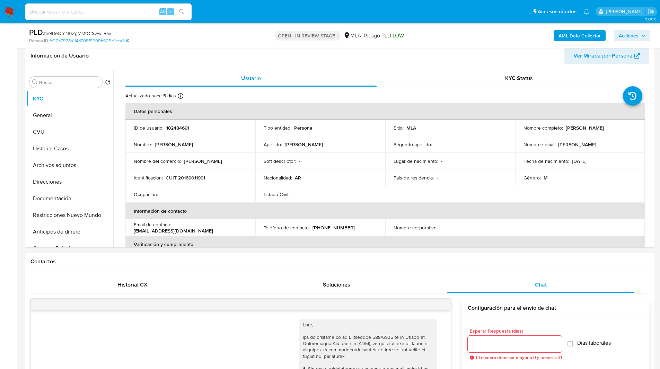
scroll to position [553, 0]
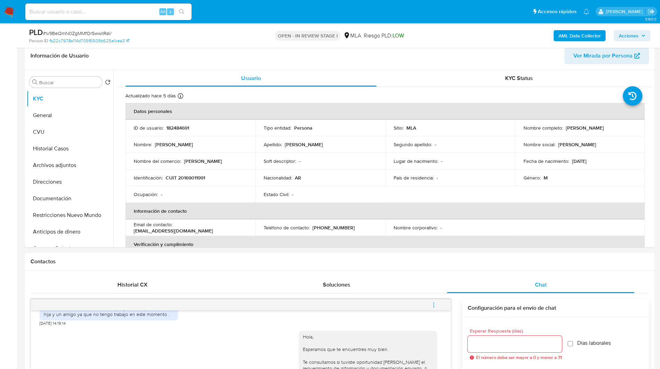
click at [419, 261] on h1 "Contactos" at bounding box center [339, 261] width 619 height 7
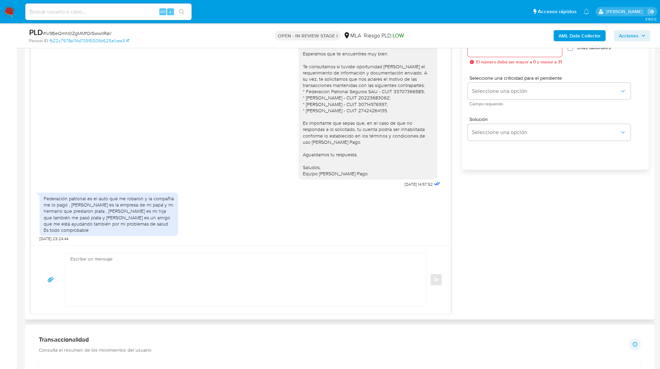
scroll to position [406, 0]
click at [226, 281] on textarea at bounding box center [243, 279] width 347 height 53
paste textarea "Hola XXX, Muchas gracias por tu respuesta. Analizamos tu caso y verificamos que…"
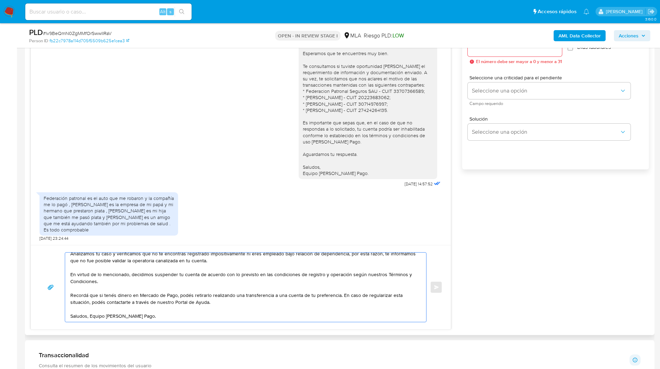
scroll to position [33, 0]
click at [7, 18] on nav "Pausado Ver notificaciones Alt s Accesos rápidos Presiona las siguientes teclas…" at bounding box center [330, 11] width 660 height 23
click at [8, 11] on img at bounding box center [9, 12] width 12 height 12
click at [69, 34] on span "# lv9BeQmN0ZgMMfOrSwwlIRaV" at bounding box center [77, 33] width 69 height 7
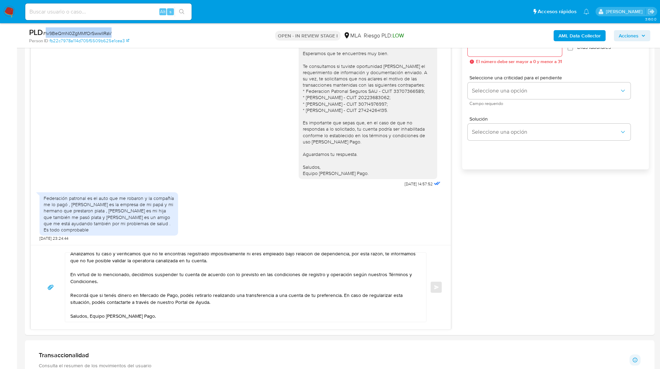
copy span "lv9BeQmN0ZgMMfOrSwwlIRaV"
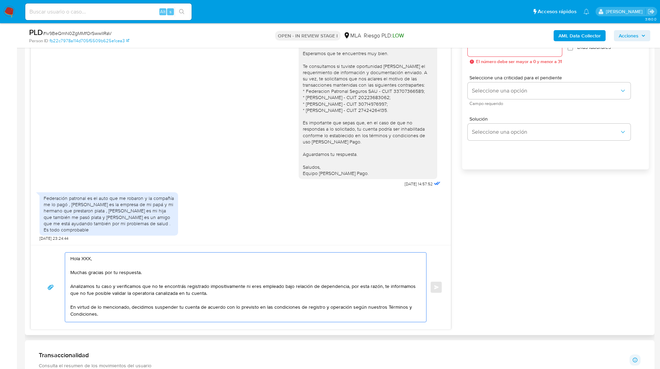
click at [86, 259] on textarea "Hola XXX, Muchas gracias por tu respuesta. Analizamos tu caso y verificamos que…" at bounding box center [243, 287] width 347 height 69
type textarea "Hola, Muchas gracias por tu respuesta. Analizamos tu caso y verificamos que no …"
click at [487, 51] on input "Esperar Respuesta (días)" at bounding box center [515, 48] width 94 height 9
type input "0"
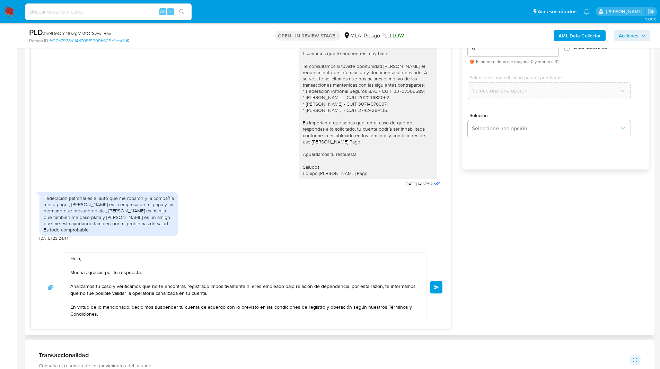
click at [434, 288] on span "Enviar" at bounding box center [436, 287] width 5 height 4
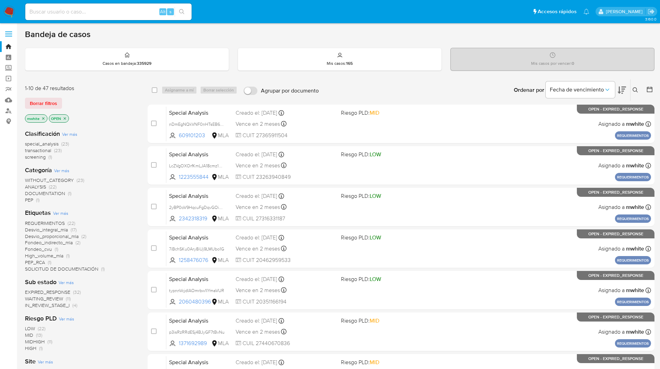
click at [636, 91] on icon at bounding box center [636, 90] width 6 height 6
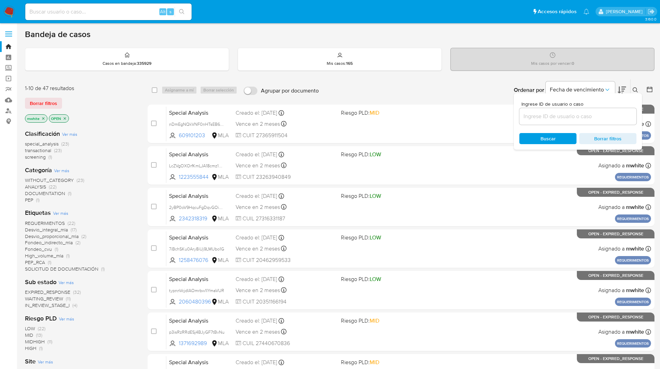
click at [554, 118] on input at bounding box center [577, 116] width 117 height 9
type input "lv9BeQmN0ZgMMfOrSwwlIRaV"
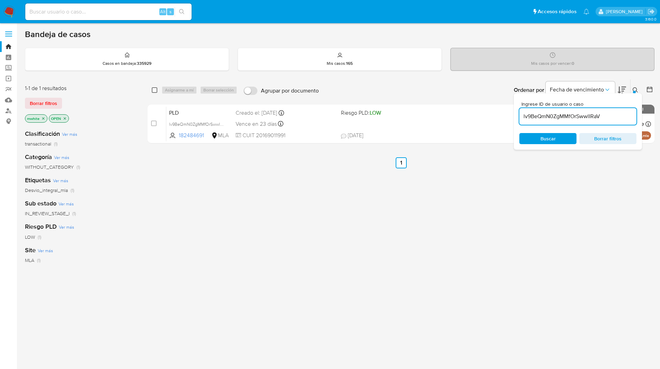
click at [154, 88] on input "checkbox" at bounding box center [155, 90] width 6 height 6
checkbox input "true"
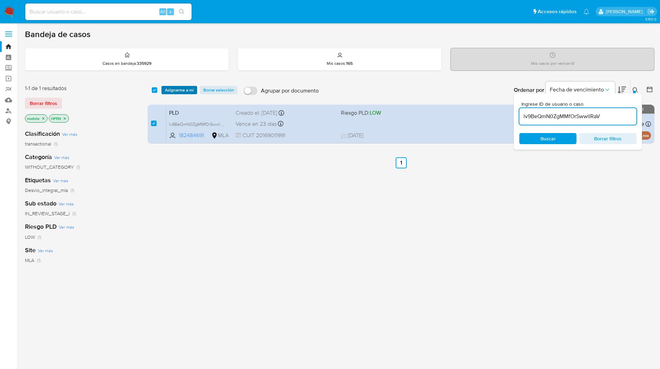
click at [177, 87] on span "Asignarme a mí" at bounding box center [179, 90] width 29 height 7
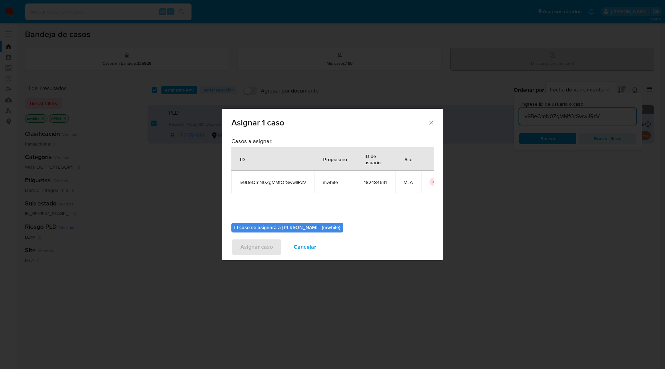
click at [329, 184] on span "mwhite" at bounding box center [335, 182] width 25 height 6
copy span "mwhite"
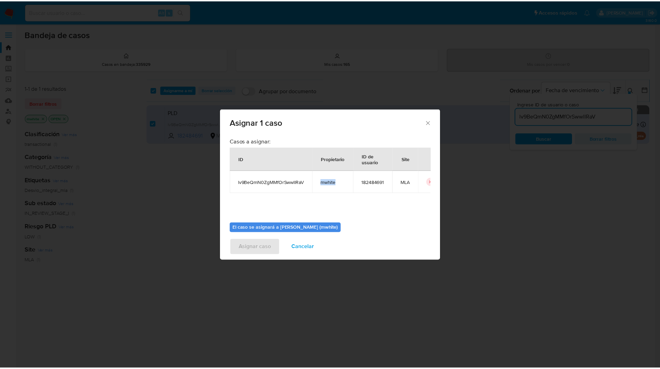
scroll to position [36, 0]
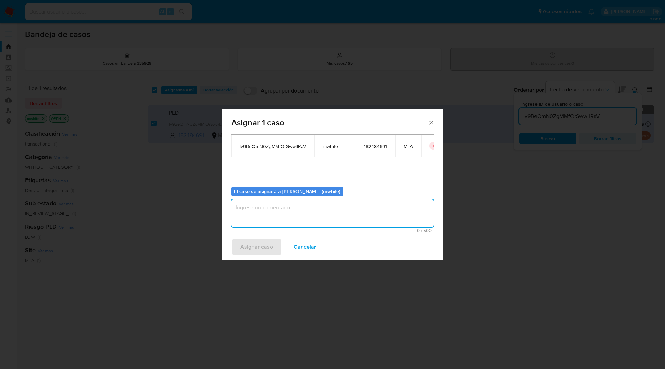
click at [278, 201] on textarea "assign-modal" at bounding box center [332, 213] width 202 height 28
paste textarea "mwhite"
type textarea "mwhite"
click at [257, 245] on span "Asignar caso" at bounding box center [256, 246] width 33 height 15
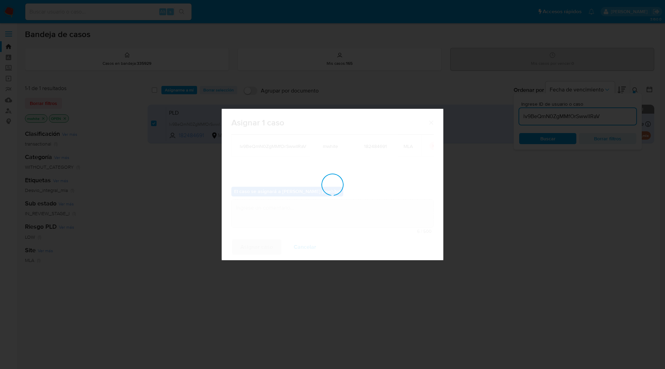
checkbox input "false"
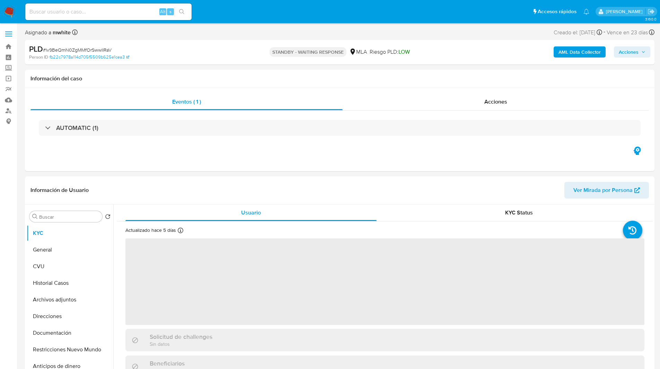
select select "10"
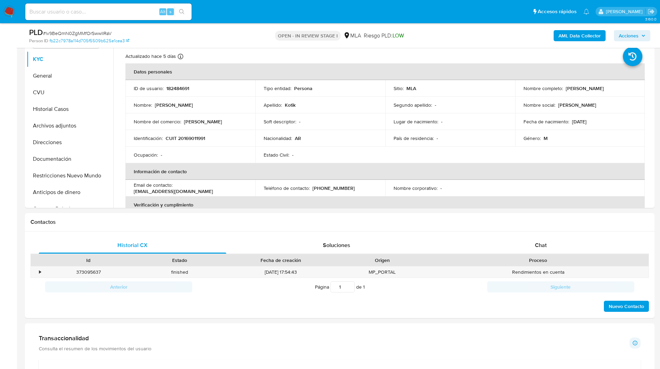
scroll to position [150, 0]
click at [539, 245] on span "Chat" at bounding box center [541, 245] width 12 height 8
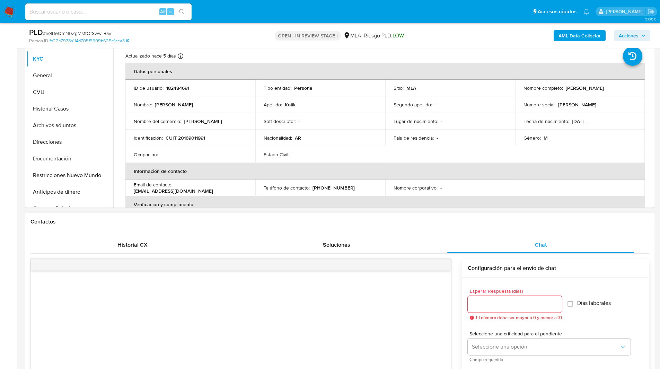
click at [504, 225] on h1 "Contactos" at bounding box center [339, 221] width 619 height 7
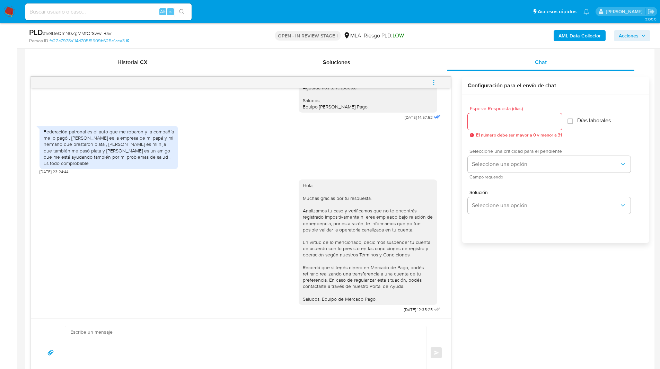
scroll to position [332, 0]
click at [441, 81] on button "menu-action" at bounding box center [433, 83] width 23 height 17
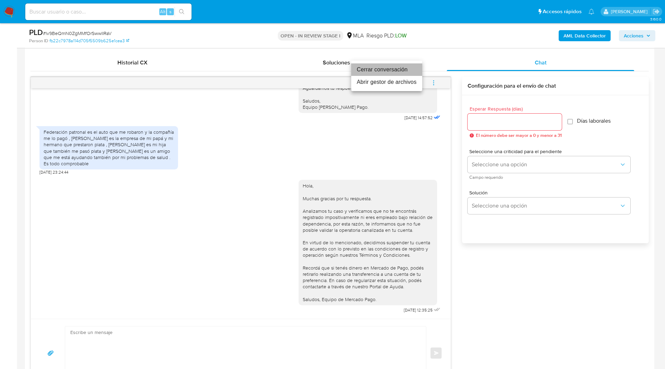
click at [392, 70] on li "Cerrar conversación" at bounding box center [386, 69] width 71 height 12
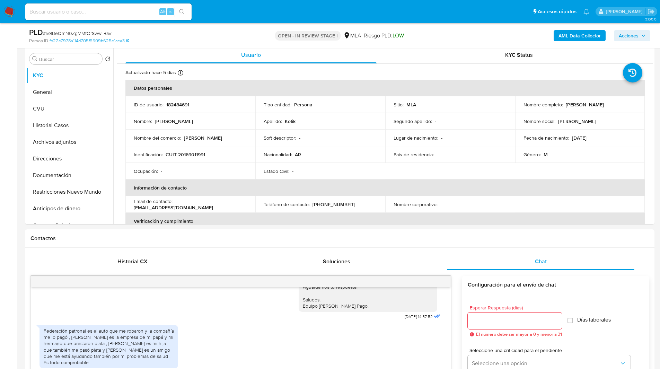
scroll to position [133, 0]
click at [507, 237] on h1 "Contactos" at bounding box center [339, 238] width 619 height 7
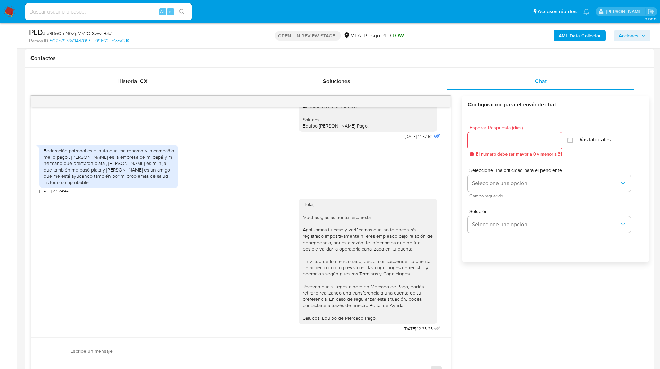
click at [497, 283] on div "17/07/2025 20:10:04 Hola, Esperamos que te encuentres muy bien. Te consultamos …" at bounding box center [339, 251] width 619 height 310
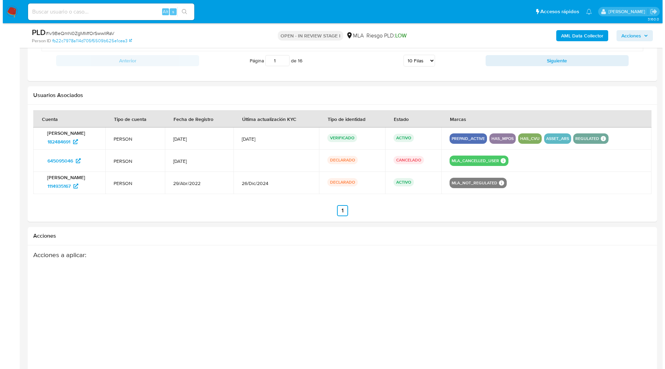
scroll to position [1105, 0]
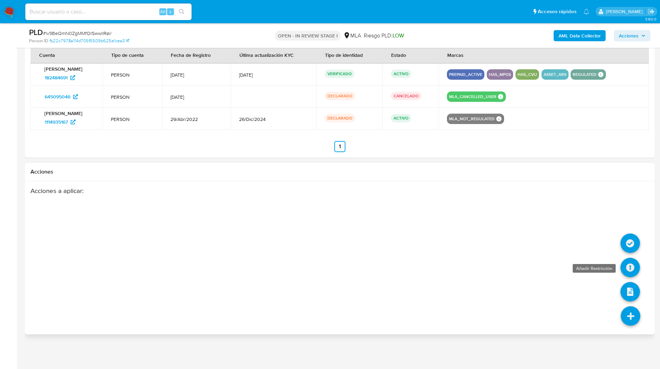
click at [632, 261] on icon at bounding box center [630, 267] width 19 height 19
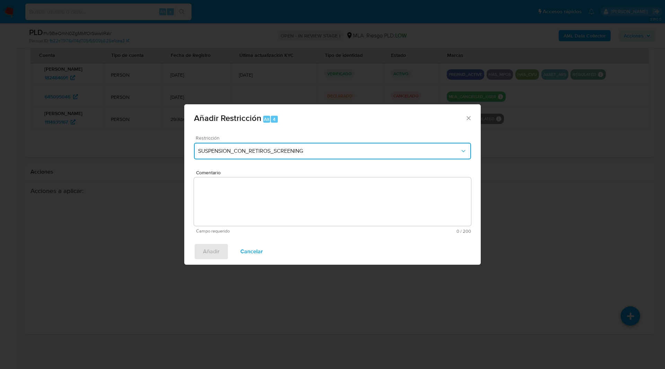
click at [211, 151] on span "SUSPENSION_CON_RETIROS_SCREENING" at bounding box center [329, 151] width 262 height 7
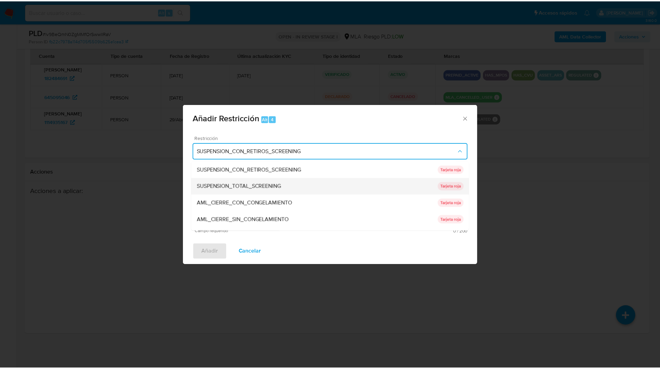
scroll to position [132, 0]
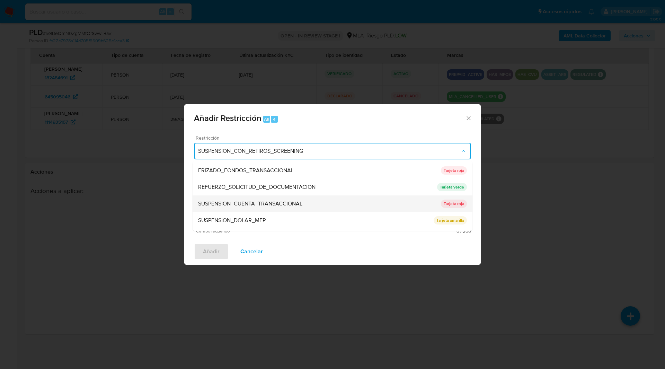
click at [225, 204] on span "SUSPENSION_CUENTA_TRANSACCIONAL" at bounding box center [250, 203] width 104 height 7
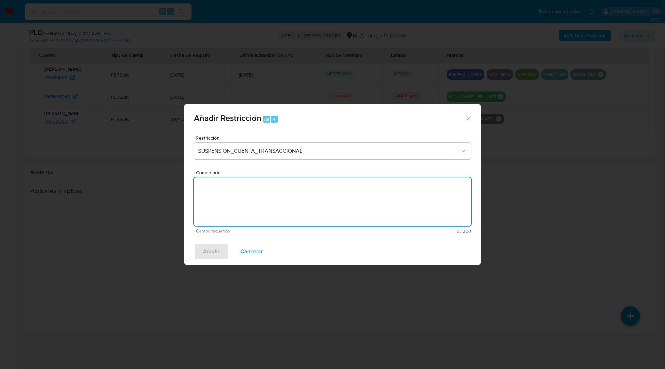
click at [298, 202] on textarea "Comentario" at bounding box center [332, 201] width 277 height 49
type textarea "AML"
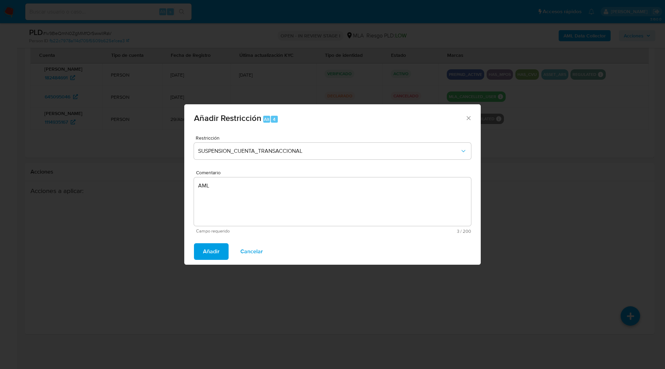
click at [208, 251] on span "Añadir" at bounding box center [211, 251] width 17 height 15
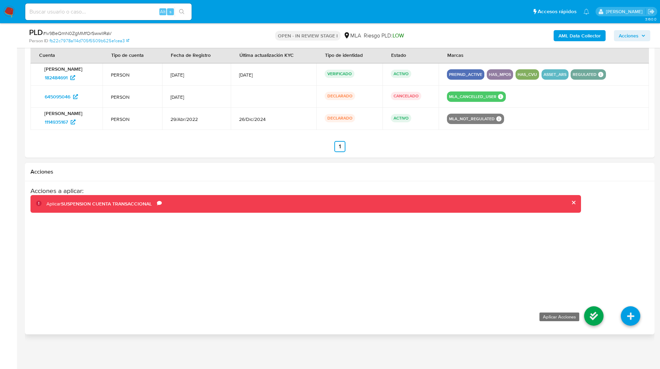
click at [603, 320] on icon at bounding box center [593, 315] width 19 height 19
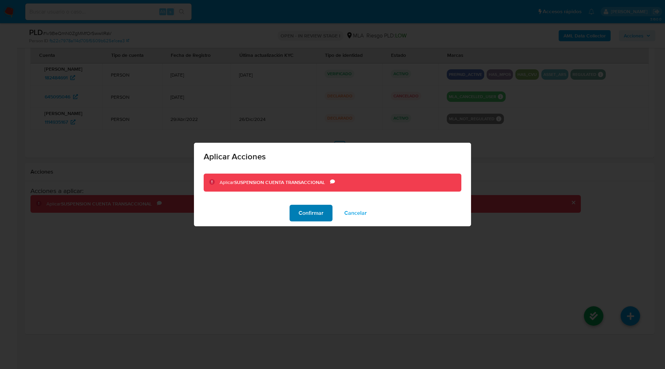
click at [314, 211] on span "Confirmar" at bounding box center [311, 212] width 25 height 15
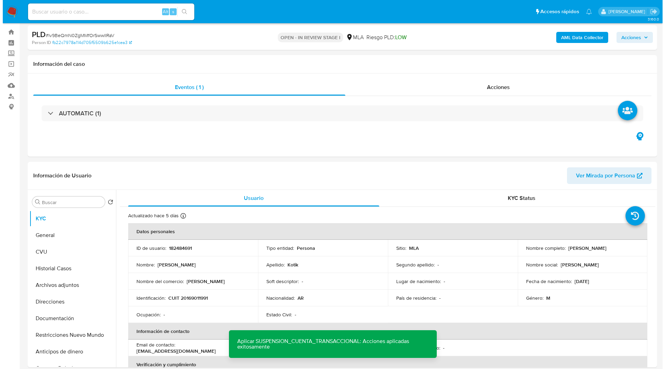
scroll to position [0, 0]
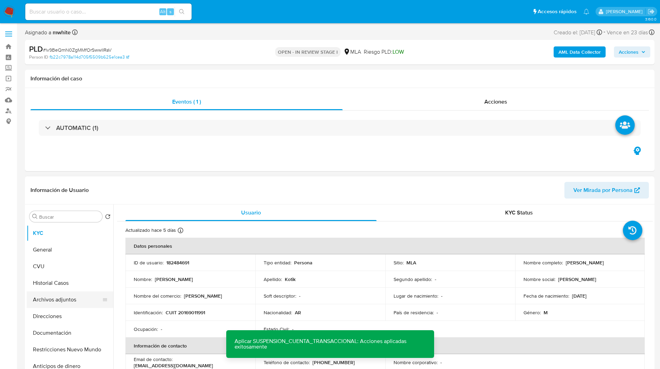
click at [75, 298] on button "Archivos adjuntos" at bounding box center [67, 299] width 81 height 17
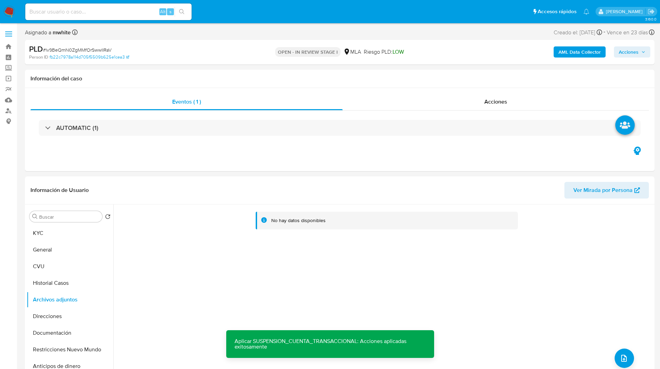
click at [590, 54] on b "AML Data Collector" at bounding box center [580, 51] width 42 height 11
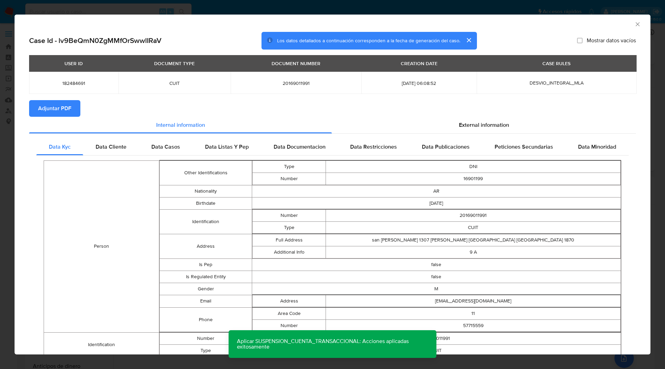
click at [58, 111] on span "Adjuntar PDF" at bounding box center [54, 108] width 33 height 15
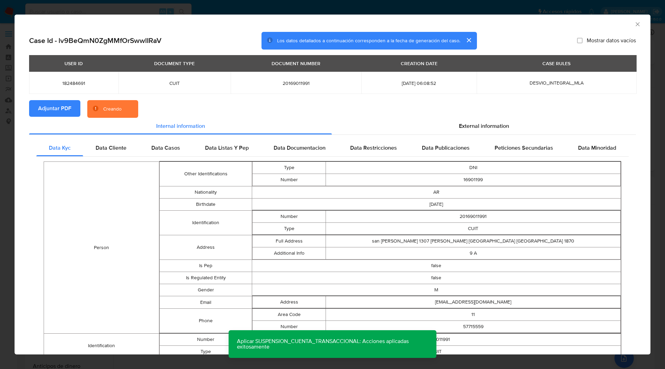
click at [178, 104] on section "Adjuntar PDF Creando" at bounding box center [332, 109] width 607 height 18
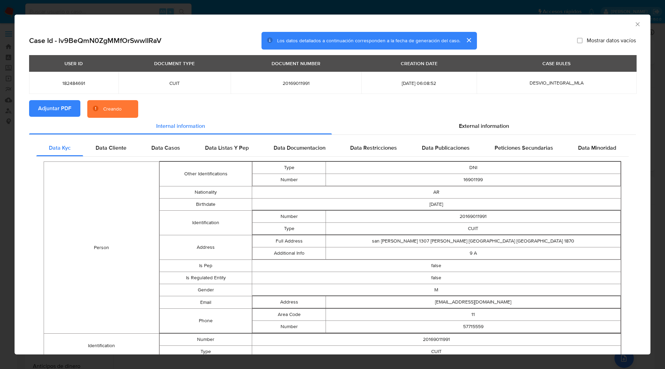
click at [514, 31] on div "AML Data Collector" at bounding box center [333, 23] width 636 height 17
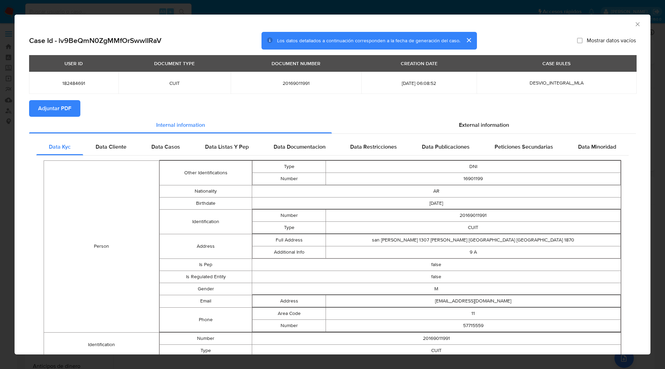
click at [634, 25] on icon "Cerrar ventana" at bounding box center [637, 24] width 7 height 7
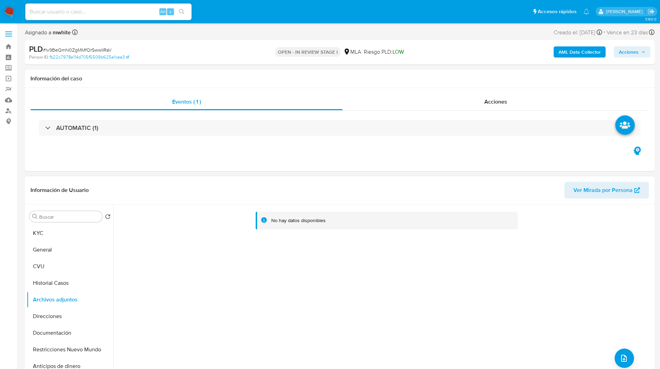
click at [628, 348] on div "No hay datos disponibles" at bounding box center [383, 292] width 540 height 177
click at [623, 354] on icon "upload-file" at bounding box center [624, 358] width 8 height 8
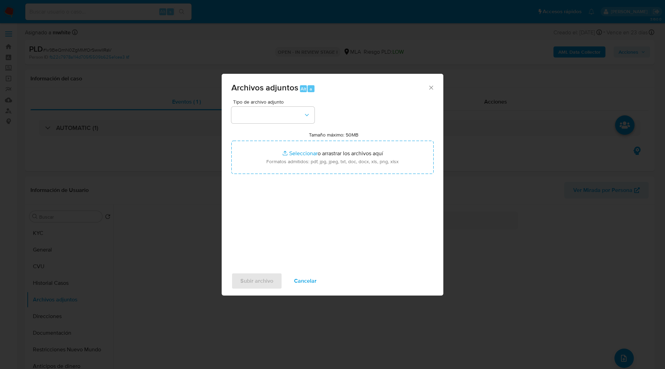
click at [282, 104] on span "Tipo de archivo adjunto" at bounding box center [274, 101] width 83 height 5
click at [271, 116] on button "button" at bounding box center [272, 115] width 83 height 17
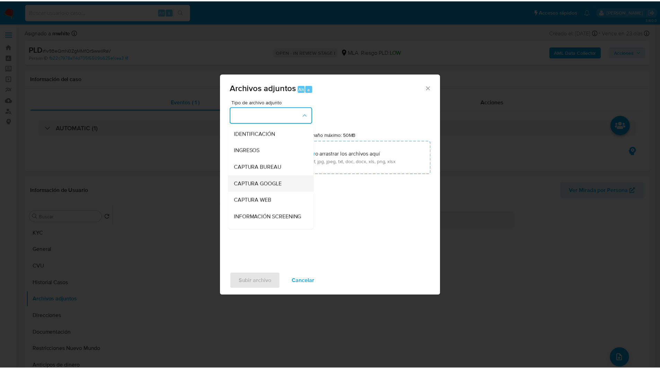
scroll to position [128, 0]
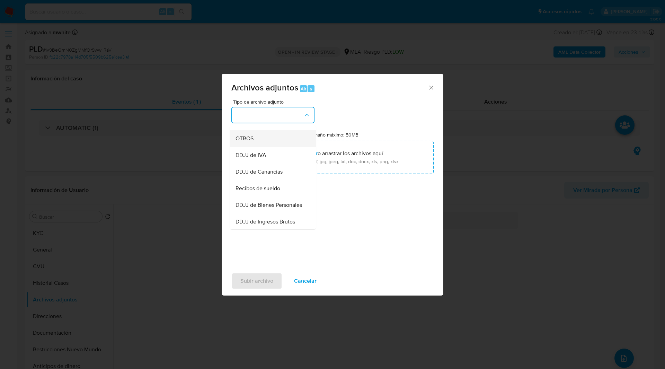
click at [249, 142] on span "OTROS" at bounding box center [245, 138] width 18 height 7
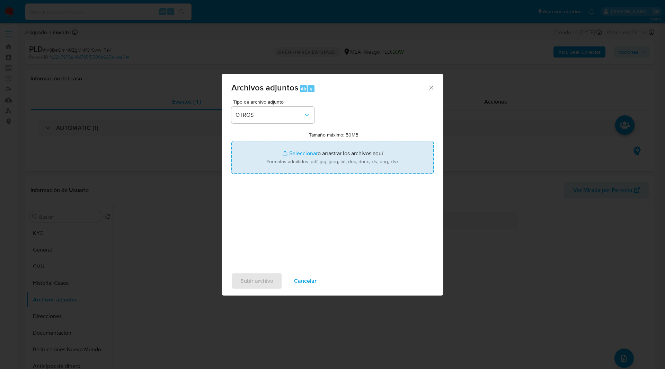
type input "C:\fakepath\Movimientos-182484691.xlsx"
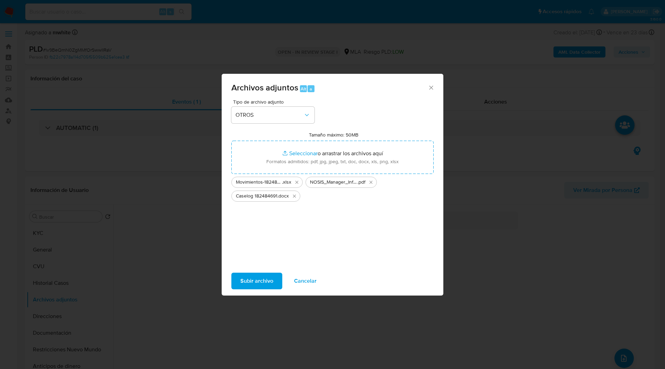
click at [385, 112] on div "Tipo de archivo adjunto OTROS Tamaño máximo: 50MB Seleccionar archivos Seleccio…" at bounding box center [332, 181] width 202 height 164
click at [272, 282] on span "Subir archivo" at bounding box center [256, 280] width 33 height 15
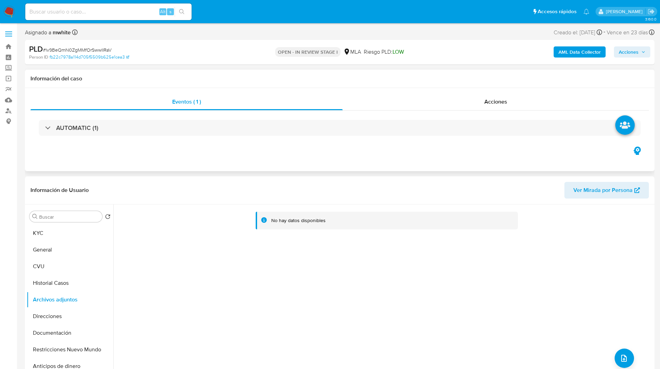
click at [356, 157] on div "Eventos ( 1 ) Acciones AUTOMATIC (1)" at bounding box center [340, 129] width 630 height 83
click at [66, 317] on button "Direcciones" at bounding box center [67, 316] width 81 height 17
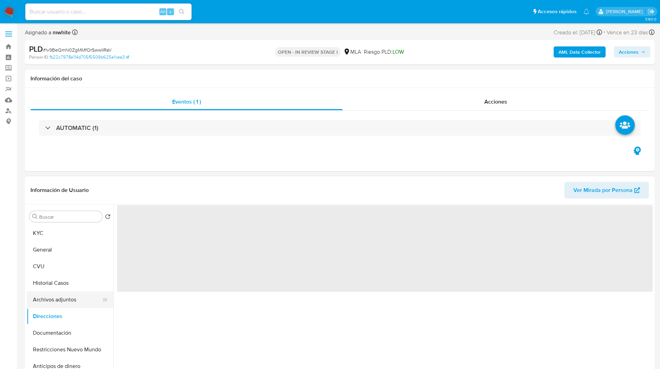
click at [82, 303] on button "Archivos adjuntos" at bounding box center [67, 299] width 81 height 17
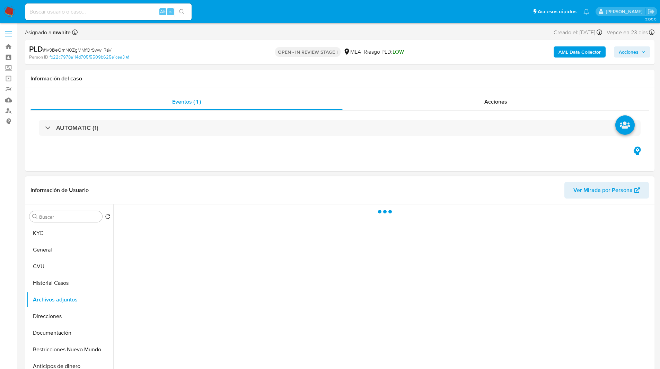
click at [284, 189] on header "Información de Usuario Ver Mirada por Persona" at bounding box center [339, 190] width 619 height 17
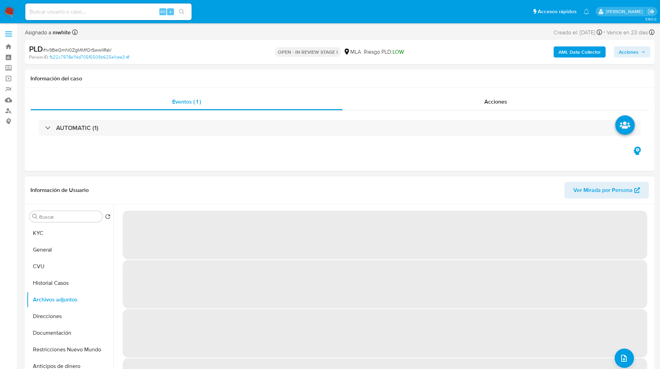
click at [297, 201] on div "Información de Usuario Ver Mirada por Persona" at bounding box center [340, 190] width 630 height 28
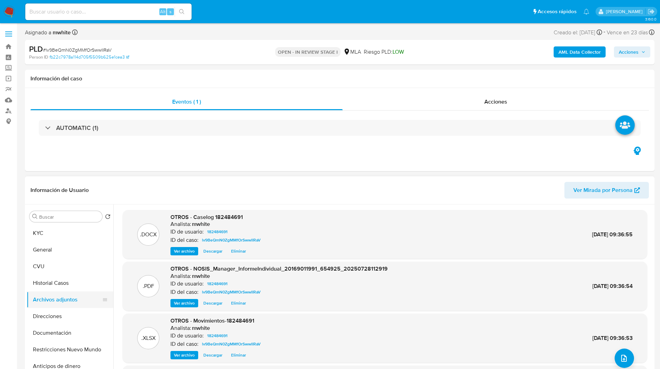
click at [84, 300] on button "Archivos adjuntos" at bounding box center [67, 299] width 81 height 17
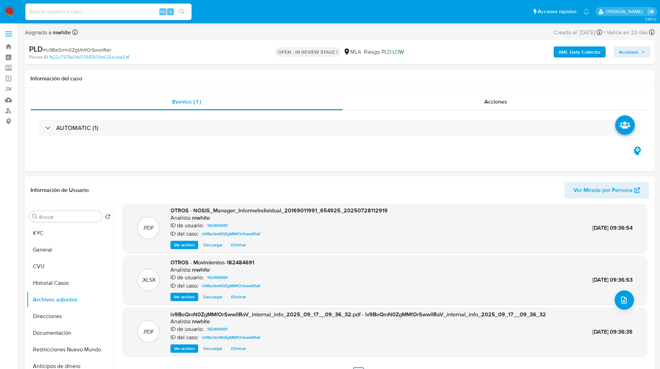
click at [639, 53] on span "Acciones" at bounding box center [632, 52] width 27 height 10
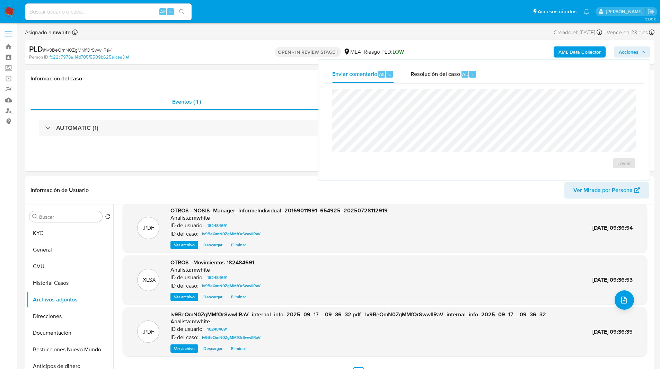
click at [462, 85] on div "Enviar" at bounding box center [484, 129] width 320 height 91
click at [442, 78] on span "Resolución del caso" at bounding box center [436, 74] width 50 height 8
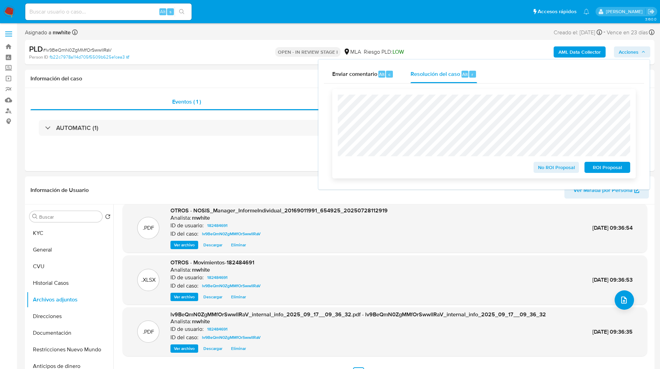
click at [597, 167] on span "ROI Proposal" at bounding box center [607, 168] width 36 height 10
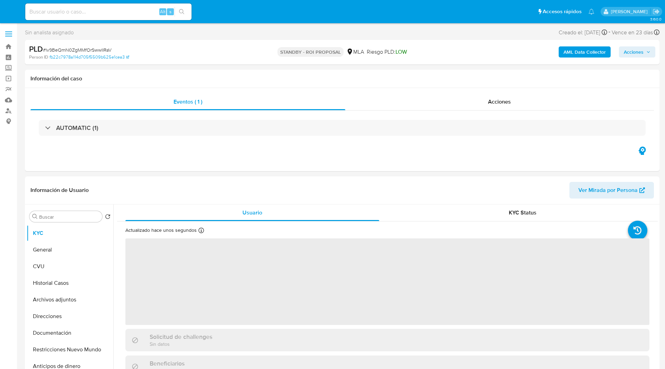
select select "10"
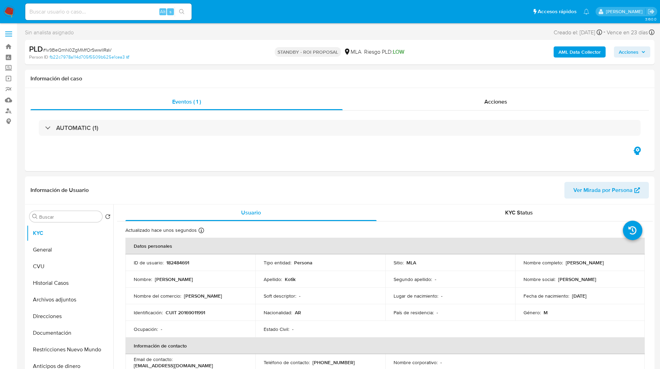
click at [124, 12] on input at bounding box center [108, 11] width 166 height 9
paste input "pf3JySo3itJft9tympvGGqSg"
type input "pf3JySo3itJft9tympvGGqSg"
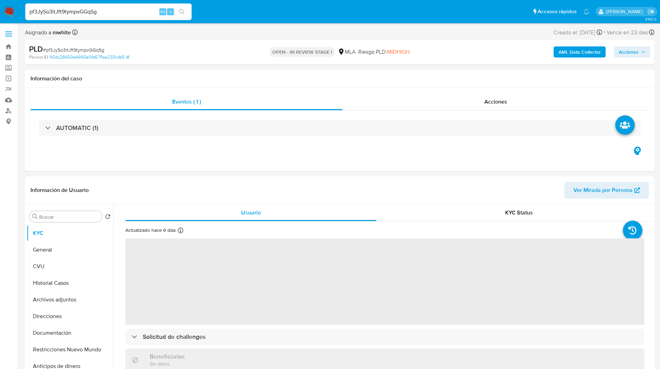
select select "10"
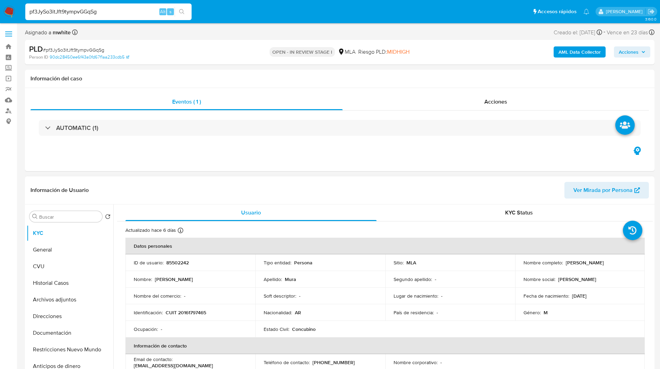
click at [180, 264] on p "85502242" at bounding box center [177, 263] width 23 height 6
copy p "85502242"
click at [217, 52] on div "PLD # pf3JySo3itJft9tympvGGqSg" at bounding box center [131, 49] width 204 height 10
click at [395, 50] on span "MIDHIGH" at bounding box center [398, 52] width 23 height 8
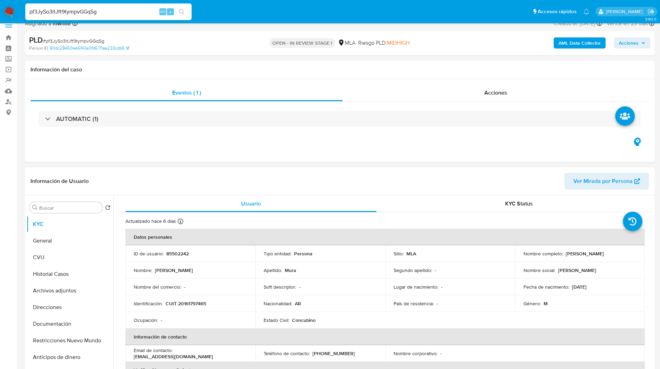
scroll to position [9, 0]
click at [458, 39] on div "AML Data Collector Acciones" at bounding box center [547, 43] width 205 height 16
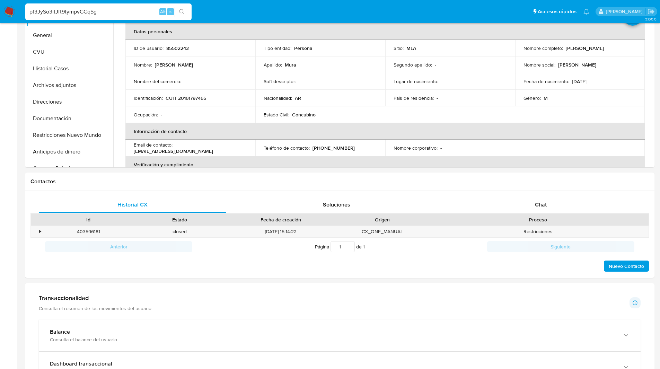
scroll to position [213, 0]
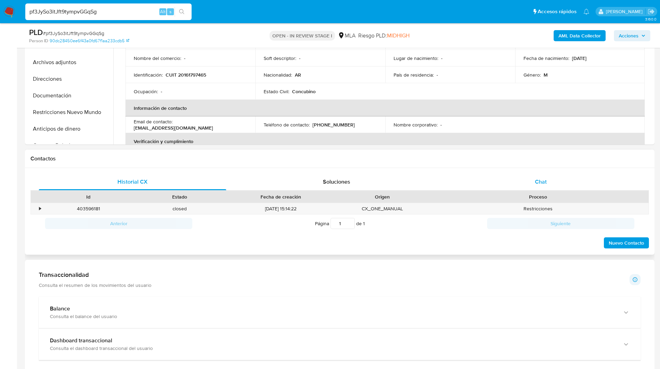
click at [533, 185] on div "Chat" at bounding box center [540, 182] width 187 height 17
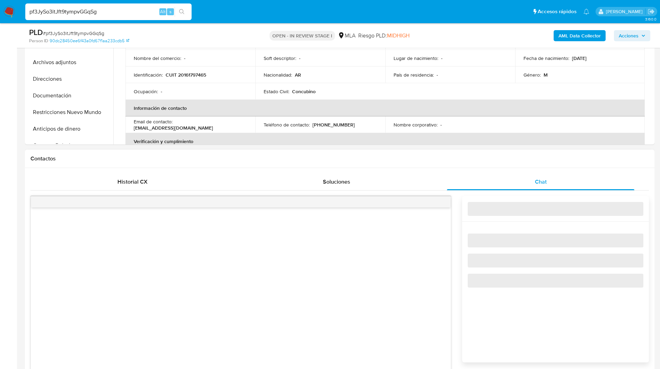
click at [474, 166] on div "Contactos" at bounding box center [340, 159] width 630 height 18
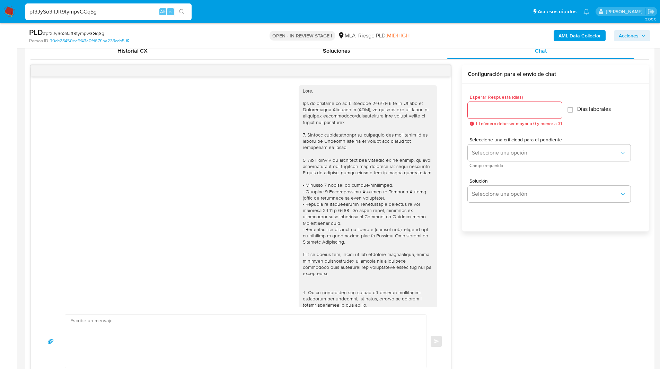
scroll to position [436, 0]
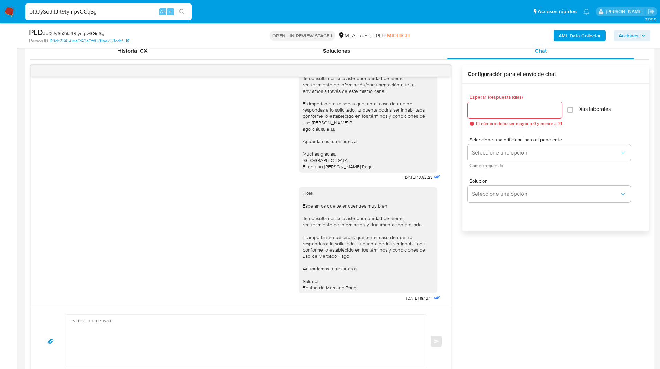
click at [435, 69] on div at bounding box center [241, 70] width 420 height 11
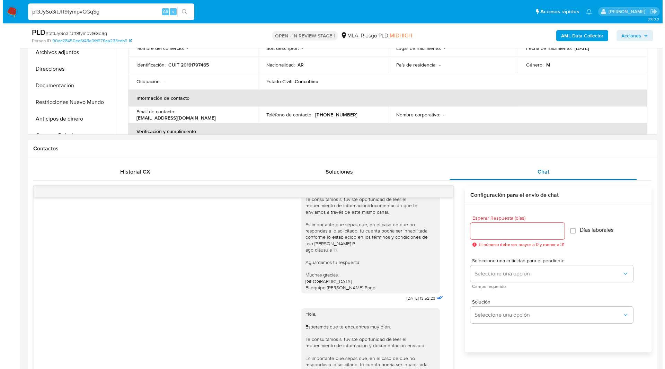
scroll to position [0, 0]
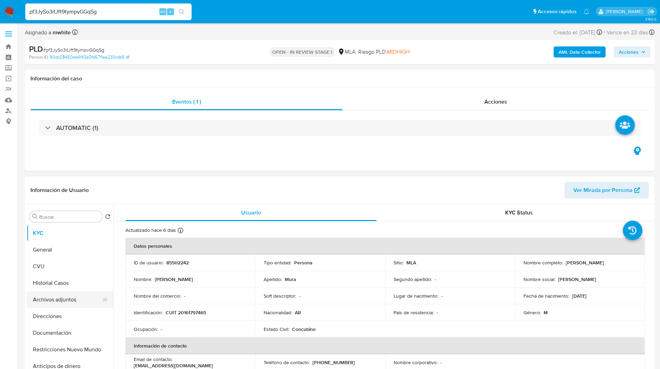
click at [58, 299] on button "Archivos adjuntos" at bounding box center [67, 299] width 81 height 17
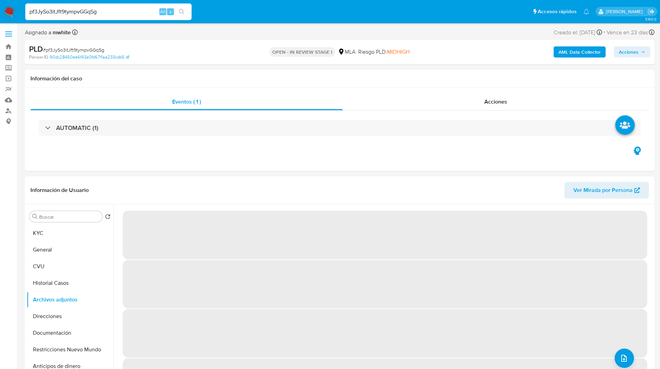
click at [587, 52] on b "AML Data Collector" at bounding box center [580, 51] width 42 height 11
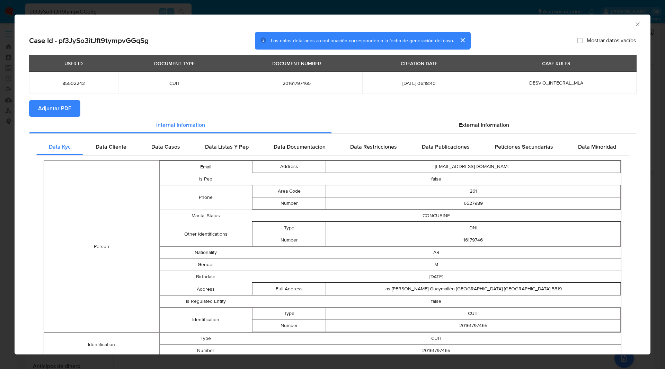
click at [50, 110] on span "Adjuntar PDF" at bounding box center [54, 108] width 33 height 15
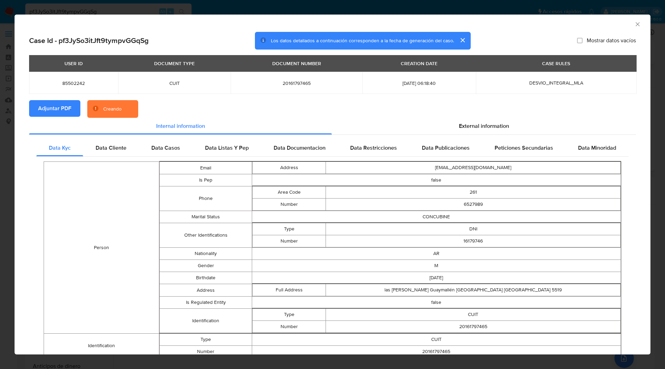
click at [414, 27] on div "AML Data Collector" at bounding box center [333, 23] width 636 height 17
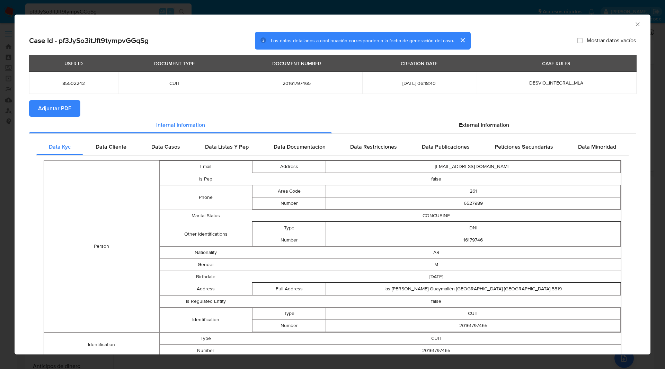
click at [636, 25] on icon "Cerrar ventana" at bounding box center [638, 24] width 4 height 4
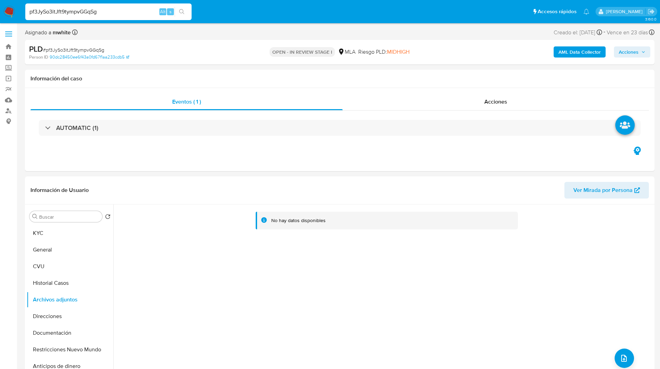
click at [230, 8] on ul "Pausado Ver notificaciones pf3JySo3itJft9tympvGGqSg Alt s Accesos rápidos Presi…" at bounding box center [307, 11] width 571 height 17
click at [52, 278] on button "Historial Casos" at bounding box center [67, 283] width 81 height 17
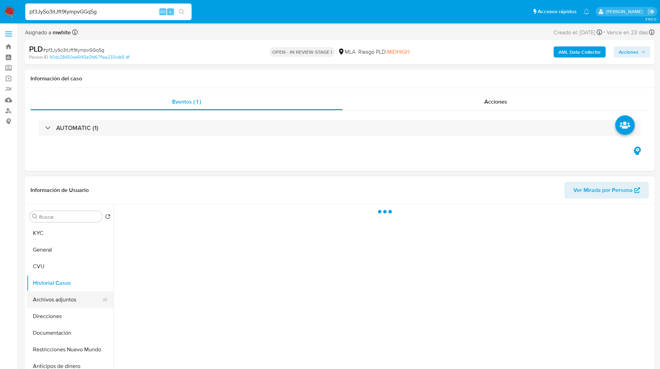
click at [77, 305] on button "Archivos adjuntos" at bounding box center [67, 299] width 81 height 17
click at [64, 303] on button "Archivos adjuntos" at bounding box center [67, 299] width 81 height 17
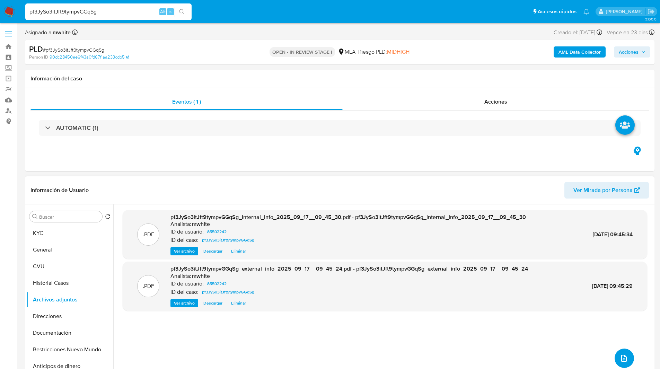
click at [618, 352] on button "upload-file" at bounding box center [624, 358] width 19 height 19
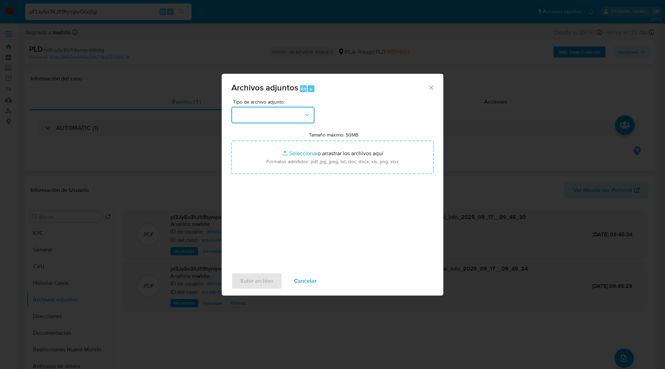
click at [256, 120] on button "button" at bounding box center [272, 115] width 83 height 17
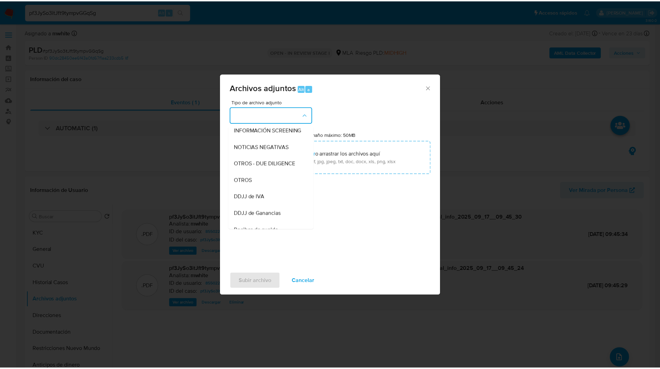
scroll to position [89, 0]
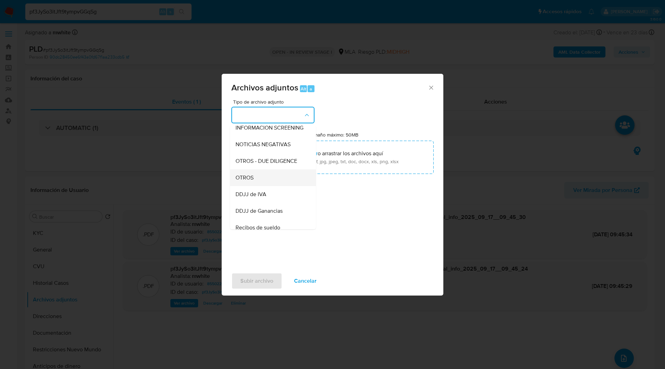
click at [254, 186] on div "OTROS" at bounding box center [271, 177] width 71 height 17
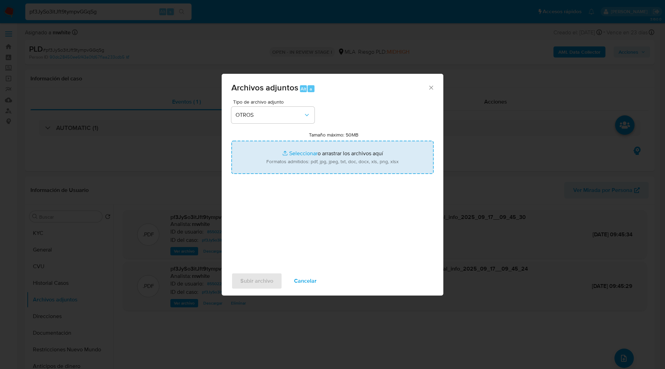
type input "C:\fakepath\Caselog 85502242.docx"
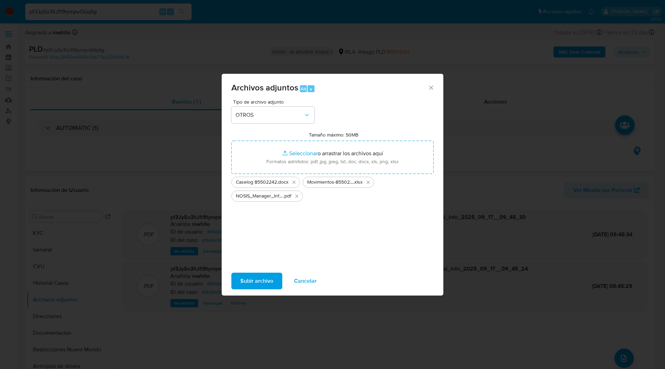
click at [259, 279] on span "Subir archivo" at bounding box center [256, 280] width 33 height 15
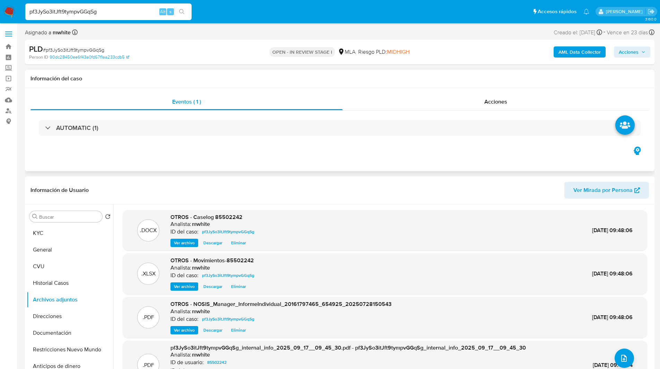
click at [237, 152] on div "Eventos ( 1 ) Acciones AUTOMATIC (1)" at bounding box center [340, 129] width 630 height 83
click at [631, 49] on span "Acciones" at bounding box center [629, 51] width 20 height 11
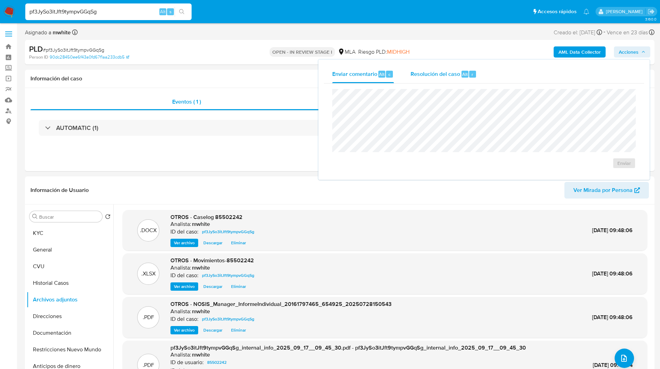
click at [450, 70] on span "Resolución del caso" at bounding box center [436, 74] width 50 height 8
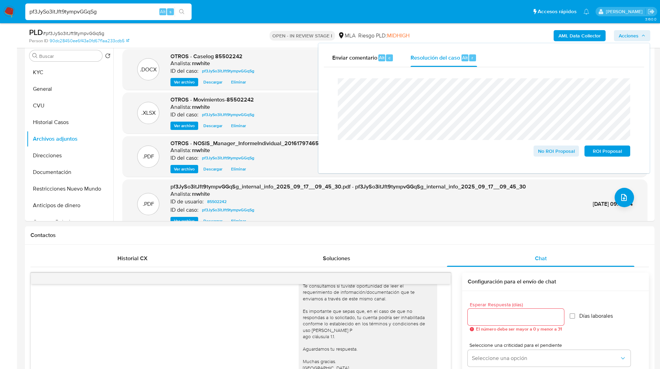
scroll to position [168, 0]
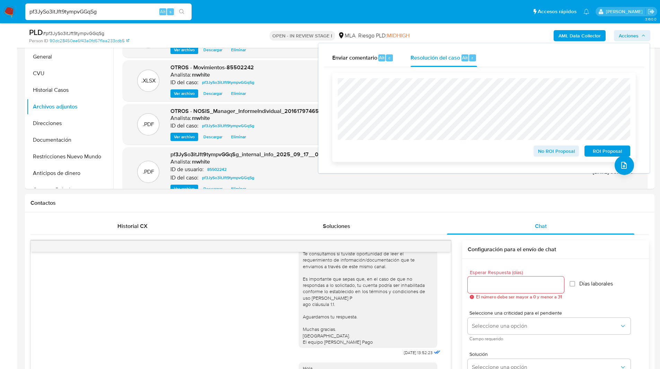
click at [546, 153] on span "No ROI Proposal" at bounding box center [556, 151] width 36 height 10
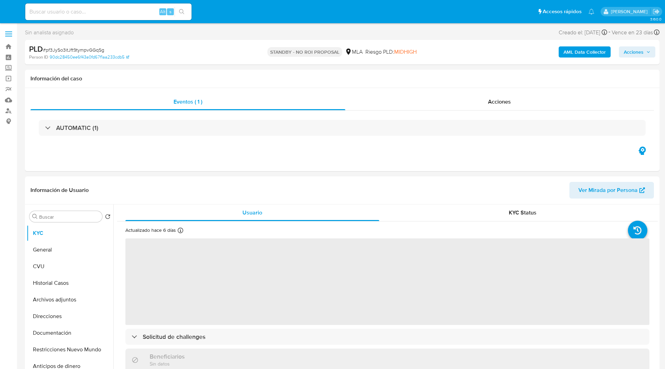
select select "10"
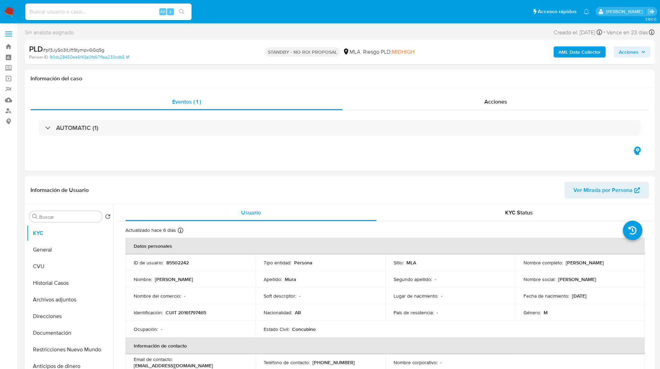
click at [253, 17] on ul "Pausado Ver notificaciones Alt s Accesos rápidos Presiona las siguientes teclas…" at bounding box center [307, 11] width 571 height 17
click at [99, 13] on input at bounding box center [108, 11] width 166 height 9
paste input "BG2TBuwEJRV0bGJmDsiev75G"
type input "BG2TBuwEJRV0bGJmDsiev75G"
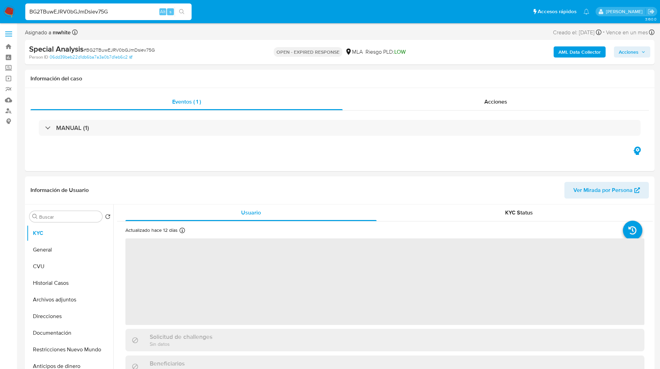
select select "10"
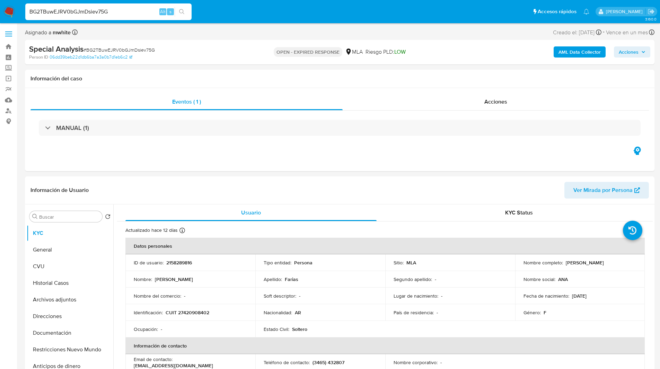
click at [217, 6] on ul "Pausado Ver notificaciones BG2TBuwEJRV0bGJmDsiev75G Alt s Accesos rápidos Presi…" at bounding box center [307, 11] width 571 height 17
click at [205, 11] on ul "Pausado Ver notificaciones BG2TBuwEJRV0bGJmDsiev75G Alt s Accesos rápidos Presi…" at bounding box center [307, 11] width 571 height 17
click at [207, 30] on div "Asignado a mwhite Asignado el: [DATE] 20:00:19 Creado el: [DATE] Creado el: [DA…" at bounding box center [340, 34] width 630 height 12
click at [208, 49] on div "Special Analysis # BG2TBuwEJRV0bGJmDsiev75G" at bounding box center [131, 49] width 204 height 10
click at [230, 50] on div "Special Analysis # BG2TBuwEJRV0bGJmDsiev75G" at bounding box center [131, 49] width 204 height 10
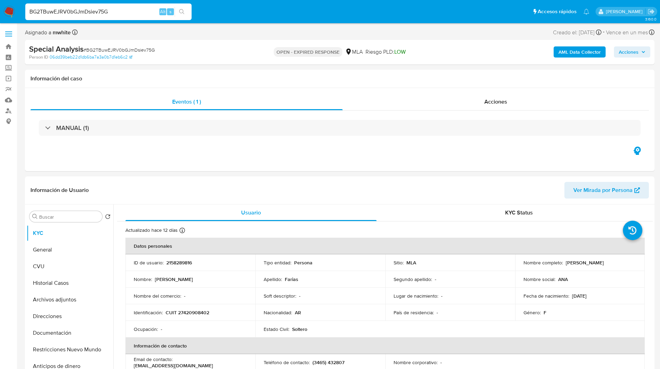
click at [204, 54] on div "Person ID 06dd39beb22d1db6ba7a3a0b7d1eb6c2" at bounding box center [131, 57] width 205 height 6
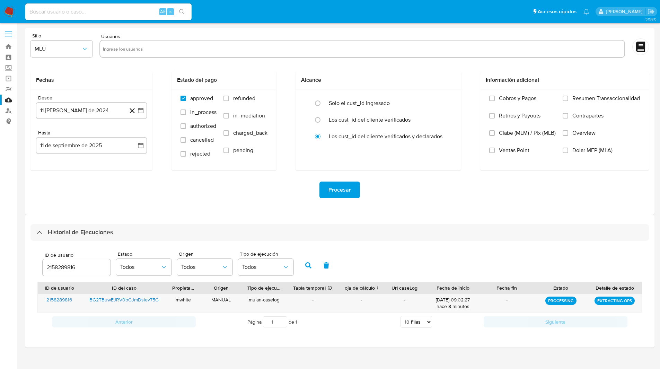
select select "10"
click at [234, 16] on ul "Pausado Ver notificaciones Alt s Accesos rápidos Presiona las siguientes teclas…" at bounding box center [307, 11] width 571 height 17
click at [247, 14] on ul "Pausado Ver notificaciones Alt s Accesos rápidos Presiona las siguientes teclas…" at bounding box center [307, 11] width 571 height 17
click at [237, 15] on ul "Pausado Ver notificaciones Alt s Accesos rápidos Presiona las siguientes teclas…" at bounding box center [307, 11] width 571 height 17
click at [257, 15] on ul "Pausado Ver notificaciones Alt s Accesos rápidos Presiona las siguientes teclas…" at bounding box center [307, 11] width 571 height 17
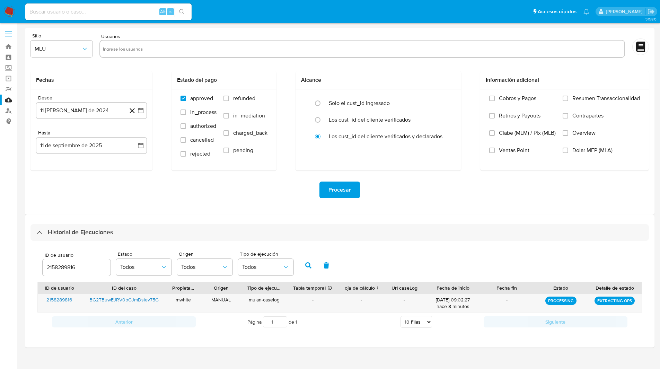
click at [220, 11] on ul "Pausado Ver notificaciones Alt s Accesos rápidos Presiona las siguientes teclas…" at bounding box center [307, 11] width 571 height 17
